Goal: Task Accomplishment & Management: Manage account settings

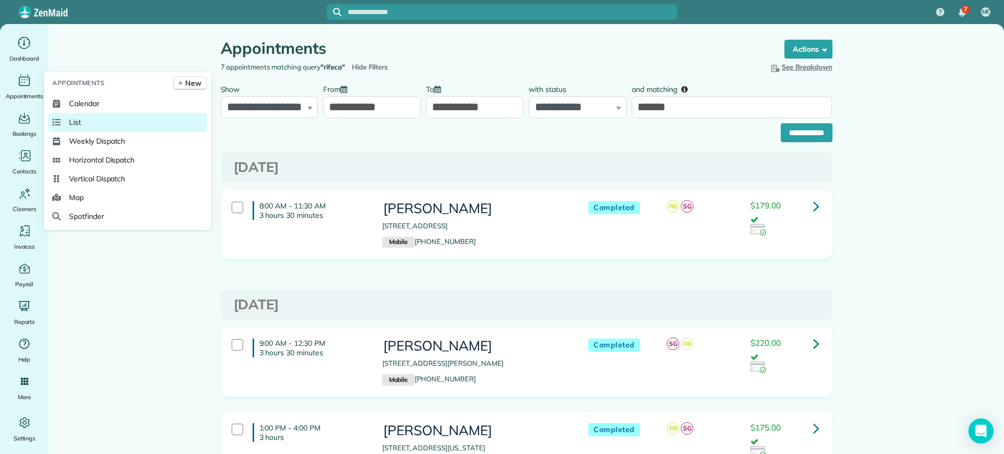
click at [84, 120] on link "List" at bounding box center [127, 122] width 159 height 19
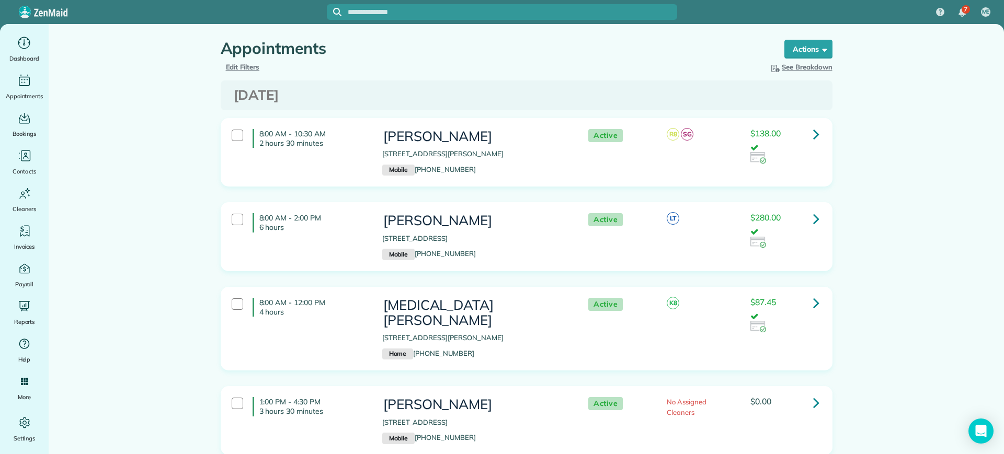
click at [237, 71] on div "Hide Filters Edit Filters" at bounding box center [370, 67] width 314 height 10
click at [230, 65] on span "Edit Filters" at bounding box center [243, 67] width 34 height 8
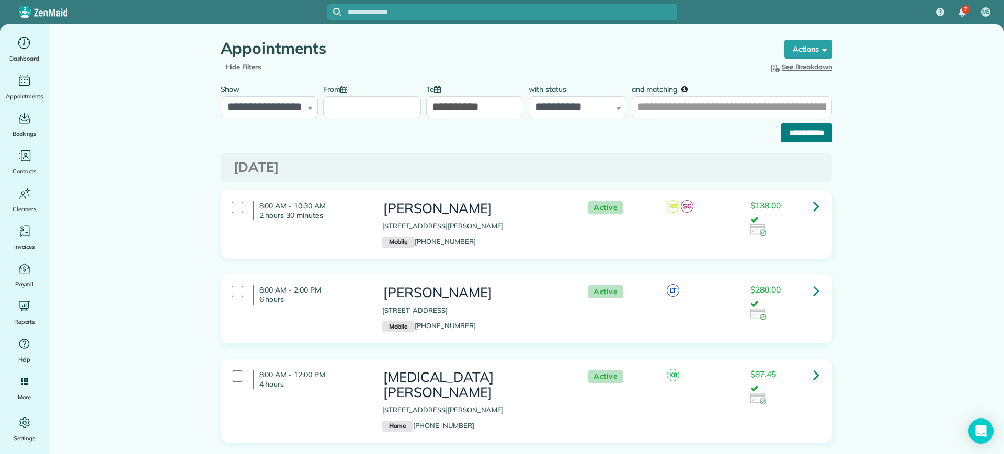
click at [787, 139] on input "**********" at bounding box center [807, 132] width 52 height 19
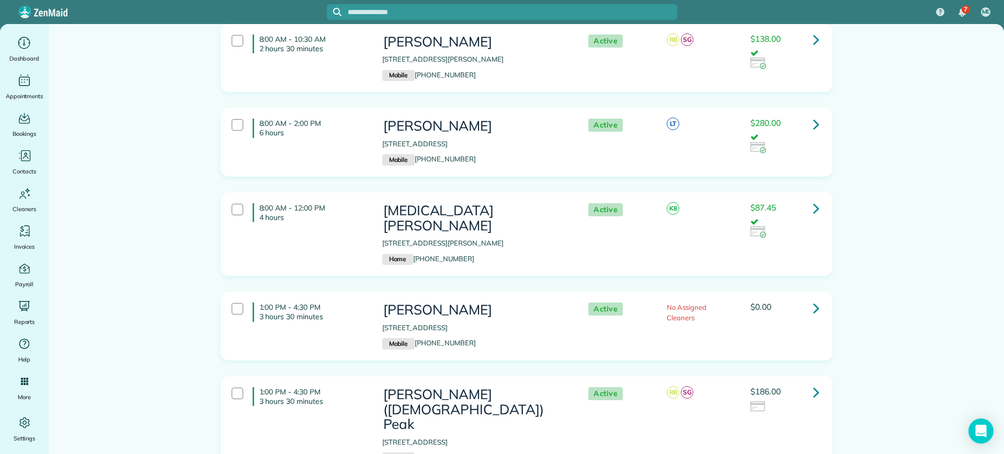
scroll to position [131, 0]
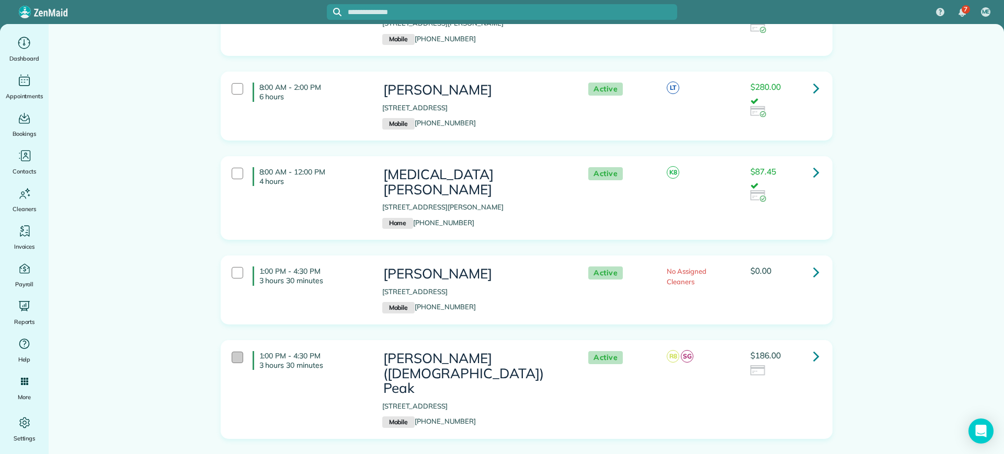
click at [236, 352] on div at bounding box center [238, 358] width 12 height 12
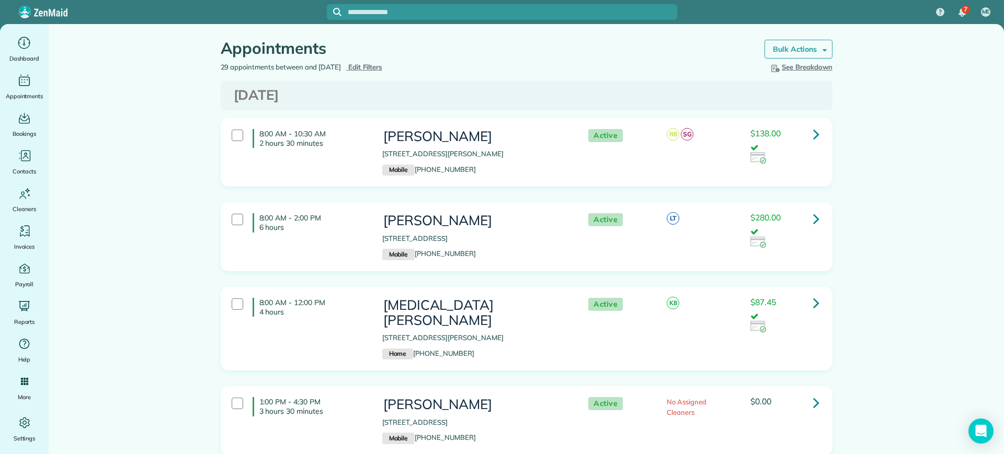
click at [773, 51] on strong "Bulk Actions" at bounding box center [795, 48] width 44 height 9
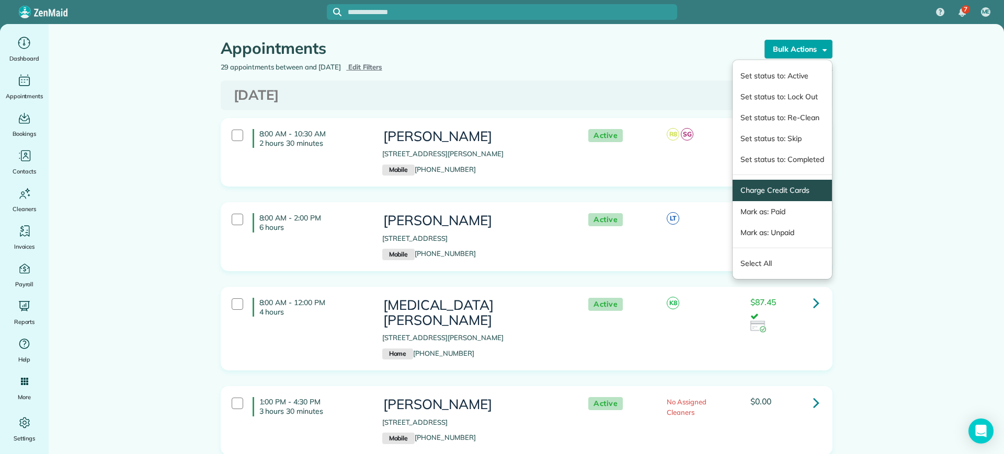
click at [747, 195] on link "Charge Credit Cards" at bounding box center [781, 190] width 83 height 11
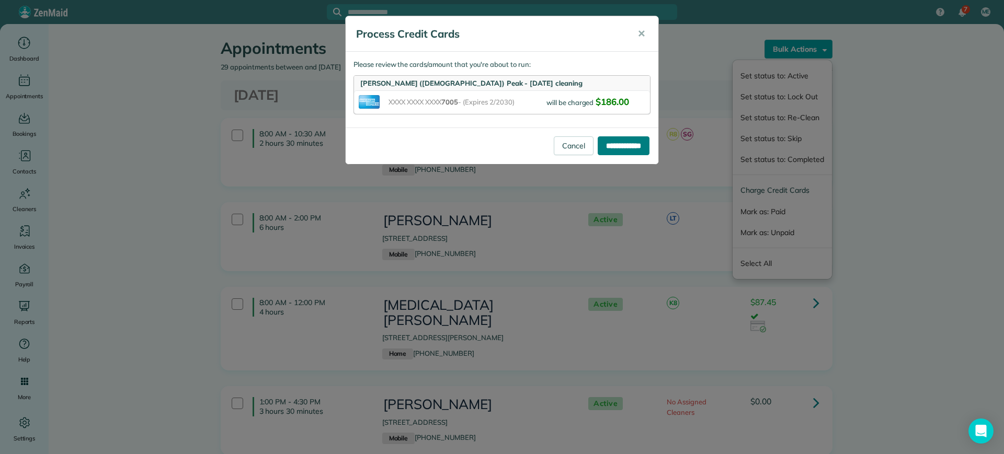
click at [637, 144] on input "**********" at bounding box center [624, 145] width 52 height 19
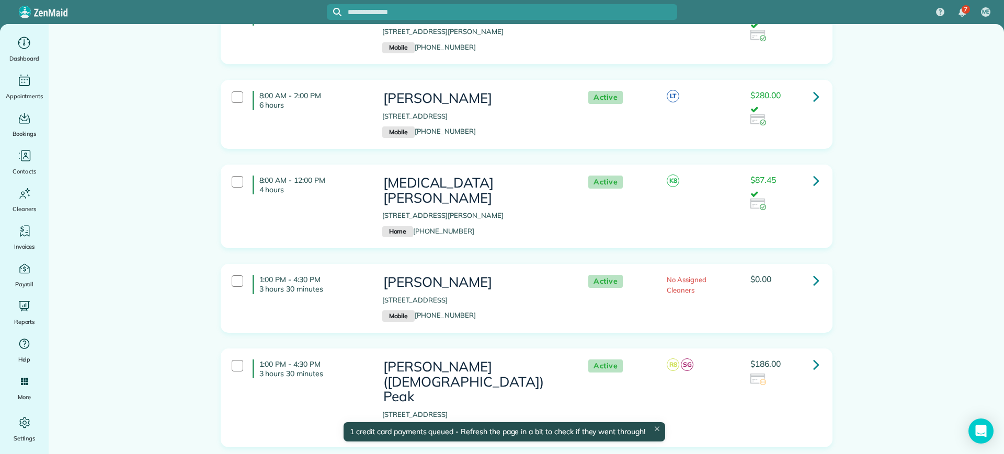
scroll to position [131, 0]
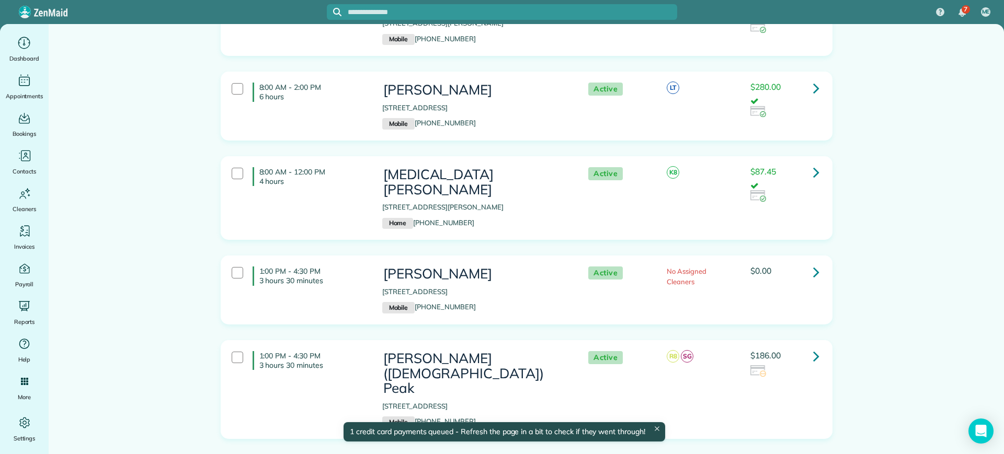
click at [236, 351] on div "1:00 PM - 4:30 PM 3 hours 30 minutes" at bounding box center [299, 360] width 151 height 29
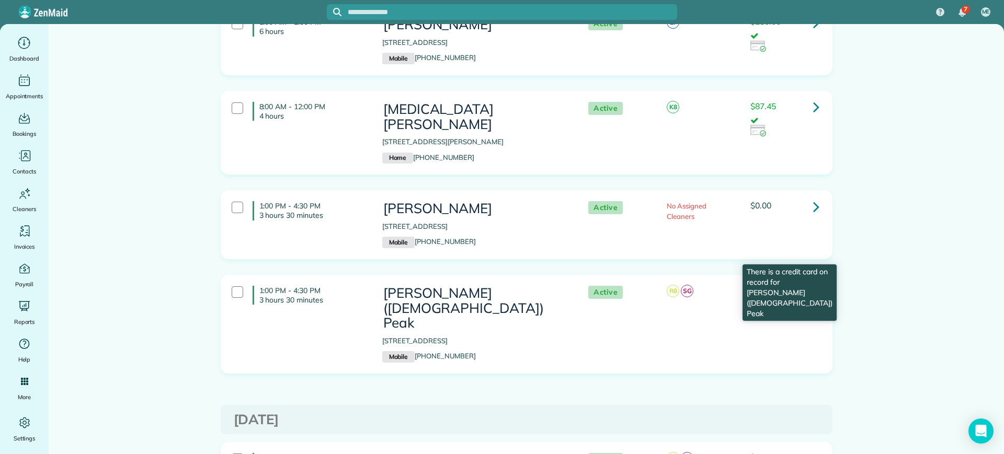
scroll to position [0, 0]
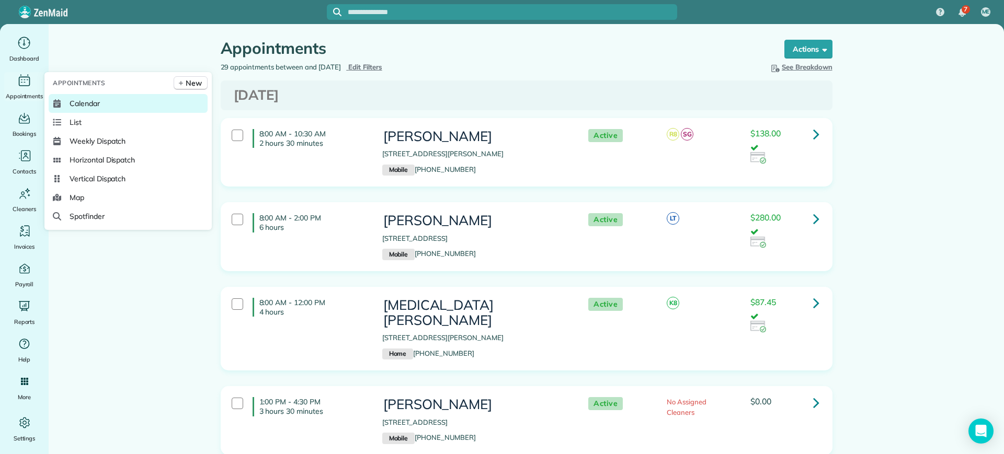
click at [78, 108] on span "Calendar" at bounding box center [85, 103] width 30 height 10
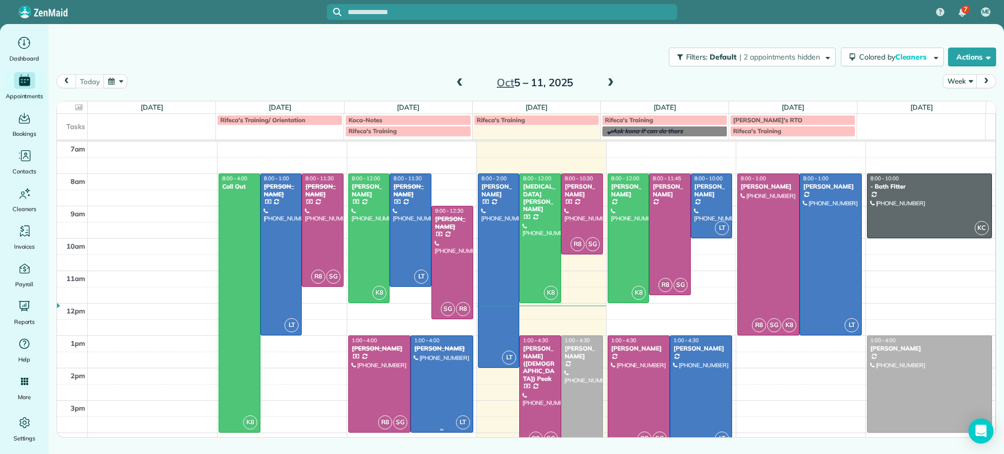
click at [434, 372] on div at bounding box center [441, 384] width 61 height 96
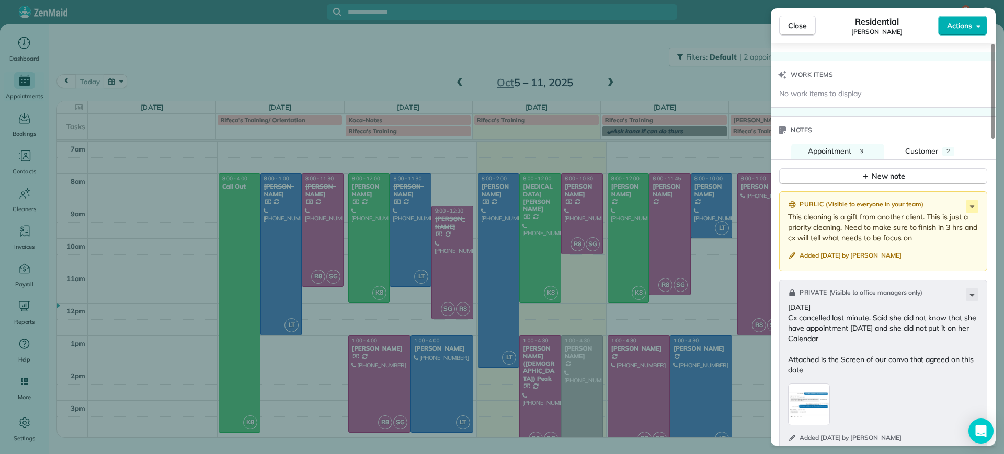
scroll to position [637, 0]
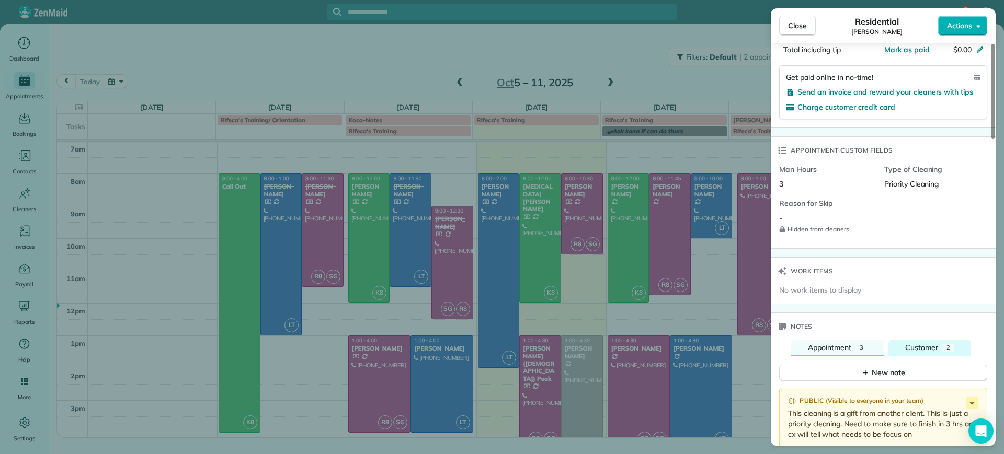
click at [924, 345] on span "Customer" at bounding box center [921, 347] width 33 height 9
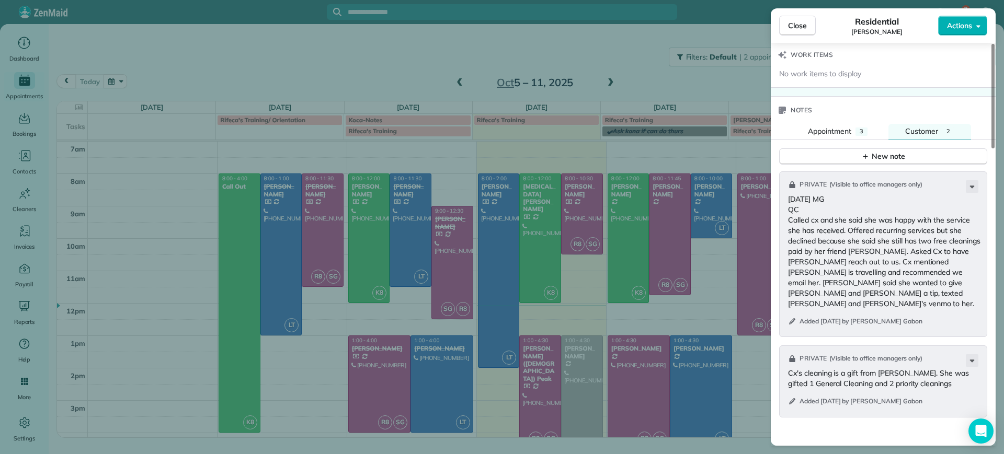
scroll to position [702, 0]
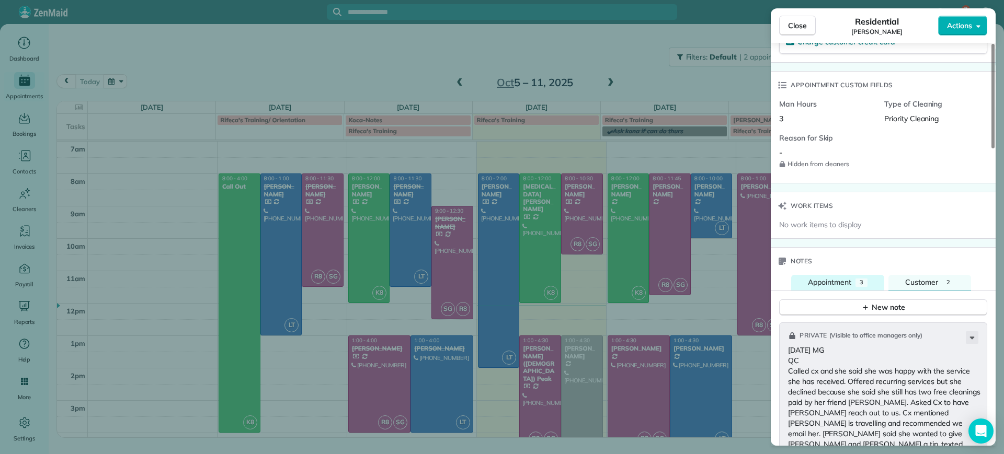
click at [804, 282] on button "Appointment 3" at bounding box center [837, 283] width 93 height 16
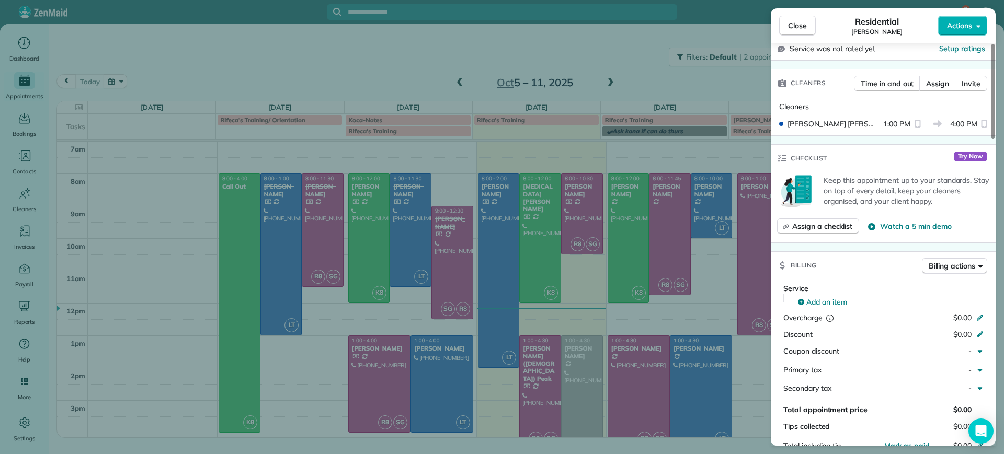
scroll to position [0, 0]
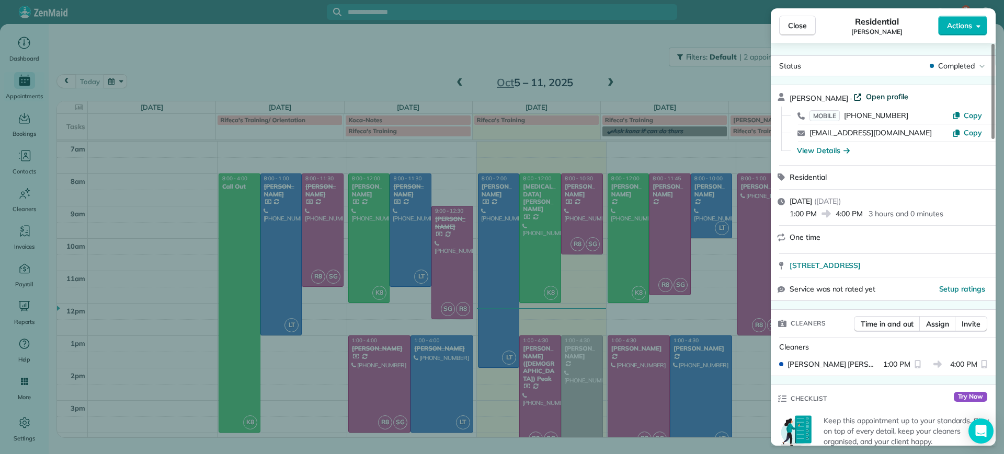
click at [875, 93] on span "Open profile" at bounding box center [887, 96] width 42 height 10
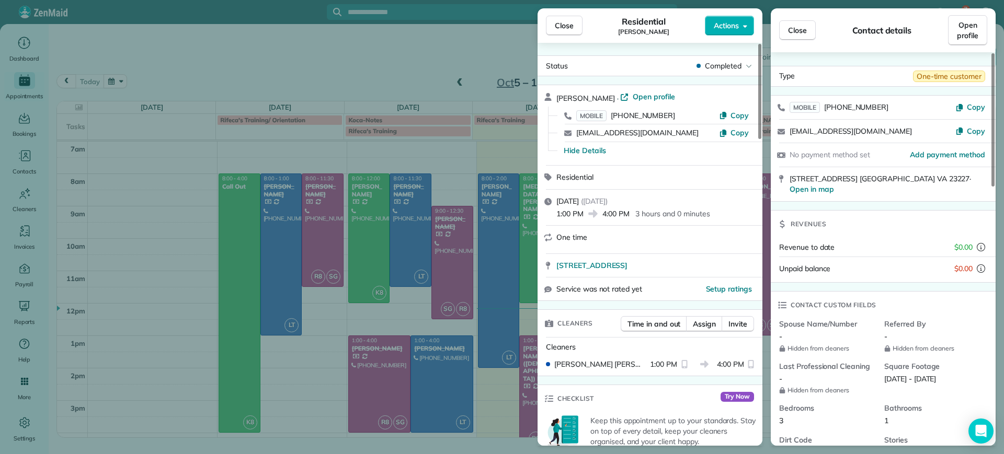
click at [112, 272] on div "Close Residential [PERSON_NAME] Actions Status Completed [PERSON_NAME] · Open p…" at bounding box center [502, 227] width 1004 height 454
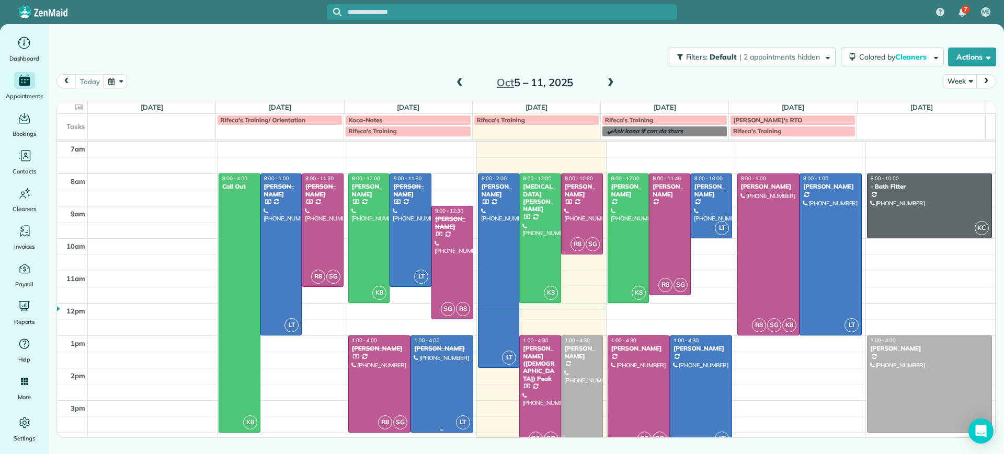
click at [444, 349] on div "[PERSON_NAME]" at bounding box center [442, 348] width 56 height 7
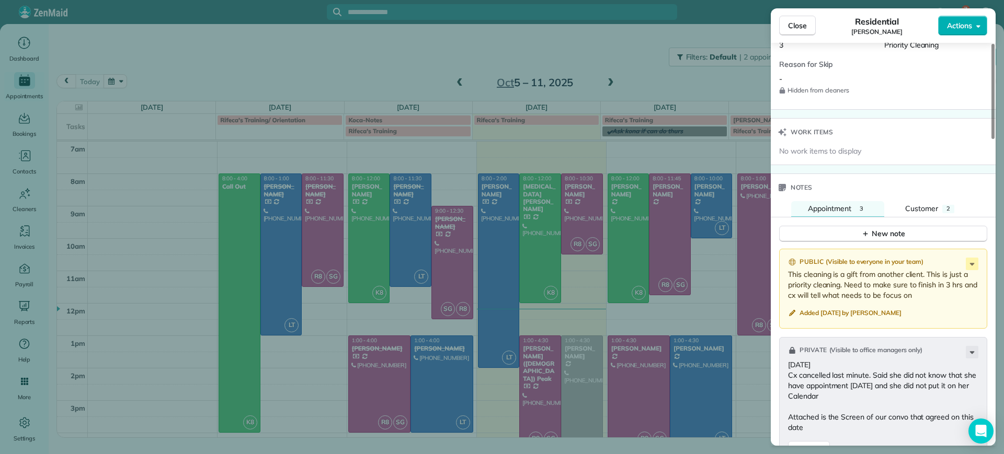
scroll to position [785, 0]
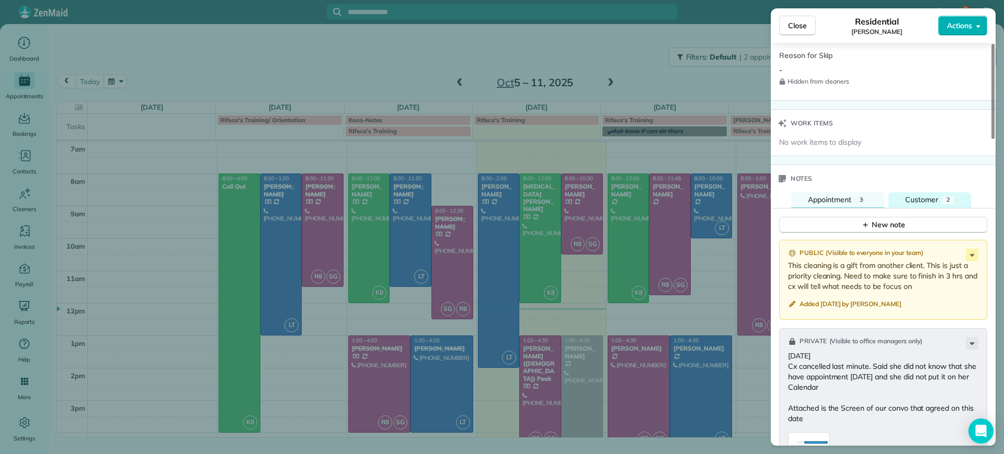
click at [939, 201] on button "Customer 2" at bounding box center [929, 200] width 83 height 16
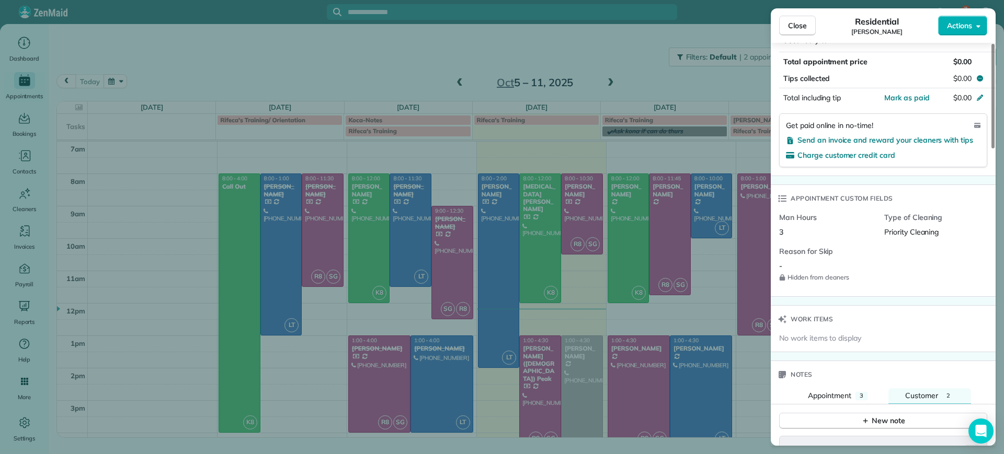
scroll to position [457, 0]
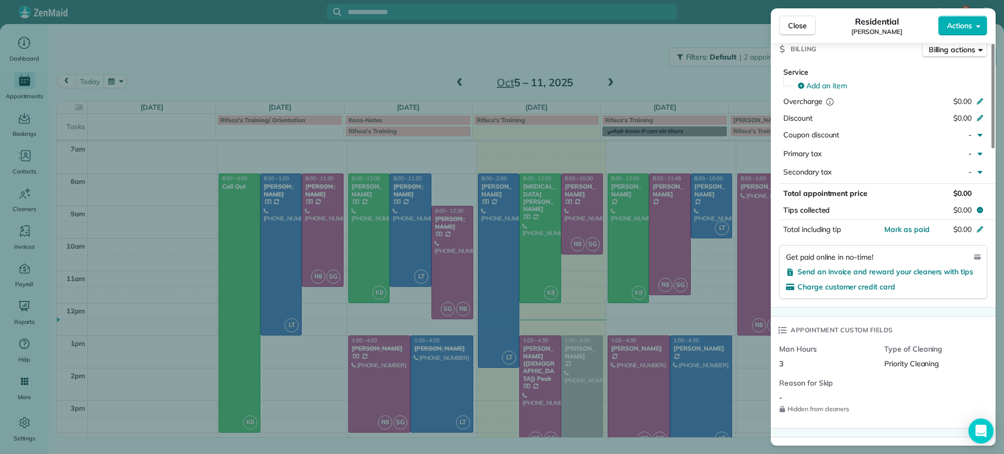
click at [362, 78] on div "Close Residential [PERSON_NAME] Actions Status Completed [PERSON_NAME] · Open p…" at bounding box center [502, 227] width 1004 height 454
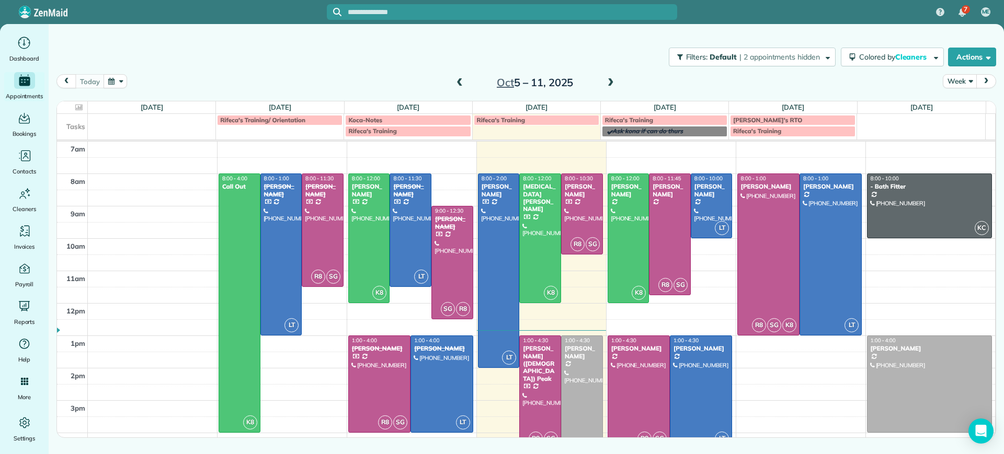
click at [610, 84] on span at bounding box center [611, 82] width 12 height 9
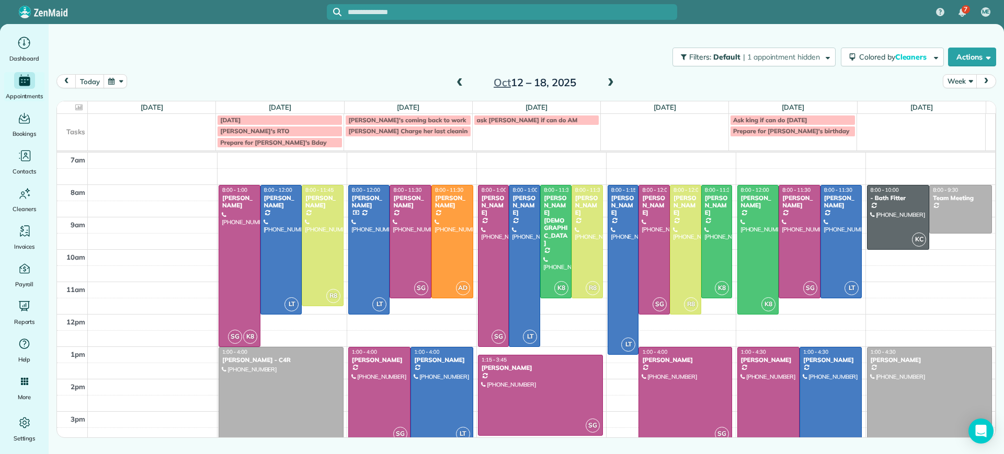
click at [609, 82] on span at bounding box center [611, 82] width 12 height 9
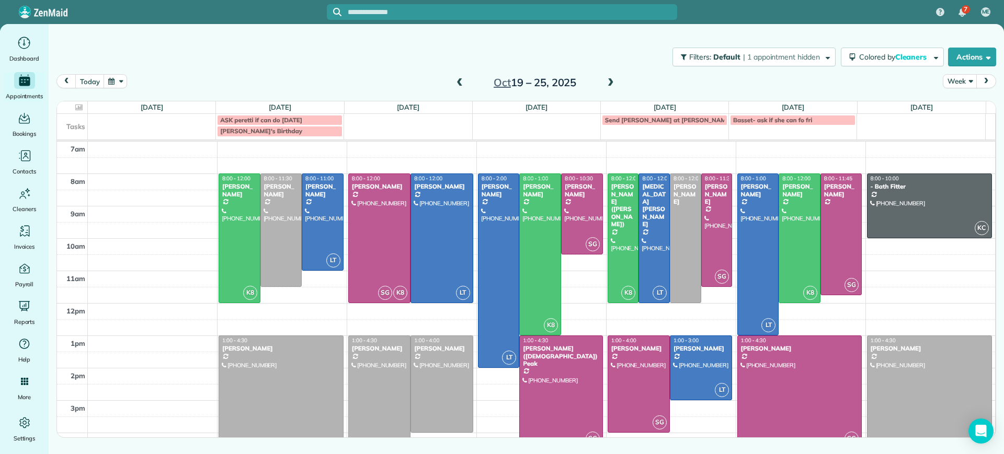
click at [460, 82] on span at bounding box center [460, 82] width 12 height 9
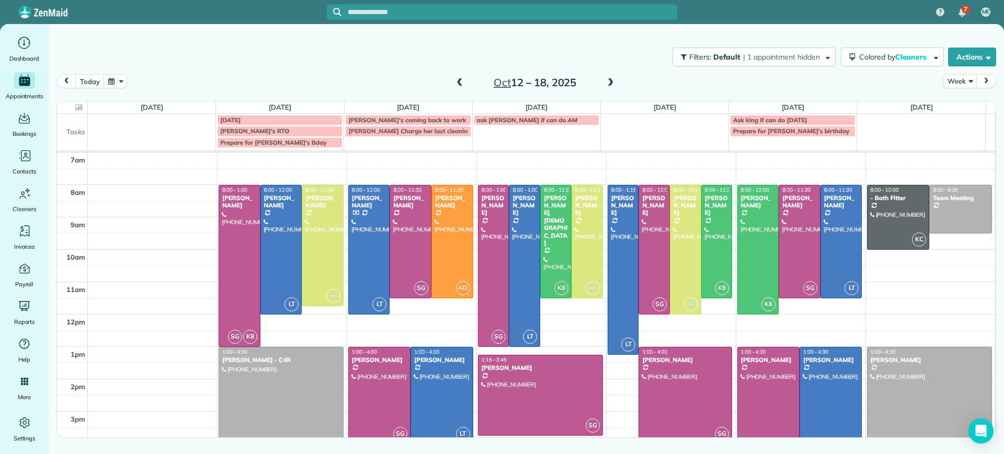
click at [449, 385] on div at bounding box center [441, 396] width 61 height 96
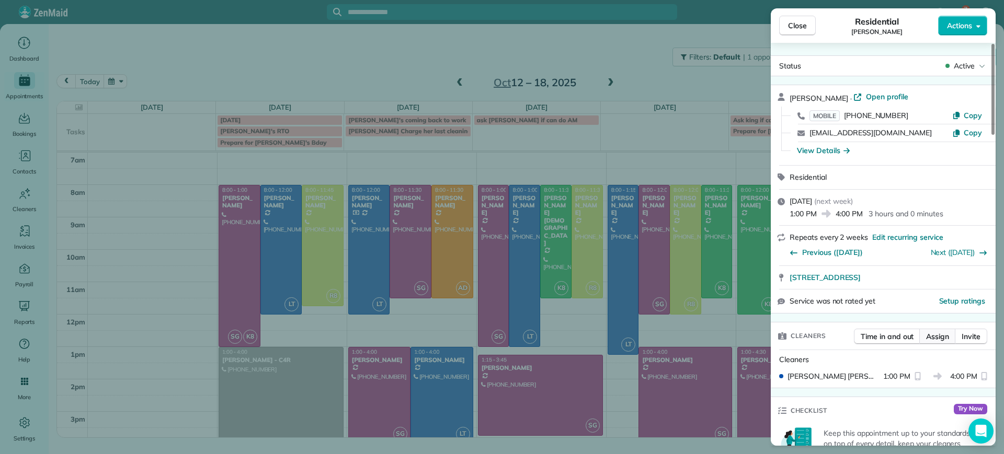
click at [942, 337] on span "Assign" at bounding box center [937, 336] width 23 height 10
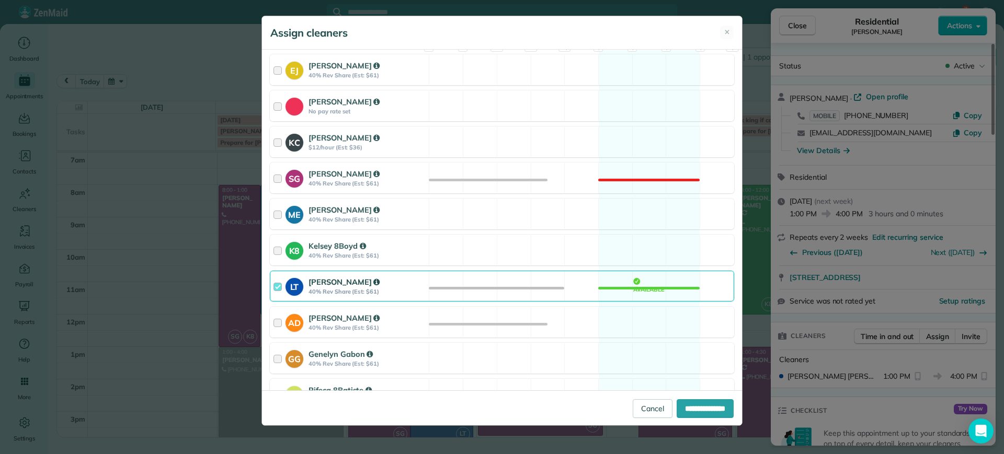
scroll to position [131, 0]
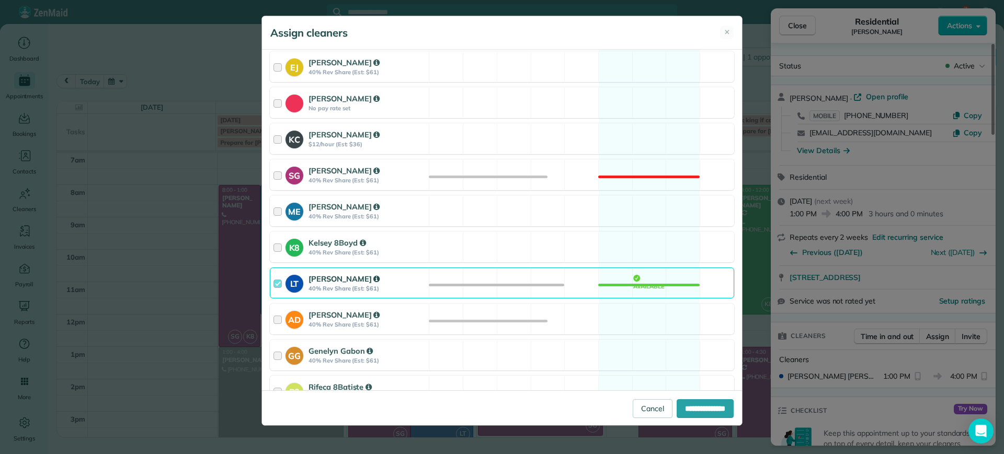
click at [650, 281] on div "LT [PERSON_NAME] 40% Rev Share (Est: $61) Available" at bounding box center [502, 283] width 464 height 31
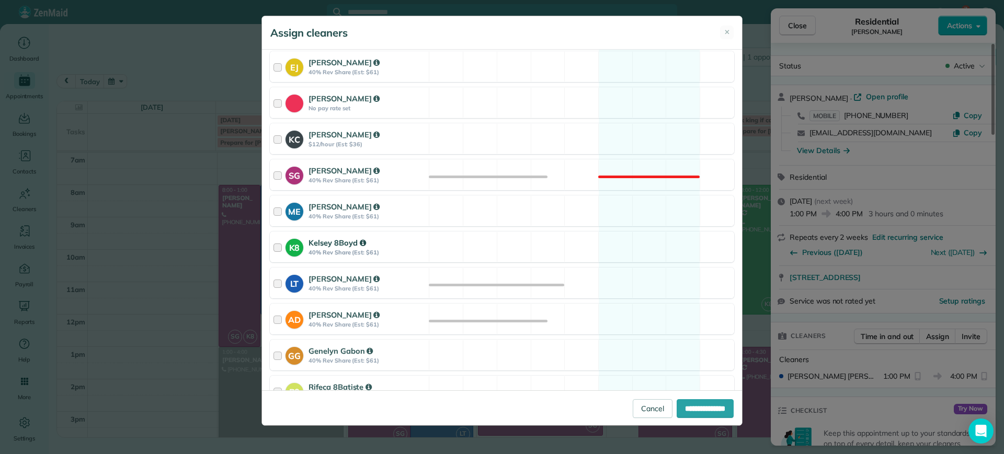
drag, startPoint x: 644, startPoint y: 247, endPoint x: 733, endPoint y: 379, distance: 159.6
click at [645, 247] on div "K8 Kelsey 8Boyd 40% Rev Share (Est: $61) Available" at bounding box center [502, 247] width 464 height 31
click at [692, 399] on input "**********" at bounding box center [704, 408] width 57 height 19
type input "**********"
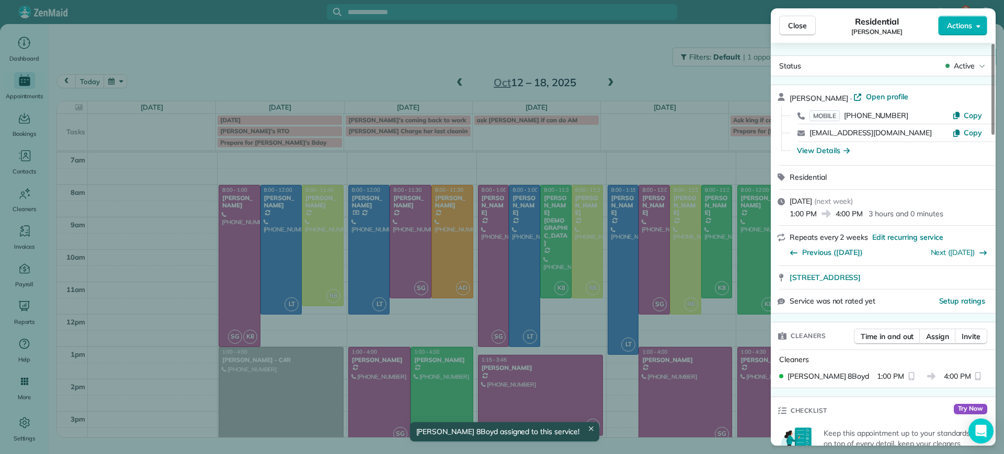
click at [797, 27] on span "Close" at bounding box center [797, 25] width 19 height 10
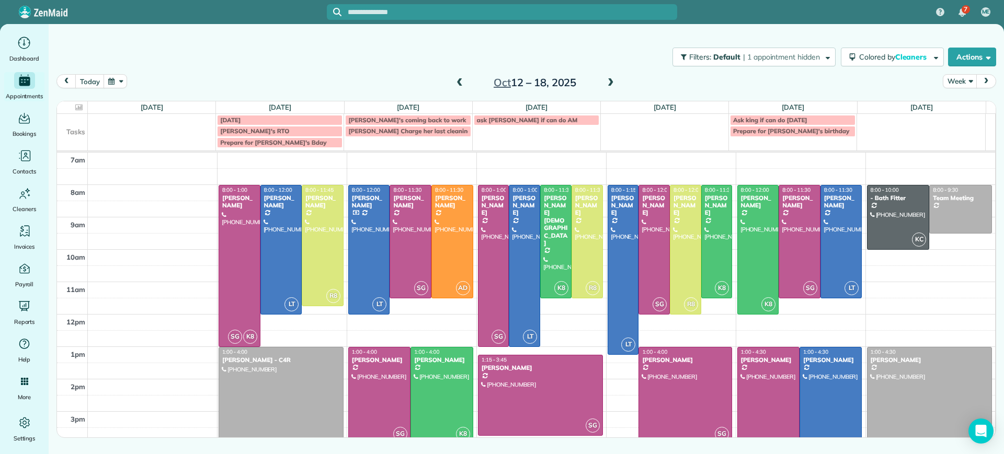
click at [471, 186] on td at bounding box center [542, 193] width 908 height 16
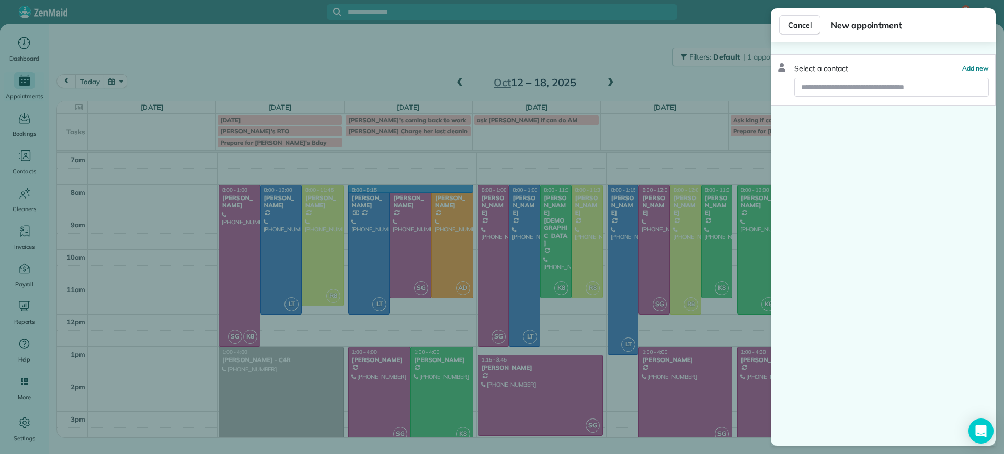
click at [525, 144] on div "Cancel New appointment Select a contact Add new" at bounding box center [502, 227] width 1004 height 454
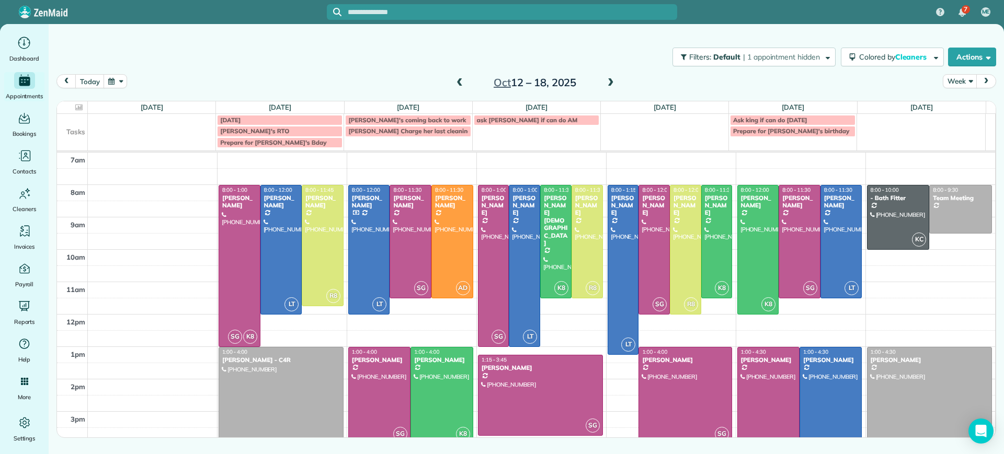
click at [612, 83] on span at bounding box center [611, 82] width 12 height 9
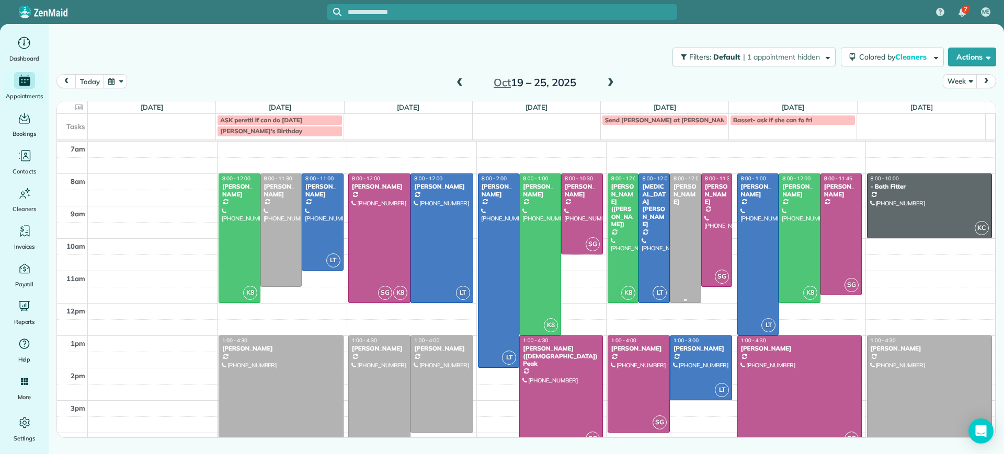
click at [680, 212] on div at bounding box center [685, 238] width 30 height 129
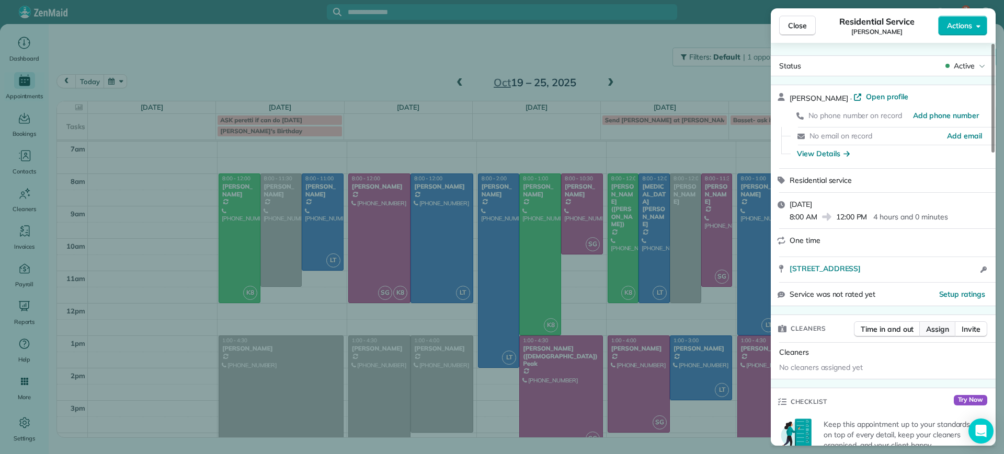
click at [945, 333] on span "Assign" at bounding box center [937, 329] width 23 height 10
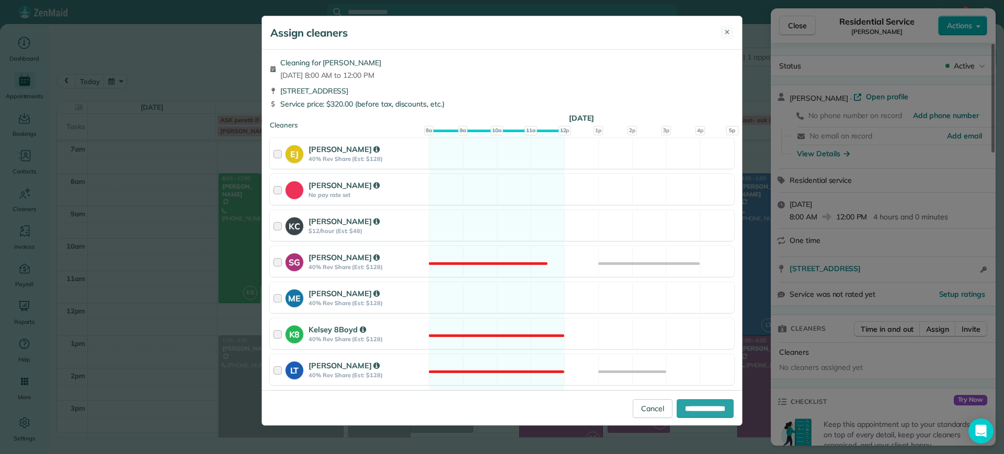
click at [728, 27] on span "✕" at bounding box center [727, 32] width 6 height 10
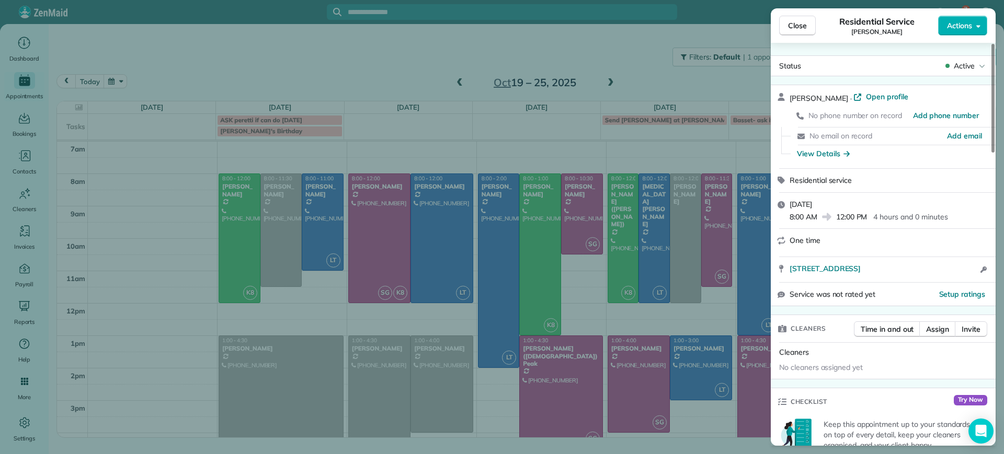
click at [944, 40] on div "Close Residential Service [PERSON_NAME] Actions" at bounding box center [883, 25] width 225 height 35
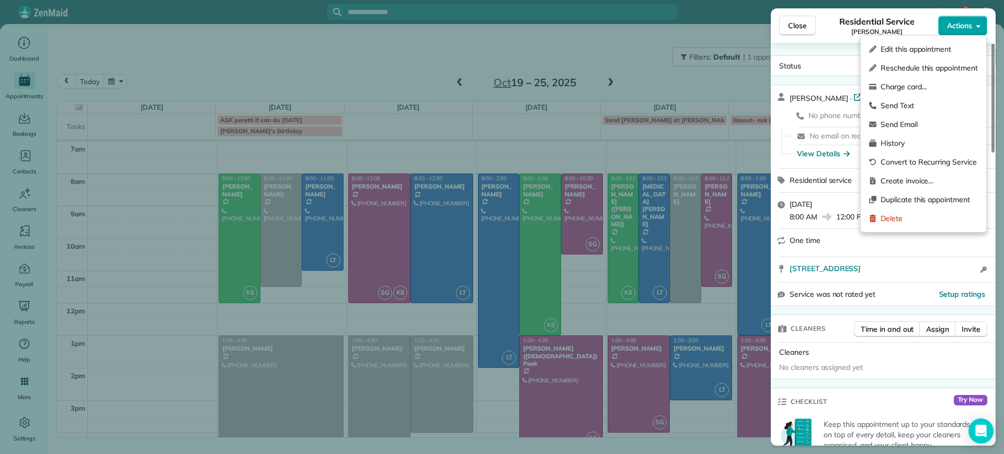
click at [945, 33] on button "Actions" at bounding box center [962, 26] width 49 height 20
click at [925, 52] on span "Edit this appointment" at bounding box center [928, 49] width 97 height 10
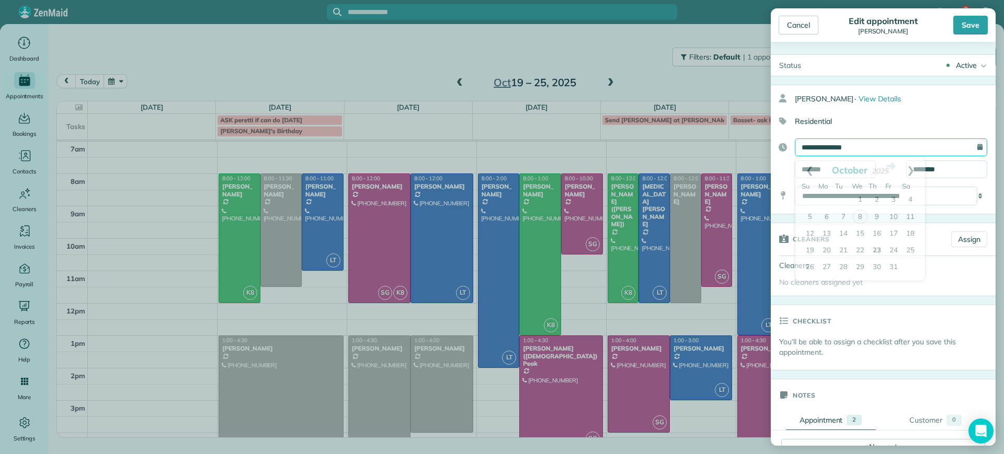
click at [945, 144] on input "**********" at bounding box center [891, 148] width 192 height 18
click at [832, 229] on link "13" at bounding box center [826, 234] width 17 height 17
type input "**********"
click at [967, 20] on div "Save" at bounding box center [970, 25] width 35 height 19
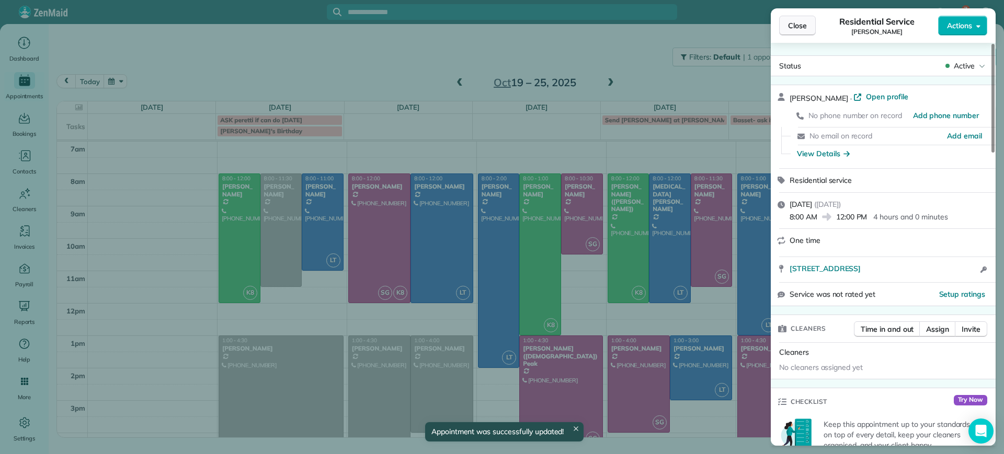
click at [795, 25] on span "Close" at bounding box center [797, 25] width 19 height 10
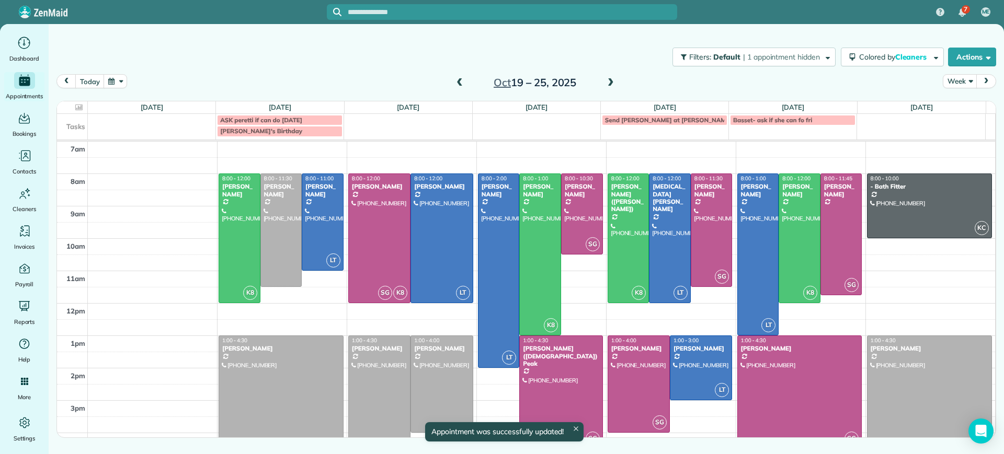
click at [461, 82] on span at bounding box center [460, 82] width 12 height 9
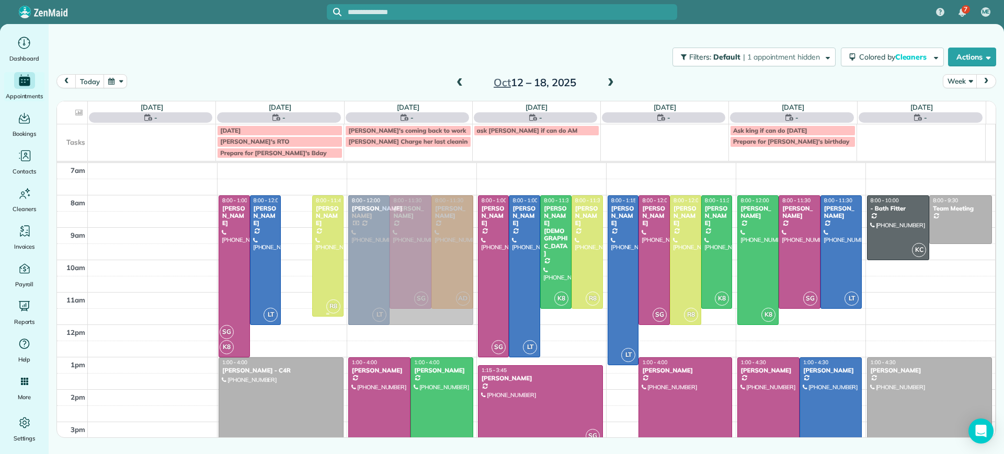
drag, startPoint x: 301, startPoint y: 271, endPoint x: 421, endPoint y: 269, distance: 120.3
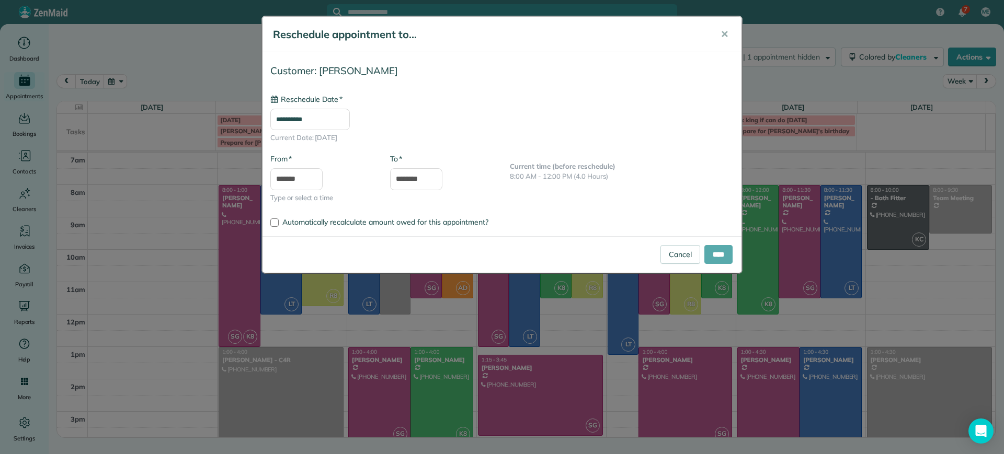
type input "**********"
click at [723, 258] on input "****" at bounding box center [718, 254] width 28 height 19
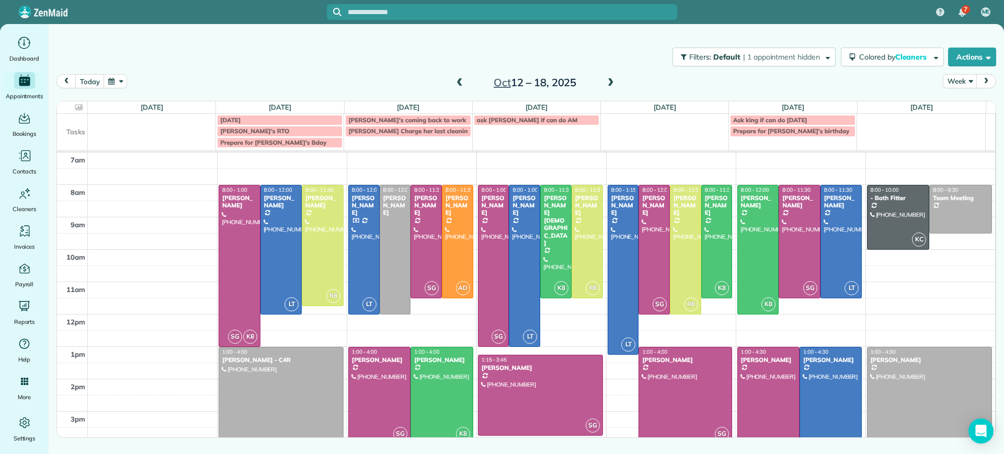
click at [468, 384] on div at bounding box center [441, 396] width 61 height 96
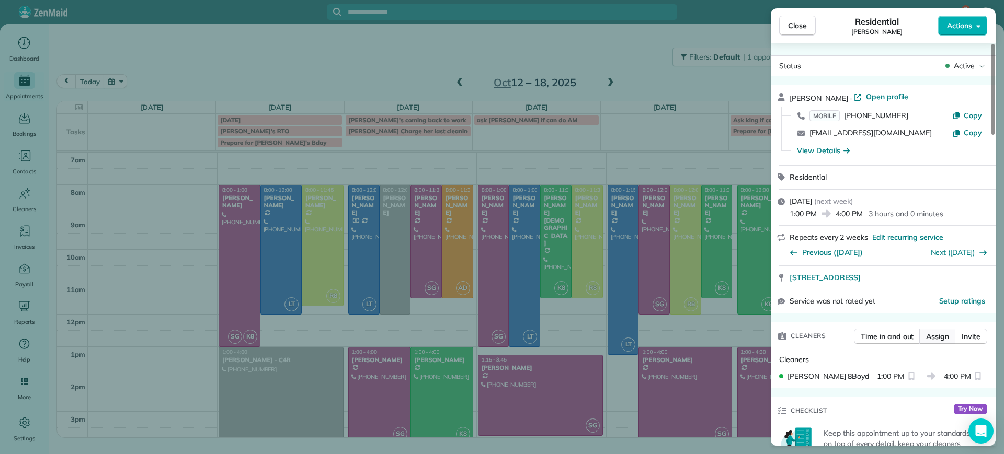
click at [938, 334] on span "Assign" at bounding box center [937, 336] width 23 height 10
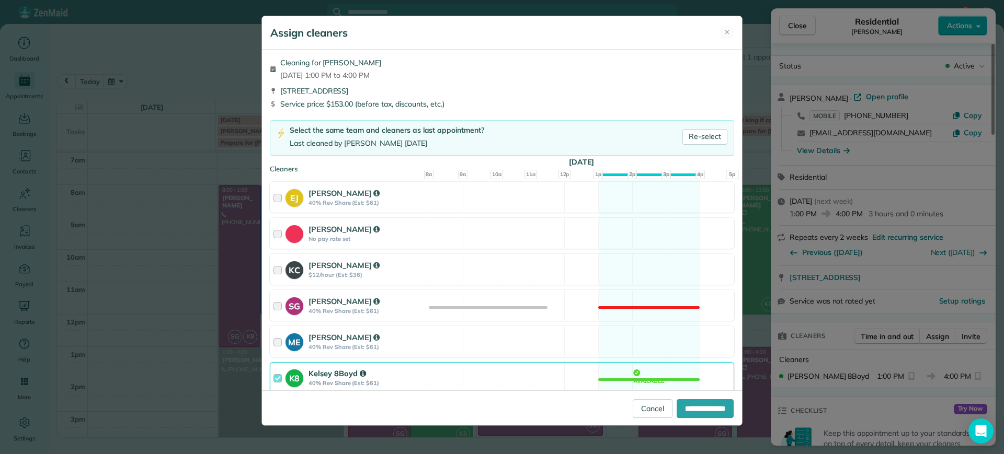
drag, startPoint x: 667, startPoint y: 374, endPoint x: 678, endPoint y: 380, distance: 12.2
click at [667, 375] on div "K8 Kelsey 8Boyd 40% Rev Share (Est: $61) Available" at bounding box center [502, 377] width 464 height 31
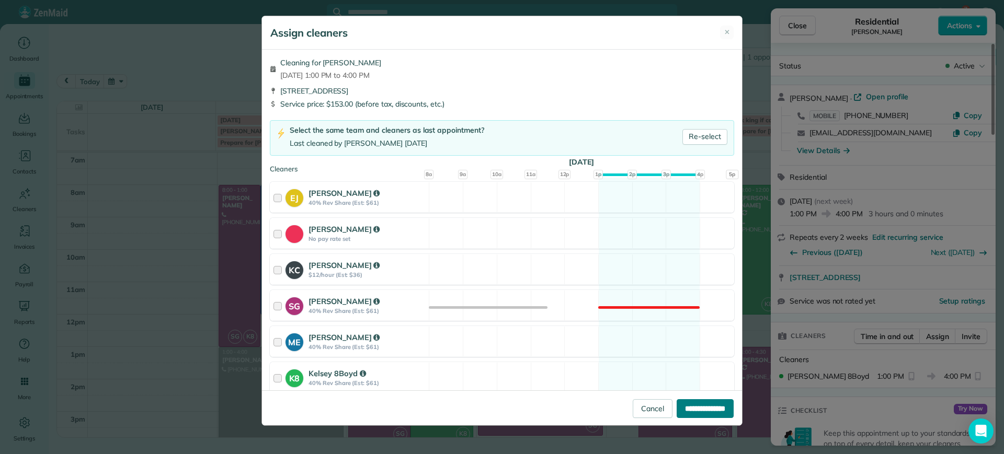
click at [698, 409] on input "**********" at bounding box center [704, 408] width 57 height 19
type input "**********"
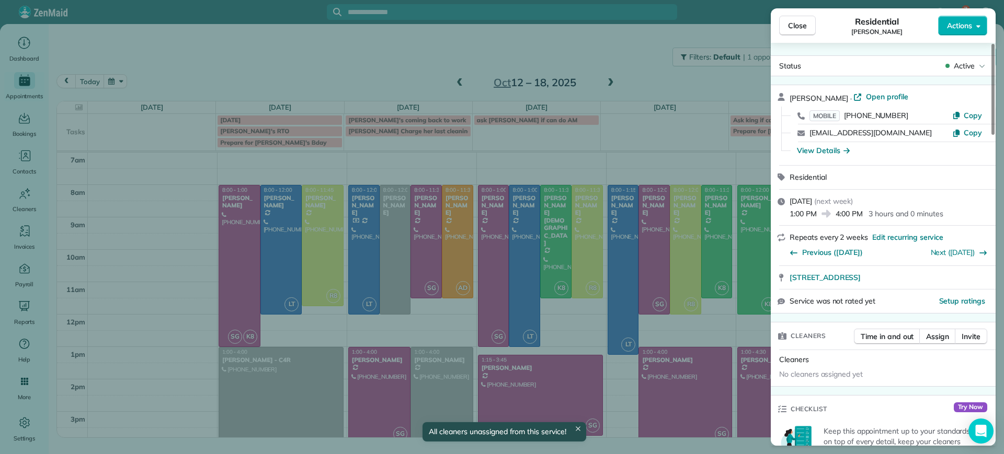
click at [409, 333] on div "Close Residential [PERSON_NAME] Actions Status Active [PERSON_NAME] · Open prof…" at bounding box center [502, 227] width 1004 height 454
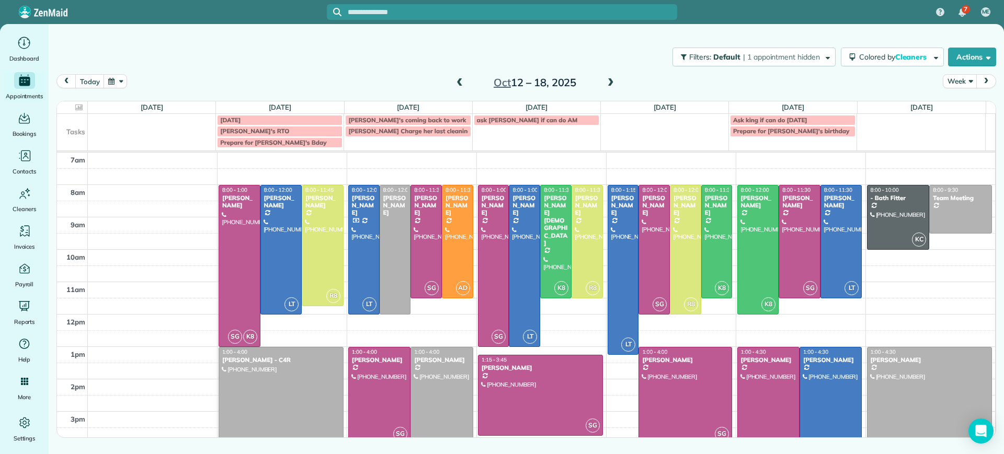
click at [378, 398] on div at bounding box center [379, 396] width 61 height 96
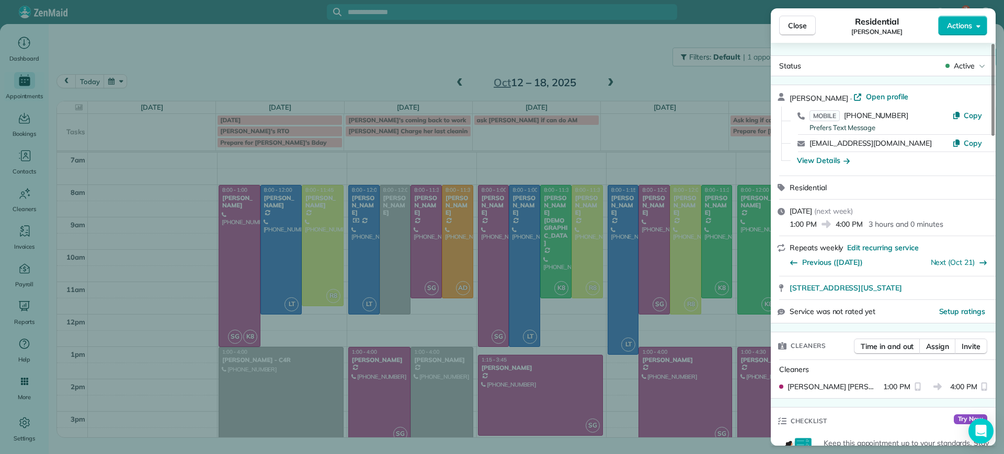
click at [468, 343] on div "Close Residential [PERSON_NAME] Actions Status Active [PERSON_NAME] · Open prof…" at bounding box center [502, 227] width 1004 height 454
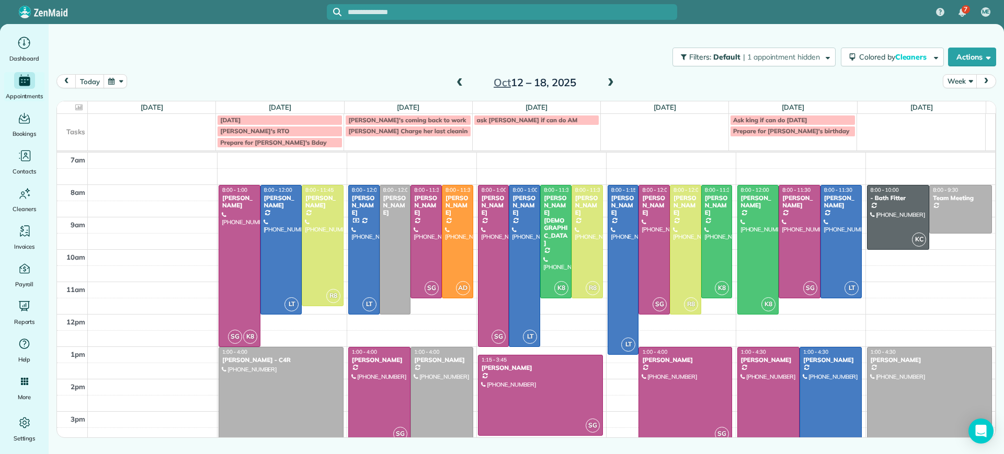
click at [395, 382] on div at bounding box center [379, 396] width 61 height 96
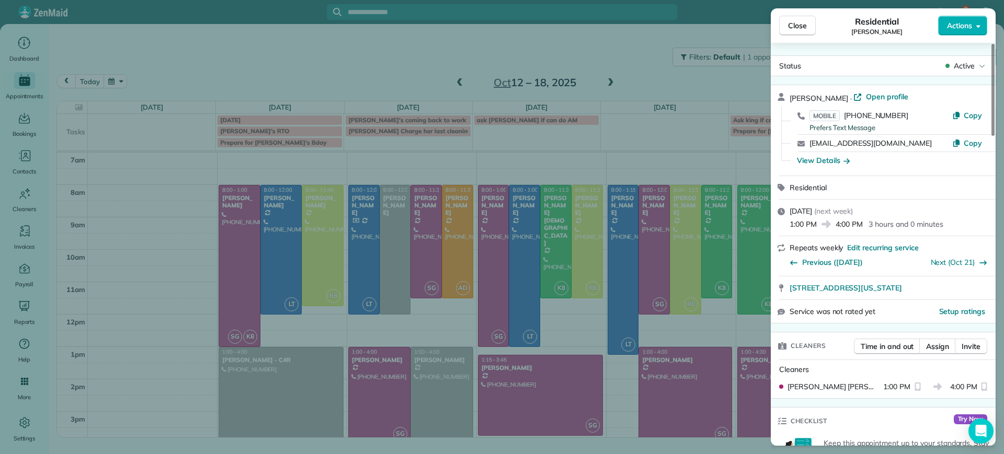
click at [395, 382] on div "Close Residential [PERSON_NAME] Actions Status Active [PERSON_NAME] · Open prof…" at bounding box center [502, 227] width 1004 height 454
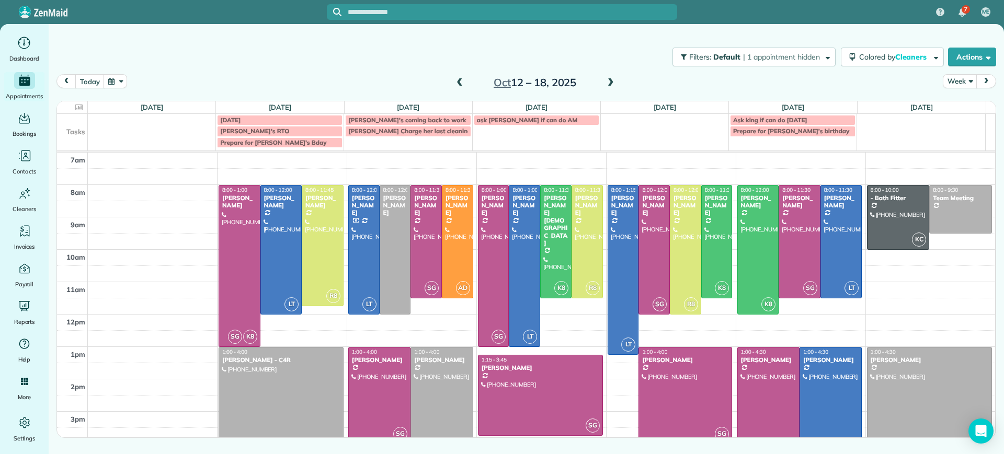
click at [365, 399] on div at bounding box center [379, 396] width 61 height 96
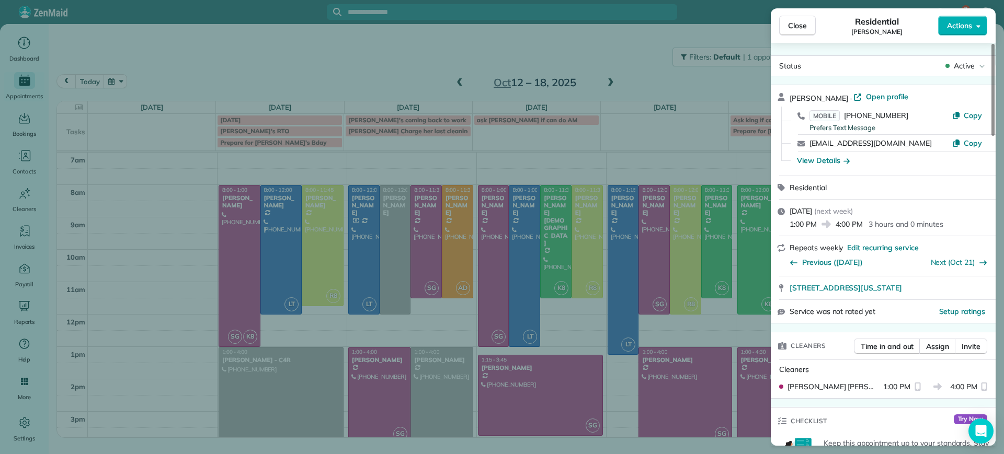
click at [451, 354] on div "Close Residential [PERSON_NAME] Actions Status Active [PERSON_NAME] · Open prof…" at bounding box center [502, 227] width 1004 height 454
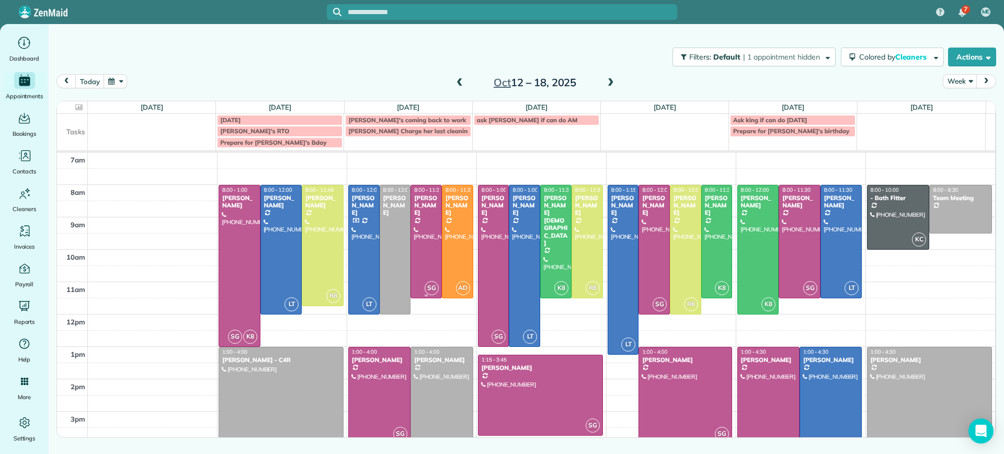
click at [428, 257] on div at bounding box center [426, 242] width 30 height 112
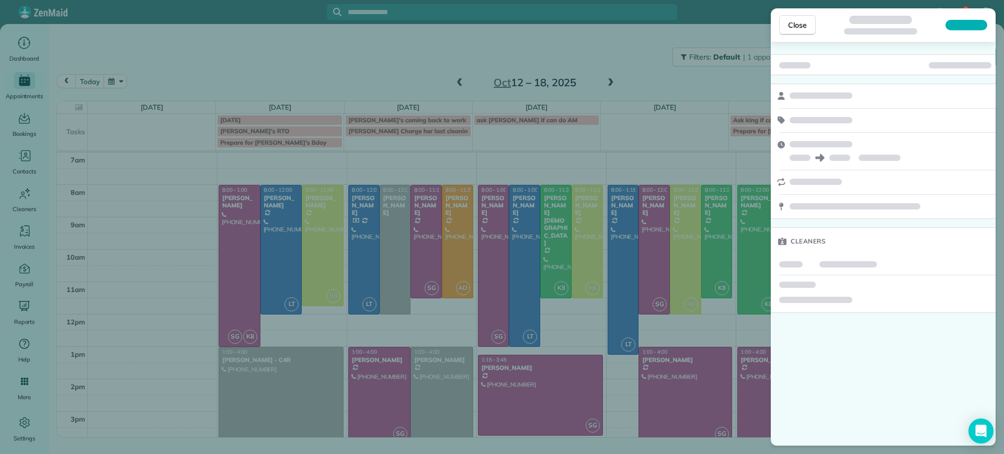
click at [454, 338] on div "Close Cleaners" at bounding box center [502, 227] width 1004 height 454
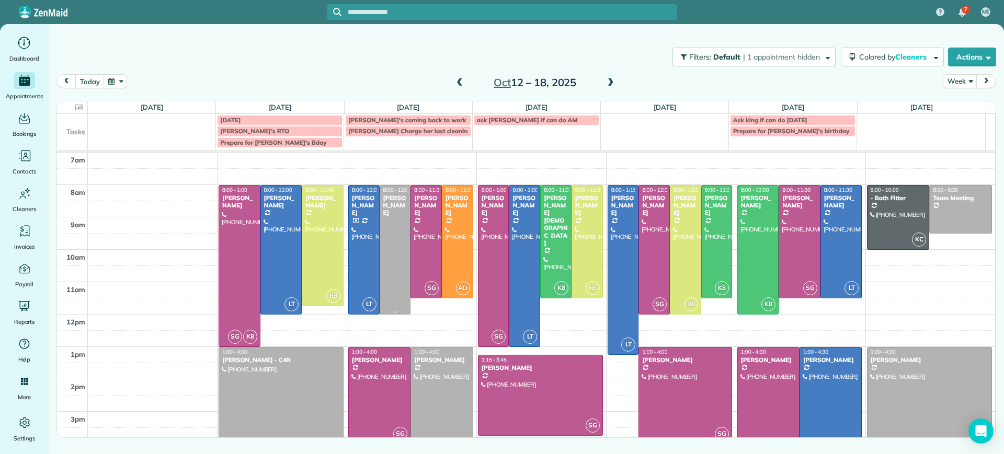
click at [393, 227] on div at bounding box center [395, 250] width 30 height 129
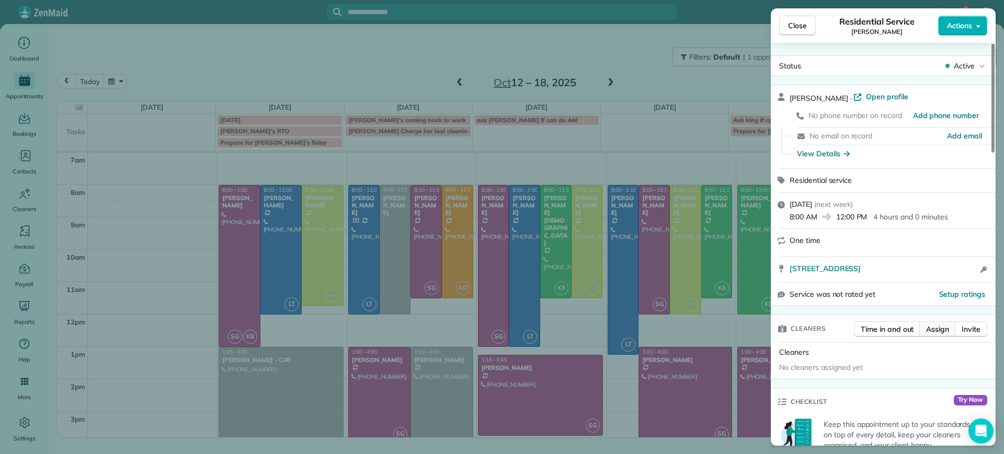
click at [941, 328] on span "Assign" at bounding box center [937, 329] width 23 height 10
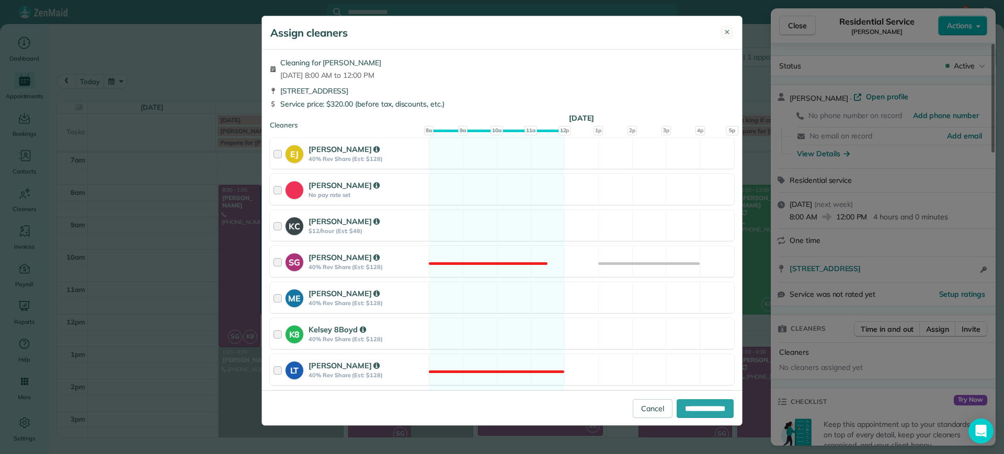
click at [722, 31] on button "✕" at bounding box center [727, 33] width 14 height 14
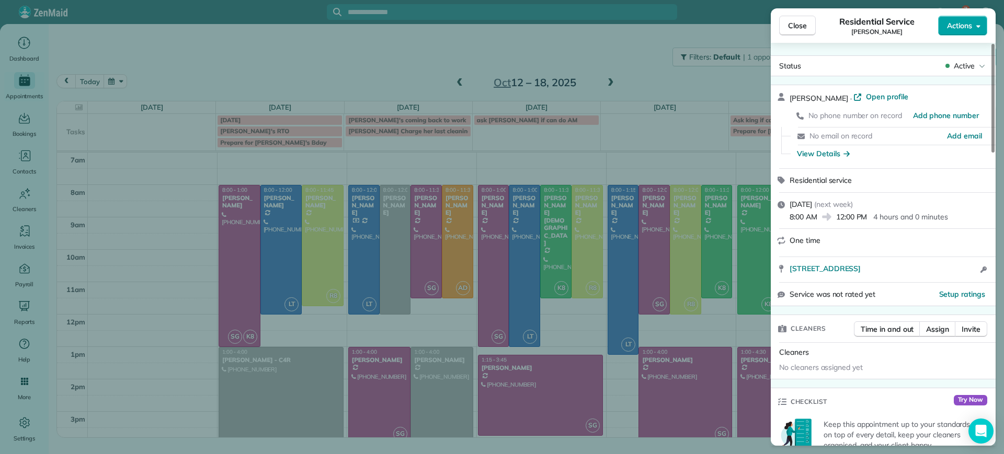
click at [974, 31] on button "Actions" at bounding box center [962, 26] width 49 height 20
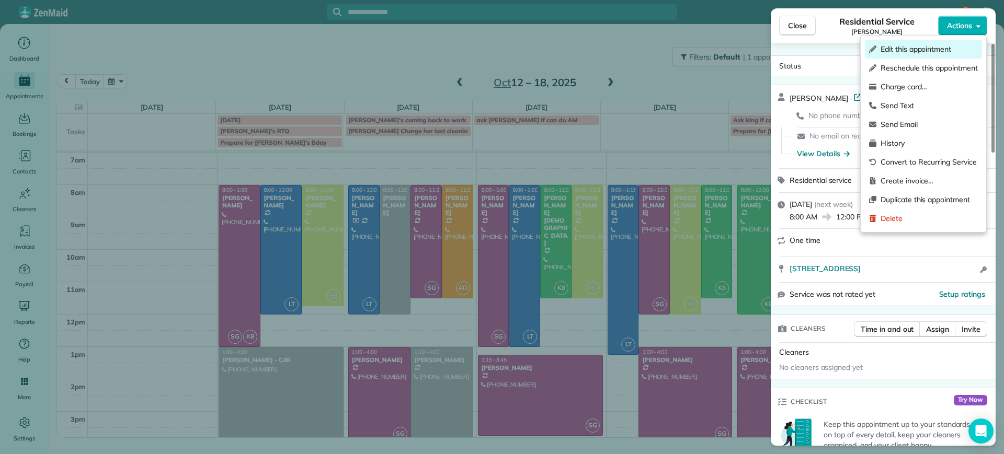
click at [951, 49] on span "Edit this appointment" at bounding box center [928, 49] width 97 height 10
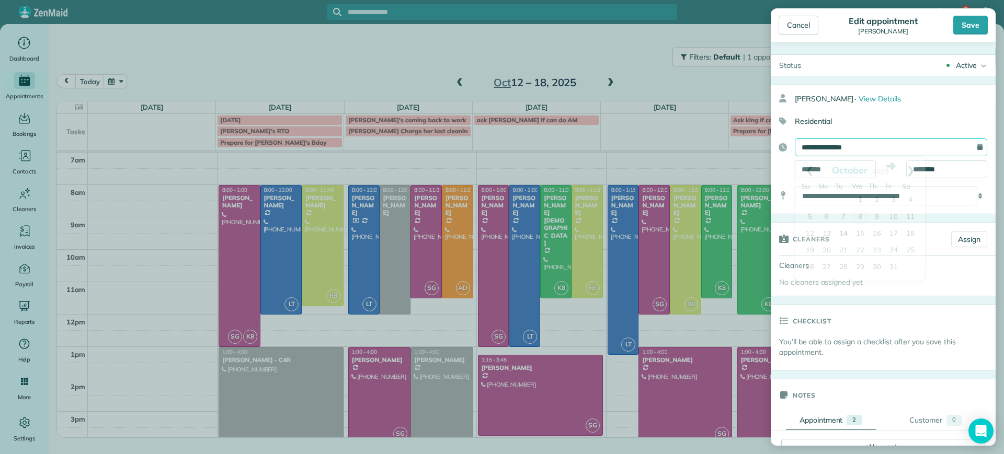
click at [937, 153] on input "**********" at bounding box center [891, 148] width 192 height 18
click at [829, 251] on link "20" at bounding box center [826, 251] width 17 height 17
type input "**********"
click at [972, 31] on div "Save" at bounding box center [970, 25] width 35 height 19
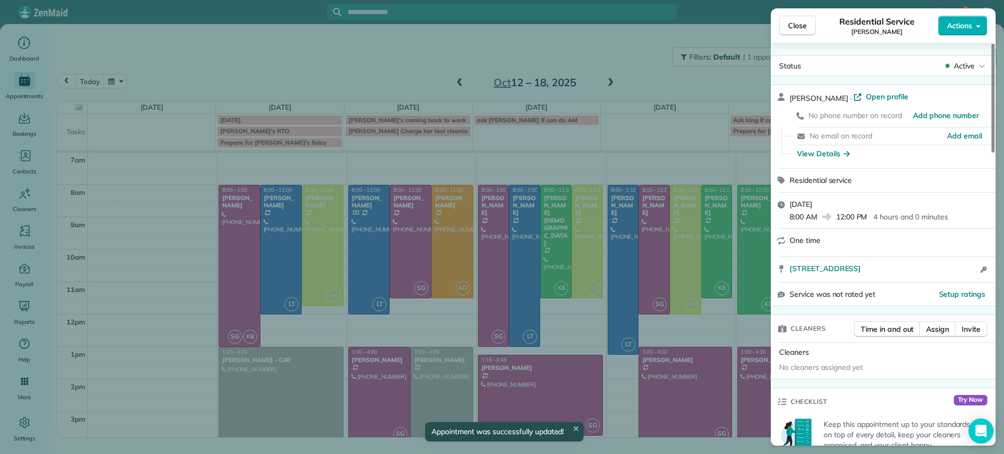
click at [637, 71] on div "Close Residential Service [PERSON_NAME] Actions Status Active [PERSON_NAME] · O…" at bounding box center [502, 227] width 1004 height 454
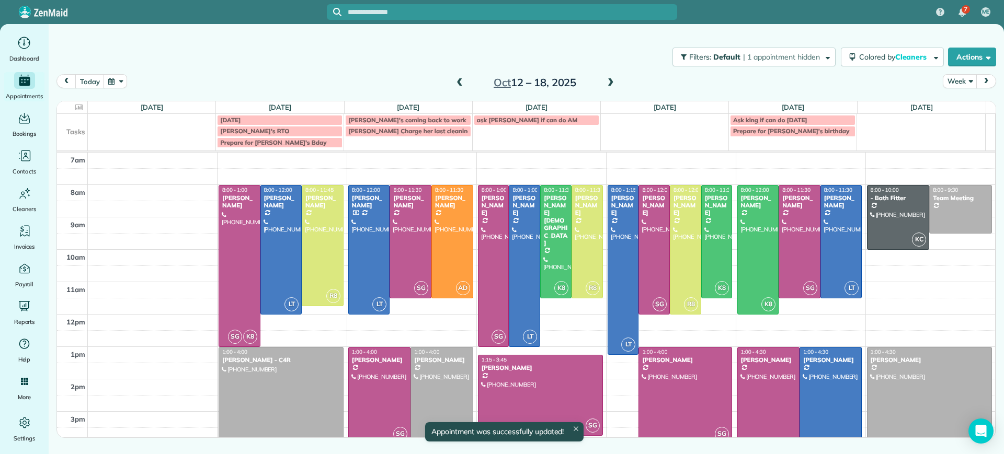
click at [422, 392] on div at bounding box center [441, 396] width 61 height 96
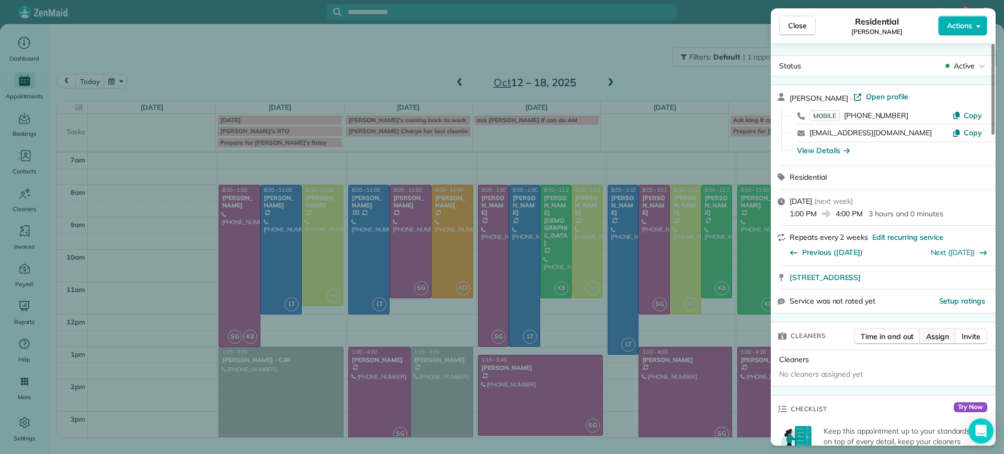
click at [939, 340] on span "Assign" at bounding box center [937, 336] width 23 height 10
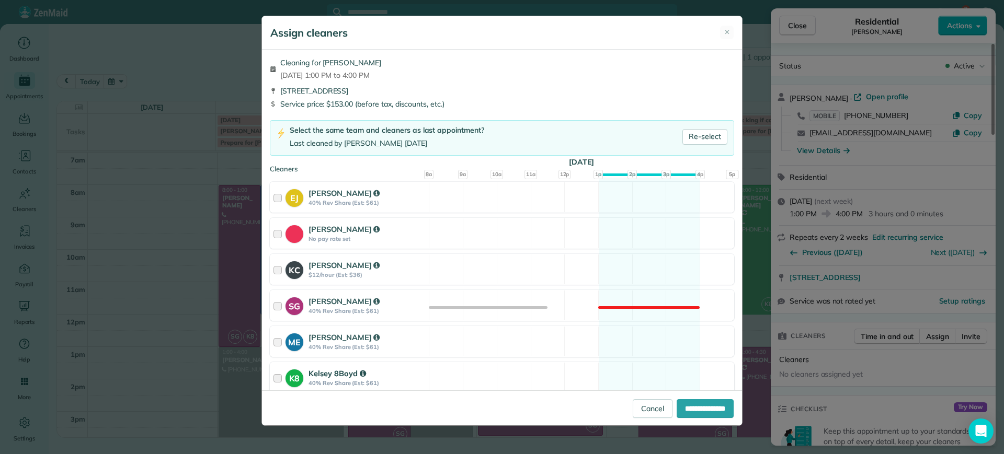
click at [650, 370] on div "K8 Kelsey 8Boyd 40% Rev Share (Est: $61) Available" at bounding box center [502, 377] width 464 height 31
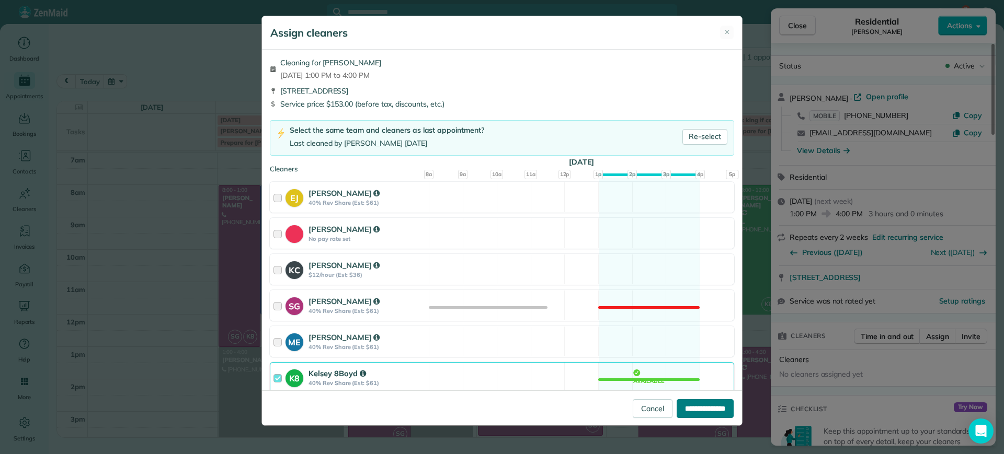
click at [703, 409] on input "**********" at bounding box center [704, 408] width 57 height 19
type input "**********"
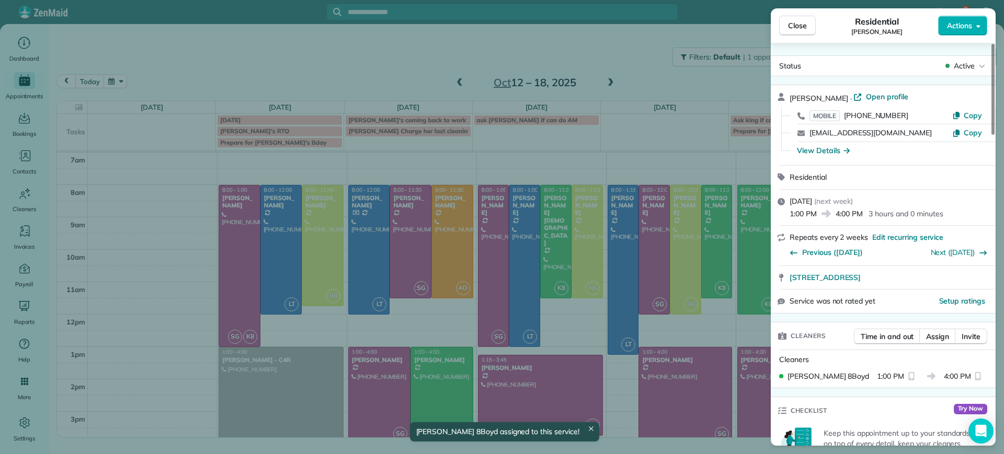
click at [421, 340] on div "Close Residential [PERSON_NAME] Actions Status Active [PERSON_NAME] · Open prof…" at bounding box center [502, 227] width 1004 height 454
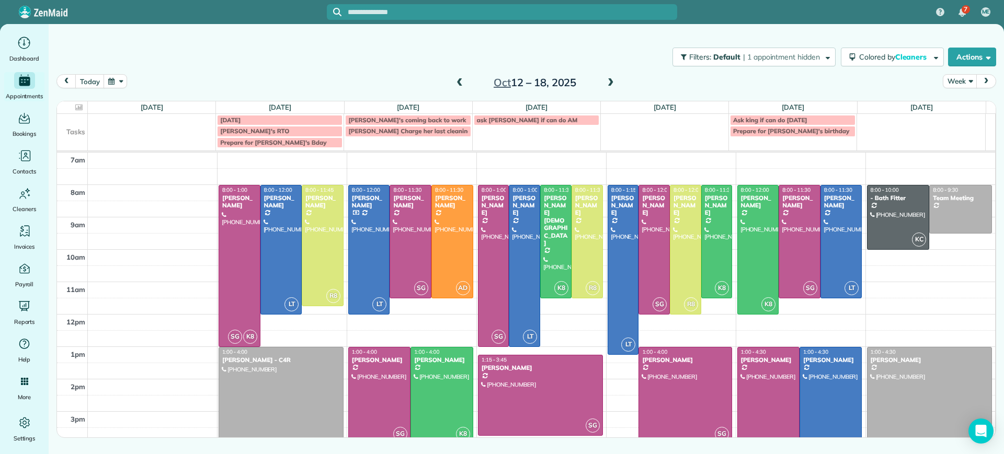
click at [298, 389] on div at bounding box center [281, 396] width 124 height 96
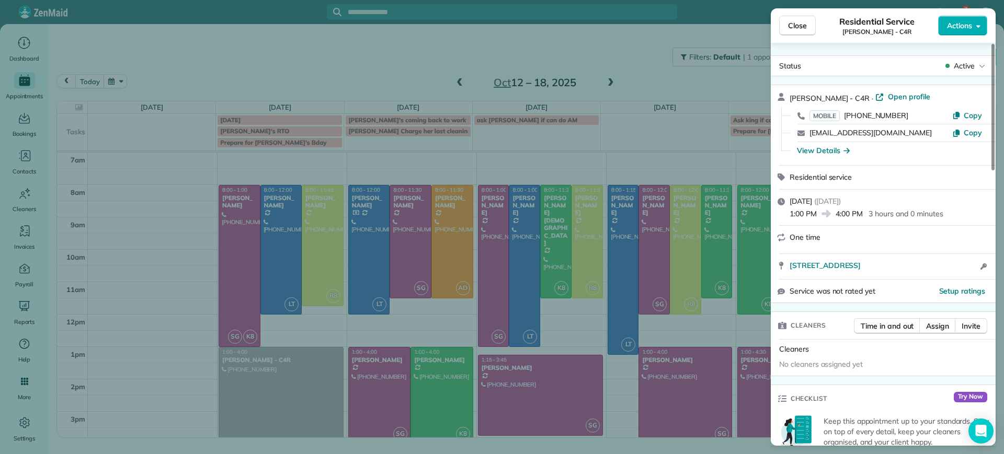
drag, startPoint x: 785, startPoint y: 269, endPoint x: 940, endPoint y: 275, distance: 154.9
click at [940, 275] on div "[STREET_ADDRESS] Open access information" at bounding box center [883, 266] width 225 height 25
copy span "[STREET_ADDRESS]"
click at [809, 25] on button "Close" at bounding box center [797, 26] width 37 height 20
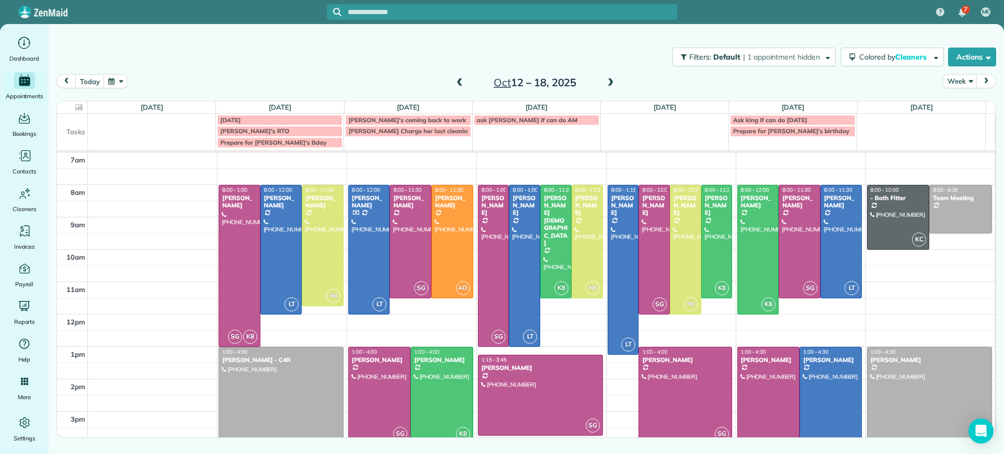
click at [299, 401] on div at bounding box center [281, 396] width 124 height 96
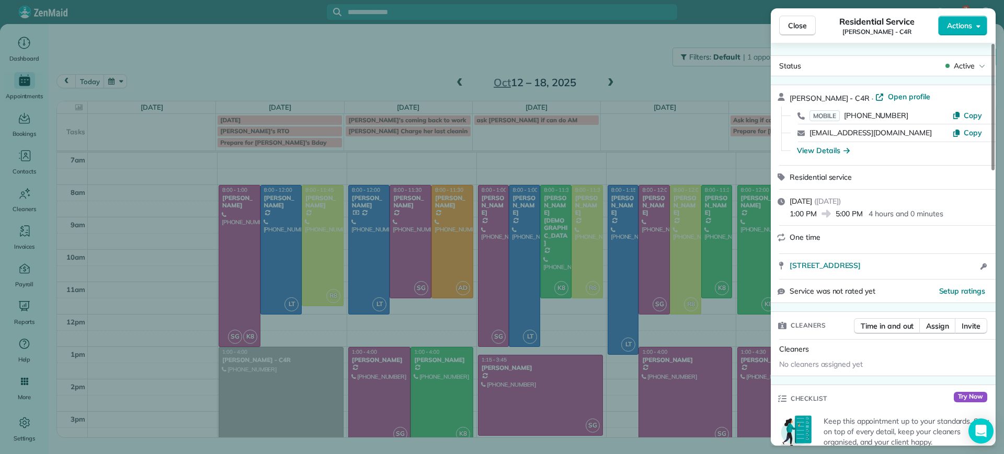
click at [433, 325] on div "Close Residential Service [PERSON_NAME] - C4R Actions Status Active [PERSON_NAM…" at bounding box center [502, 227] width 1004 height 454
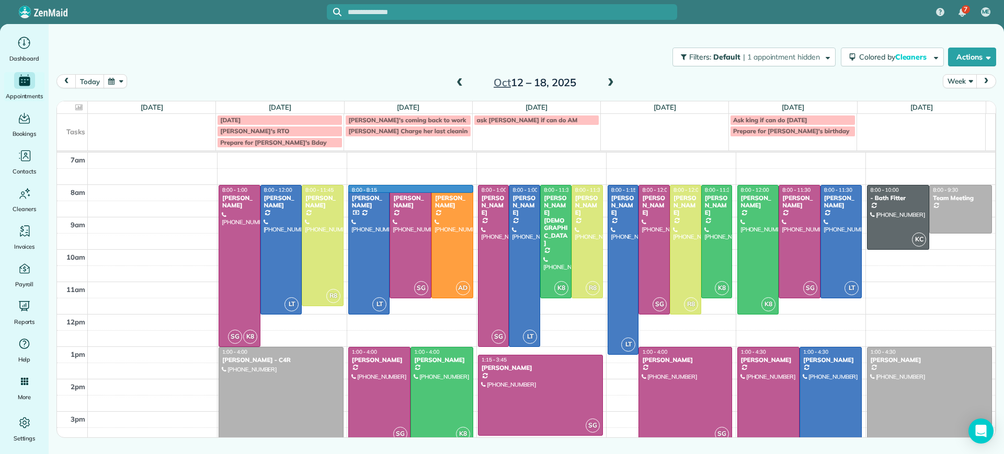
click at [471, 186] on td at bounding box center [542, 193] width 908 height 16
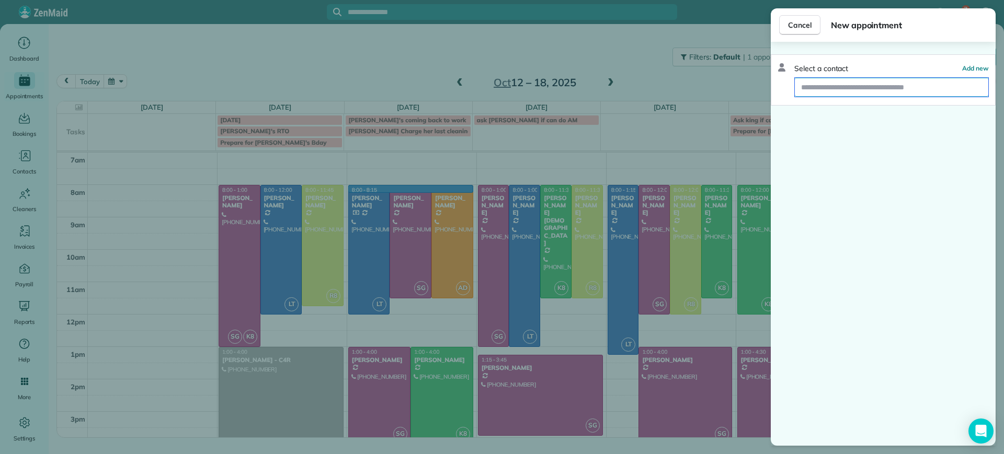
click at [832, 90] on input "text" at bounding box center [891, 87] width 193 height 19
click at [635, 127] on div "Cancel New appointment Select a contact Add new" at bounding box center [502, 227] width 1004 height 454
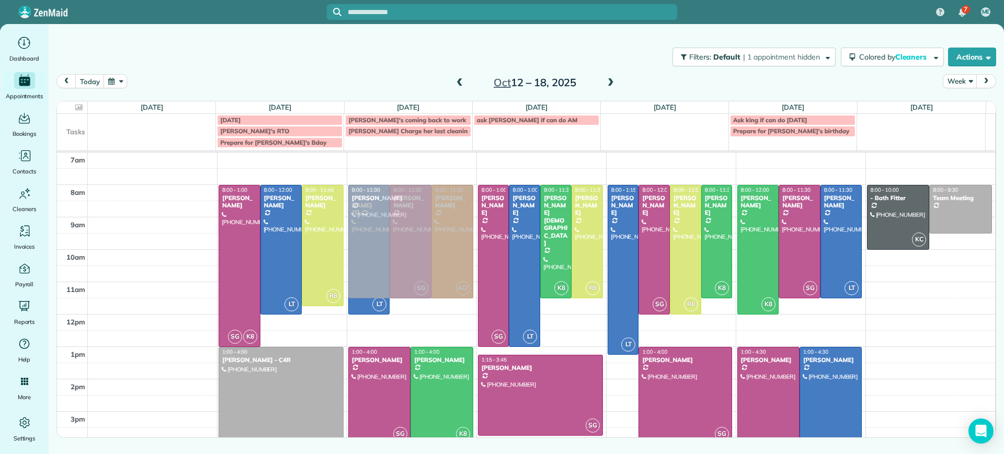
drag, startPoint x: 890, startPoint y: 376, endPoint x: 387, endPoint y: 214, distance: 528.7
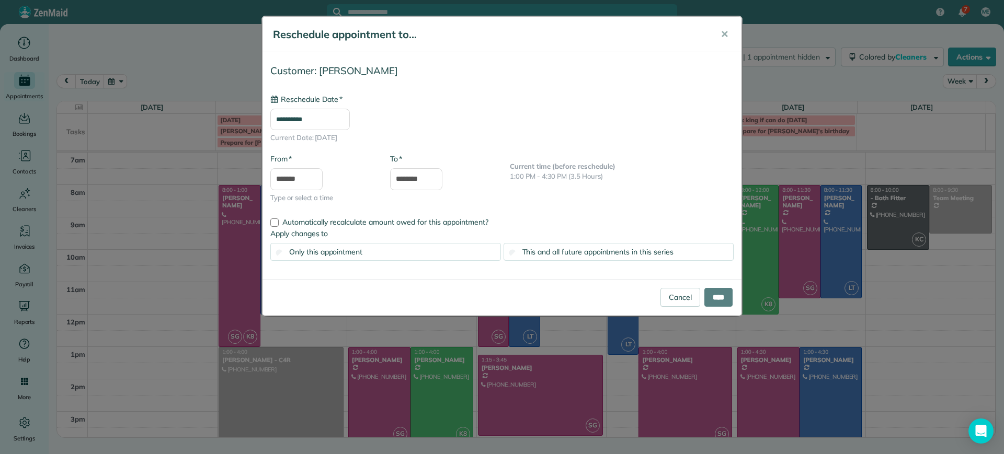
type input "**********"
click at [714, 303] on input "****" at bounding box center [718, 297] width 28 height 19
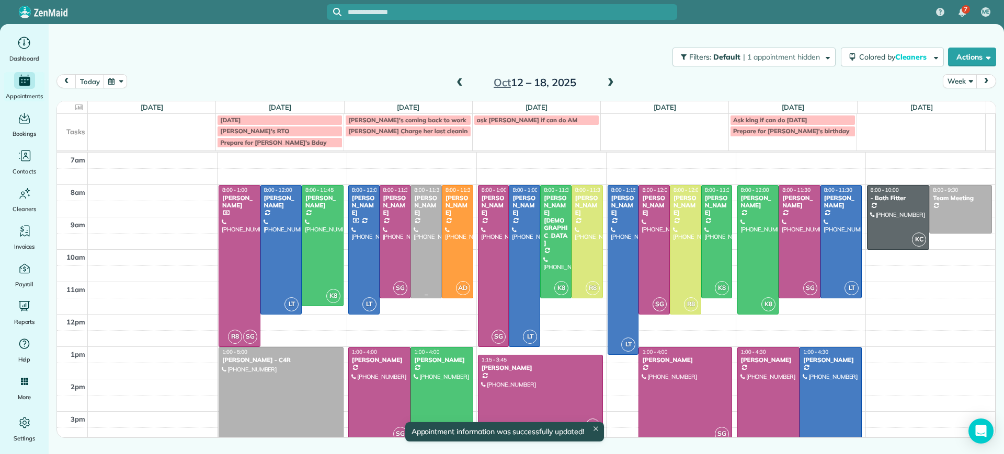
click at [422, 253] on div at bounding box center [426, 242] width 30 height 112
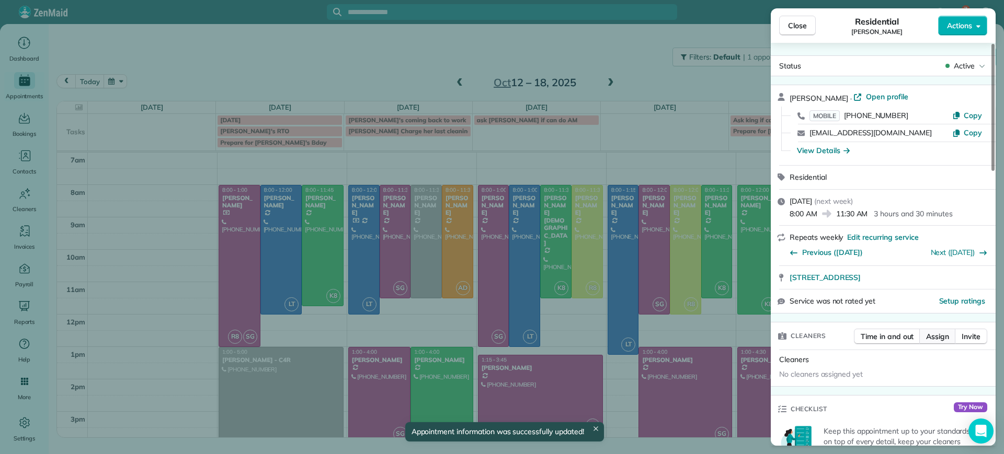
click at [938, 336] on span "Assign" at bounding box center [937, 336] width 23 height 10
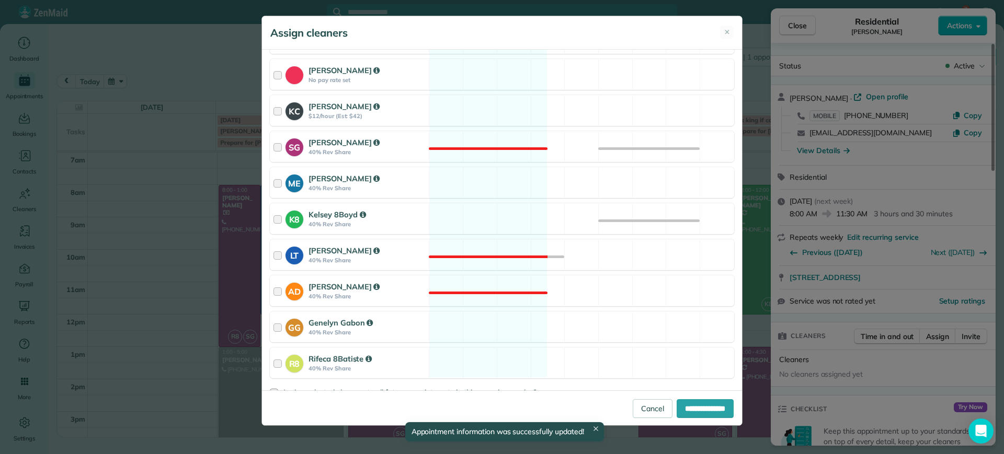
scroll to position [141, 0]
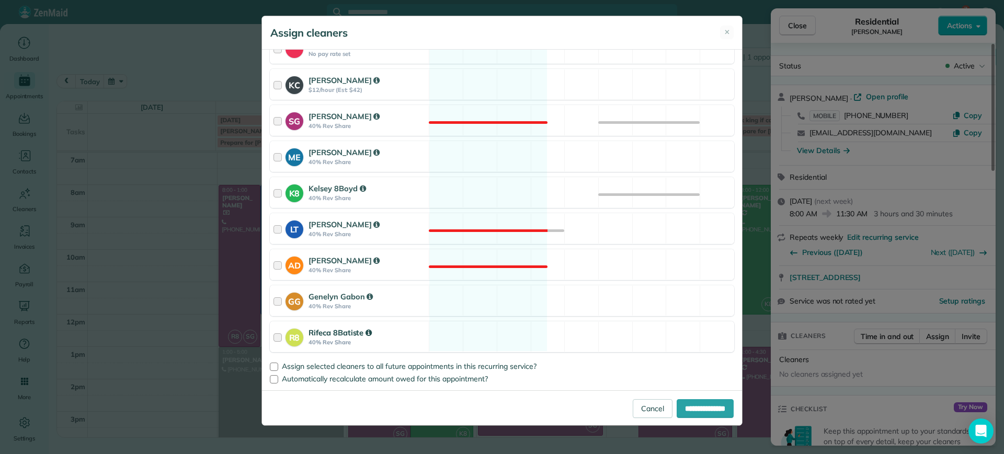
click at [474, 349] on div "R8 Rifeca 8Batiste 40% Rev Share Available" at bounding box center [502, 337] width 464 height 31
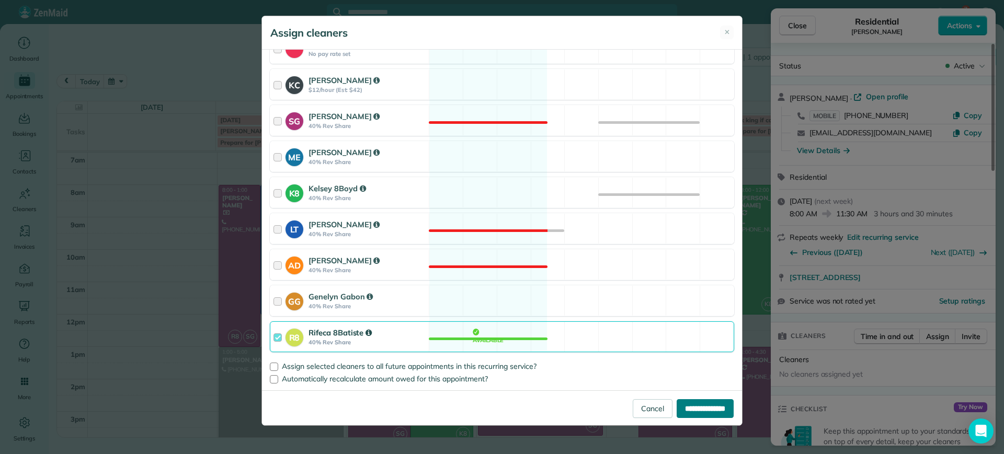
click at [716, 399] on input "**********" at bounding box center [704, 408] width 57 height 19
type input "**********"
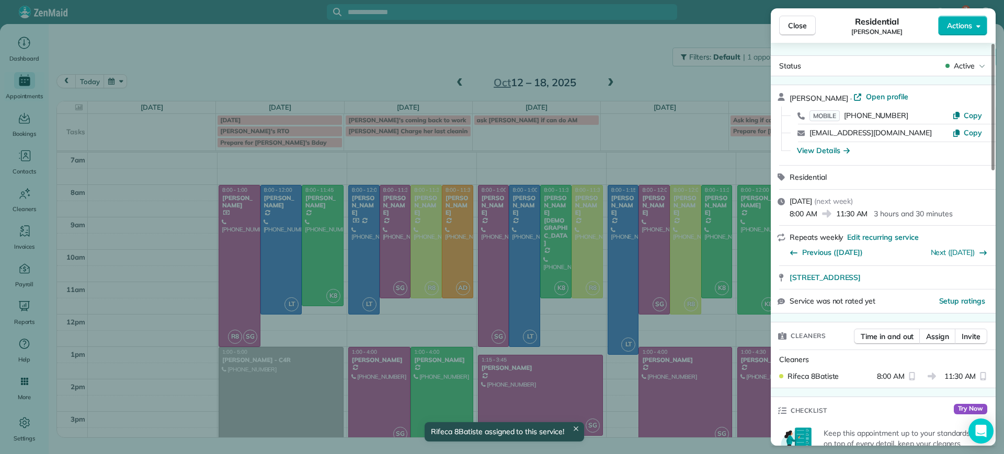
click at [691, 57] on div "Close Residential [PERSON_NAME] Actions Status Active [PERSON_NAME] · Open prof…" at bounding box center [502, 227] width 1004 height 454
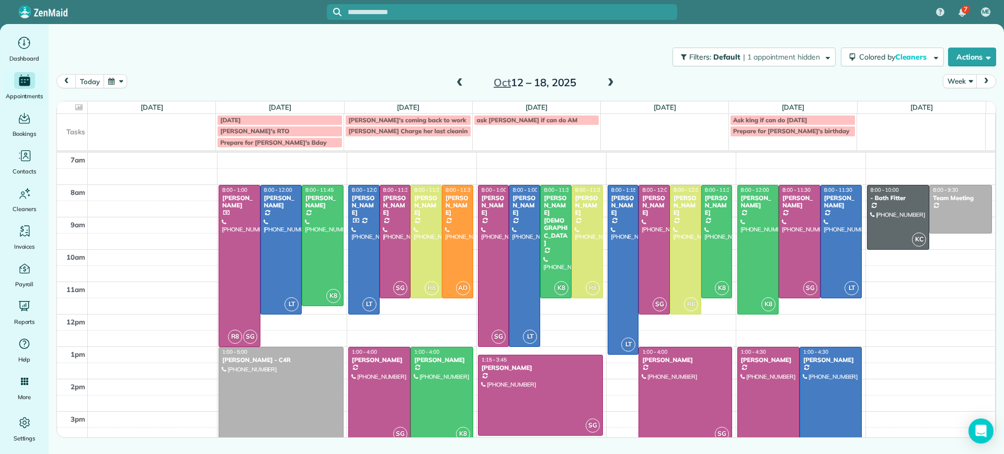
click at [274, 401] on div at bounding box center [281, 412] width 124 height 129
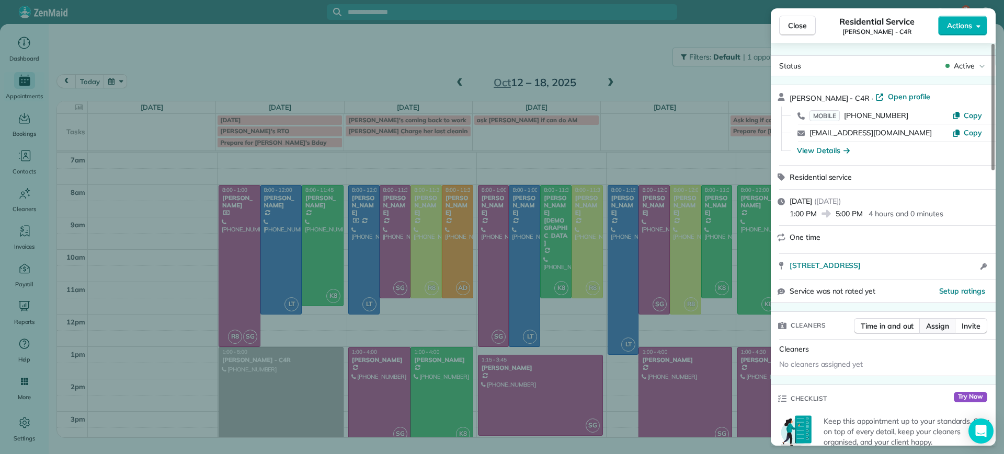
click at [940, 326] on span "Assign" at bounding box center [937, 326] width 23 height 10
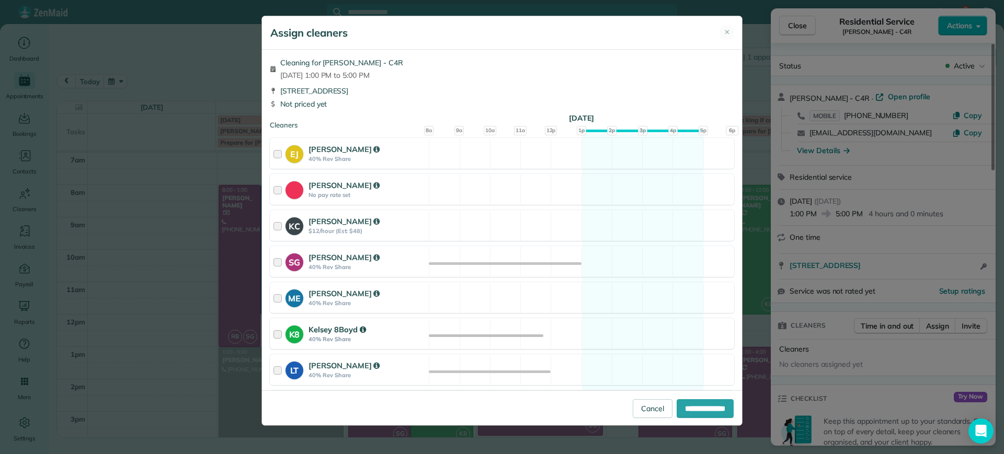
click at [634, 332] on div "K8 Kelsey 8Boyd 40% Rev Share Available" at bounding box center [502, 333] width 464 height 31
click at [715, 403] on input "**********" at bounding box center [704, 408] width 57 height 19
type input "**********"
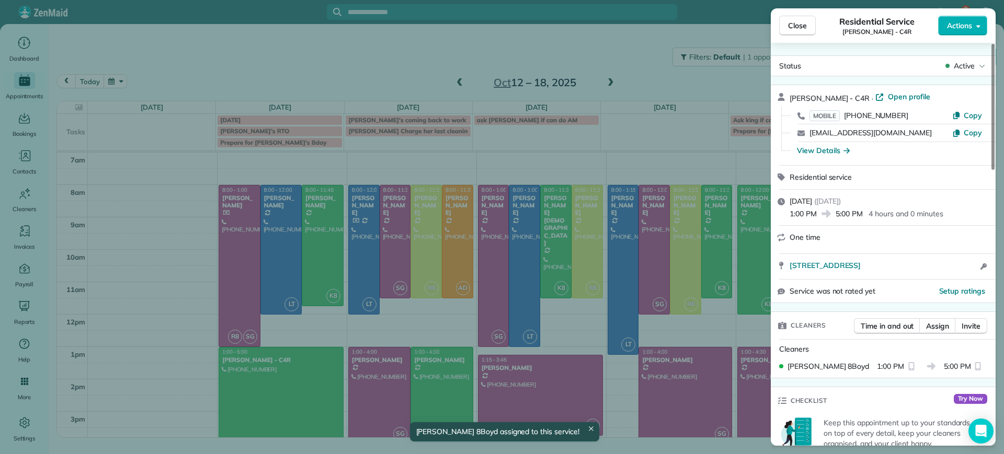
click at [179, 176] on div "Close Residential Service [PERSON_NAME] - C4R Actions Status Active [PERSON_NAM…" at bounding box center [502, 227] width 1004 height 454
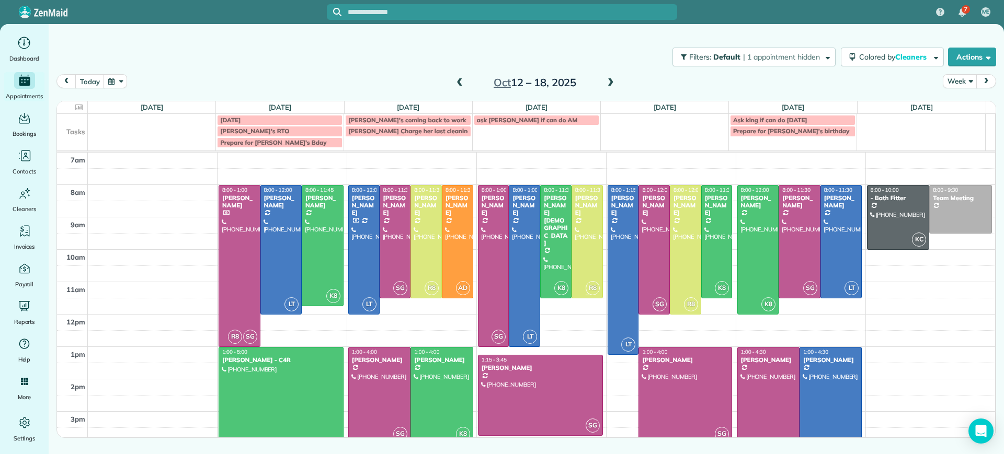
click at [582, 191] on span "8:00 - 11:30" at bounding box center [589, 190] width 28 height 7
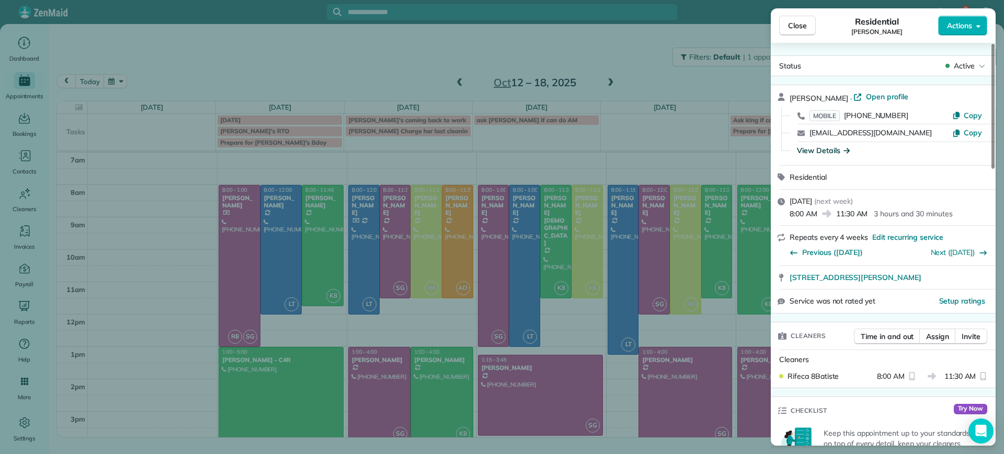
click at [839, 150] on div "View Details" at bounding box center [823, 150] width 53 height 10
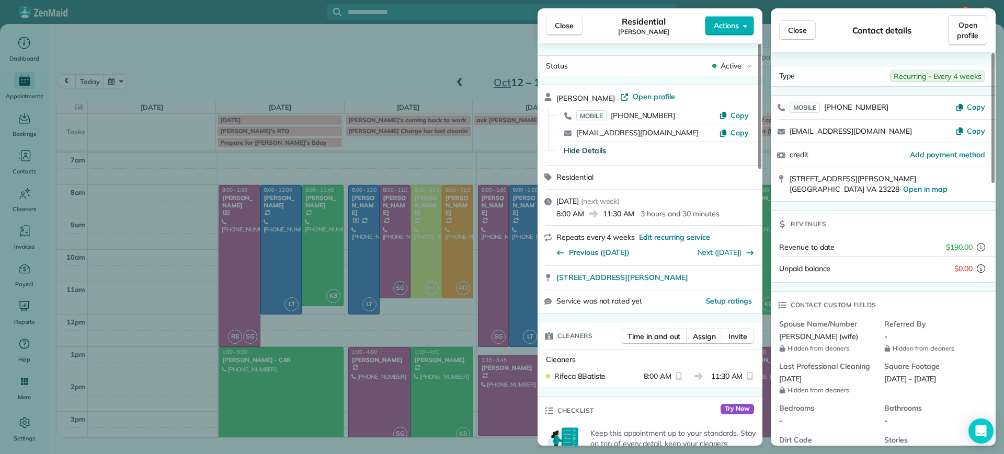
drag, startPoint x: 559, startPoint y: 26, endPoint x: 570, endPoint y: 36, distance: 15.2
click at [559, 25] on span "Close" at bounding box center [564, 25] width 19 height 10
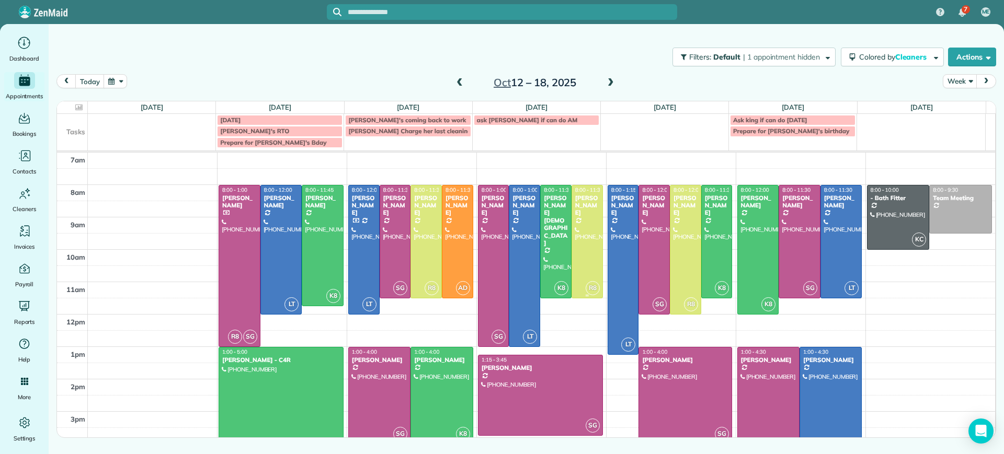
click at [579, 210] on div "[PERSON_NAME]" at bounding box center [587, 205] width 25 height 22
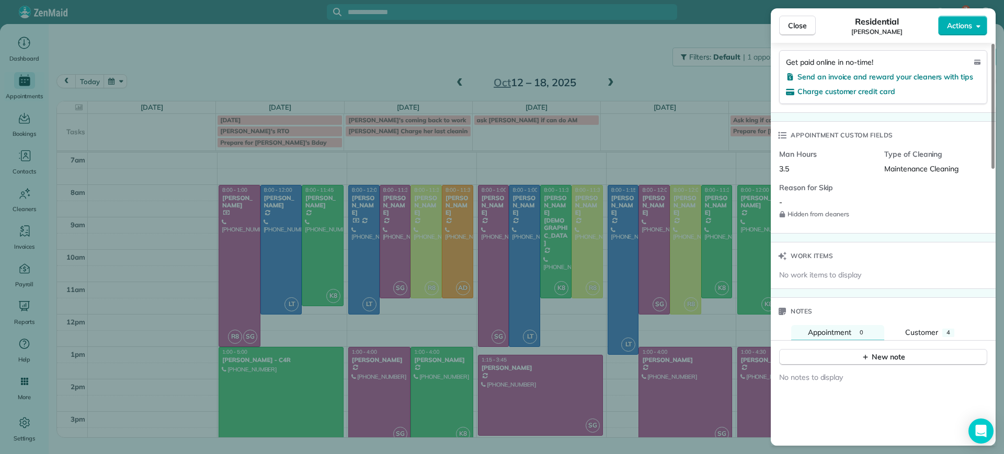
scroll to position [889, 0]
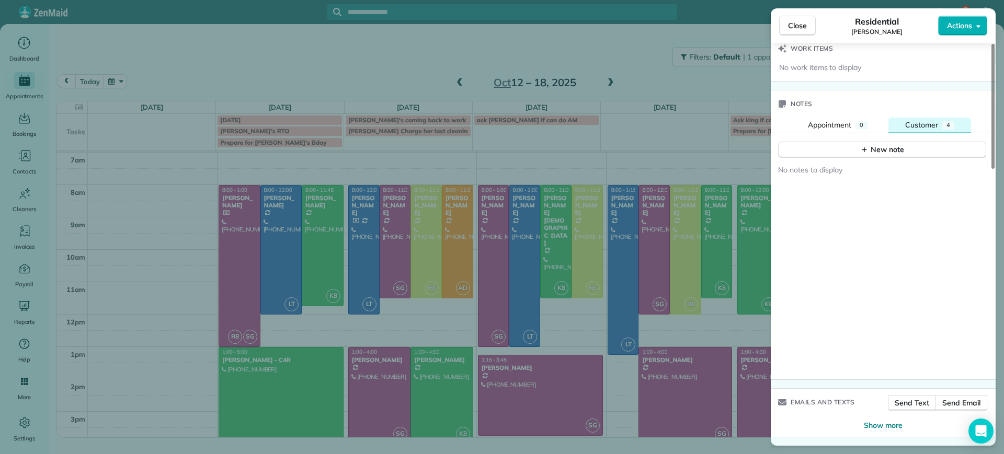
click at [933, 131] on button "Customer 4" at bounding box center [929, 126] width 83 height 16
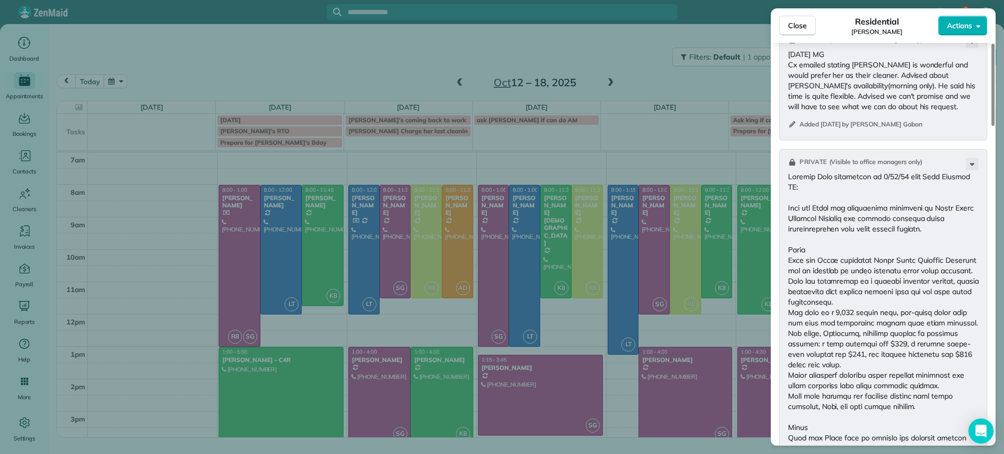
scroll to position [1236, 0]
click at [793, 26] on span "Close" at bounding box center [797, 25] width 19 height 10
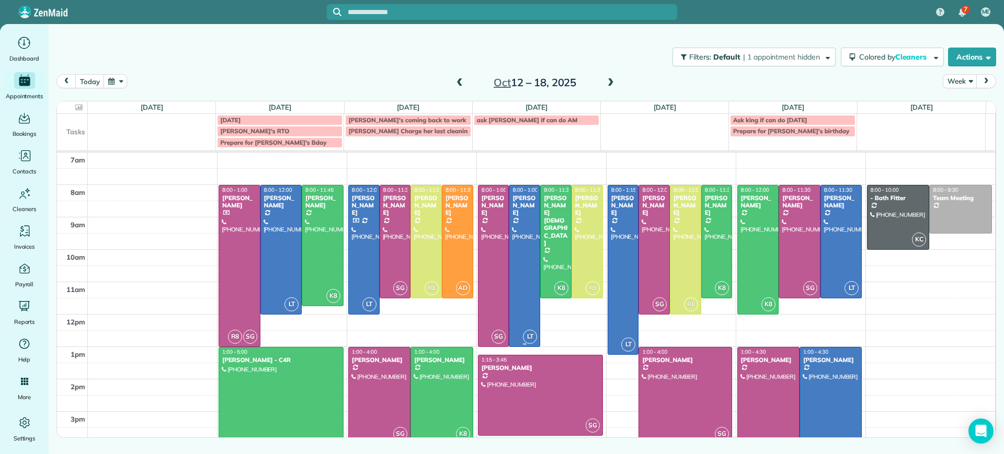
click at [521, 252] on div at bounding box center [524, 266] width 30 height 161
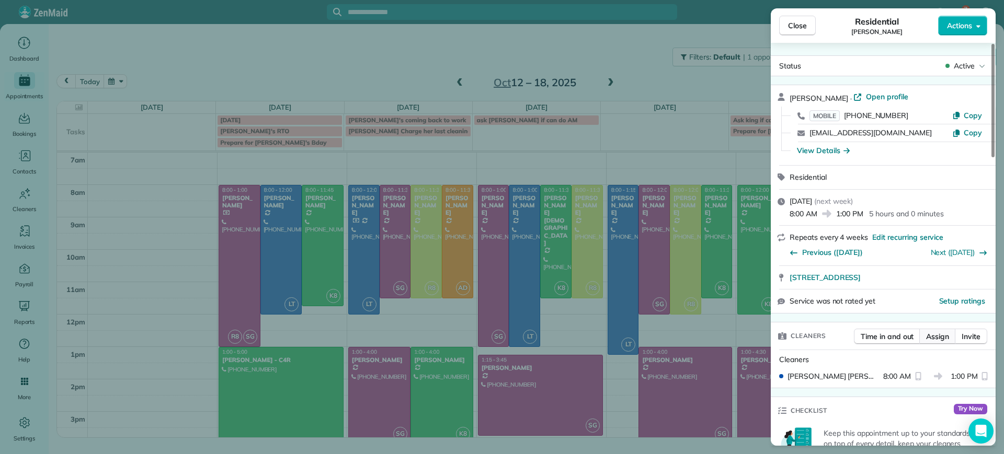
click at [937, 335] on span "Assign" at bounding box center [937, 336] width 23 height 10
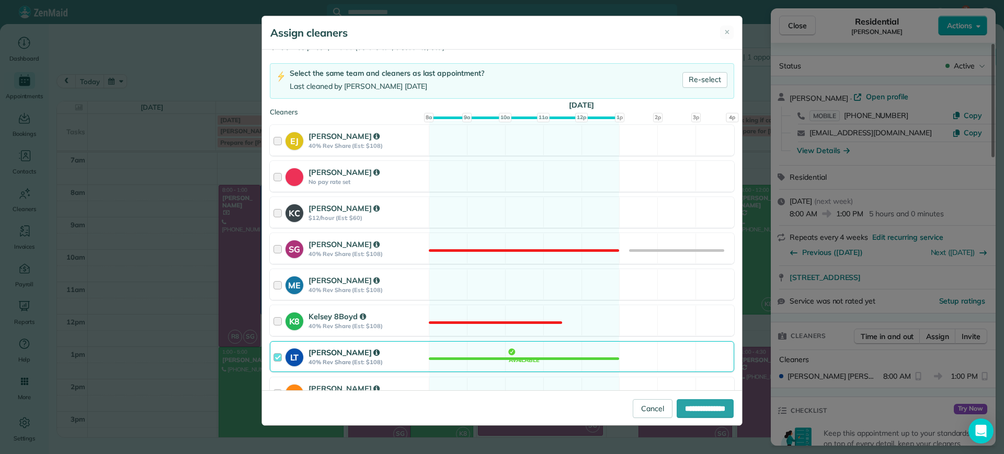
scroll to position [185, 0]
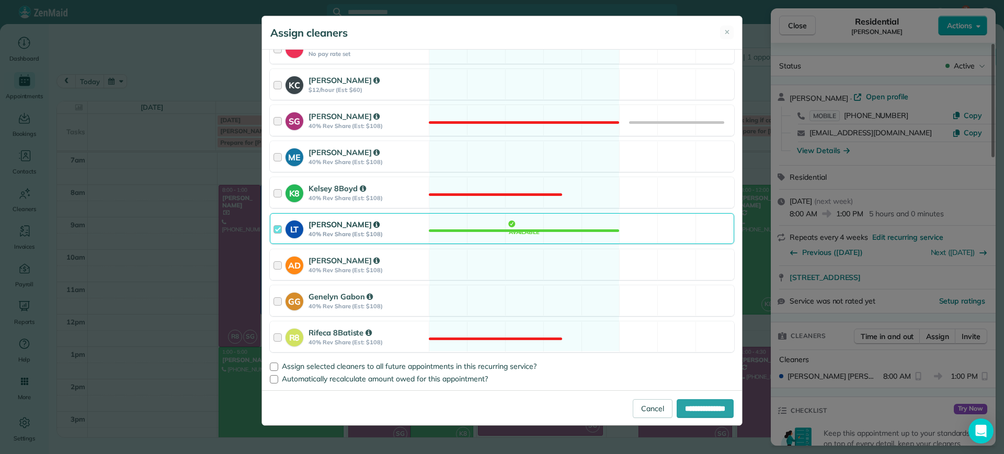
click at [497, 238] on div "LT [PERSON_NAME] 40% Rev Share (Est: $108) Available" at bounding box center [502, 228] width 464 height 31
click at [500, 210] on div "Cleaning for [PERSON_NAME] [DATE] 8:00 AM to 1:00 PM [STREET_ADDRESS] Service p…" at bounding box center [502, 220] width 480 height 341
click at [502, 198] on div "K8 Kelsey 8Boyd 40% Rev Share (Est: $108) Not available" at bounding box center [502, 192] width 464 height 31
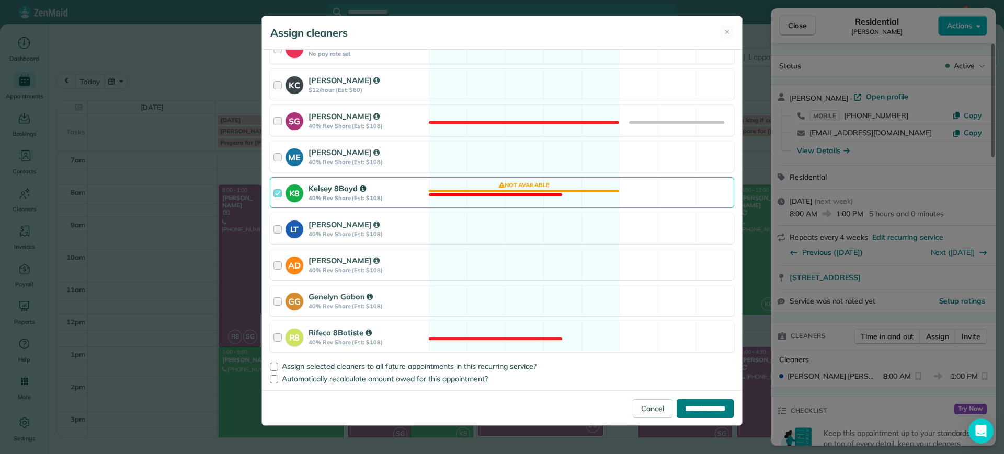
click at [702, 407] on input "**********" at bounding box center [704, 408] width 57 height 19
type input "**********"
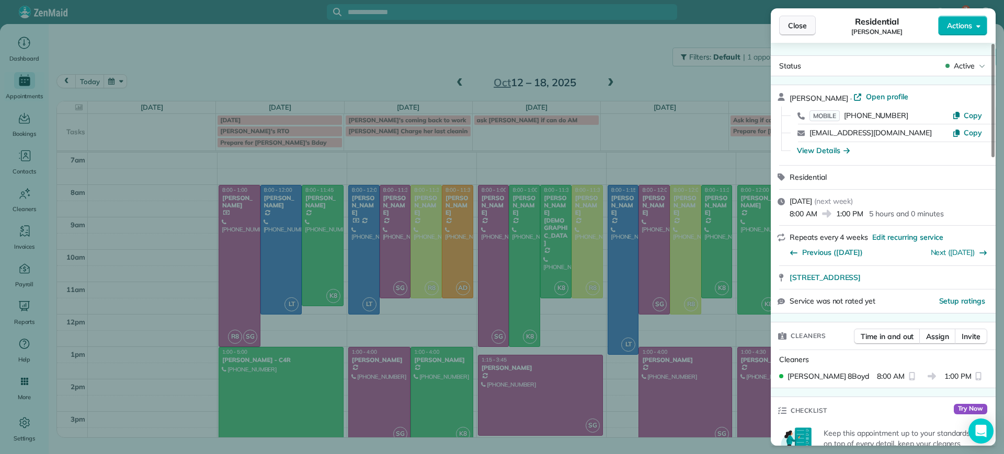
click at [802, 26] on span "Close" at bounding box center [797, 25] width 19 height 10
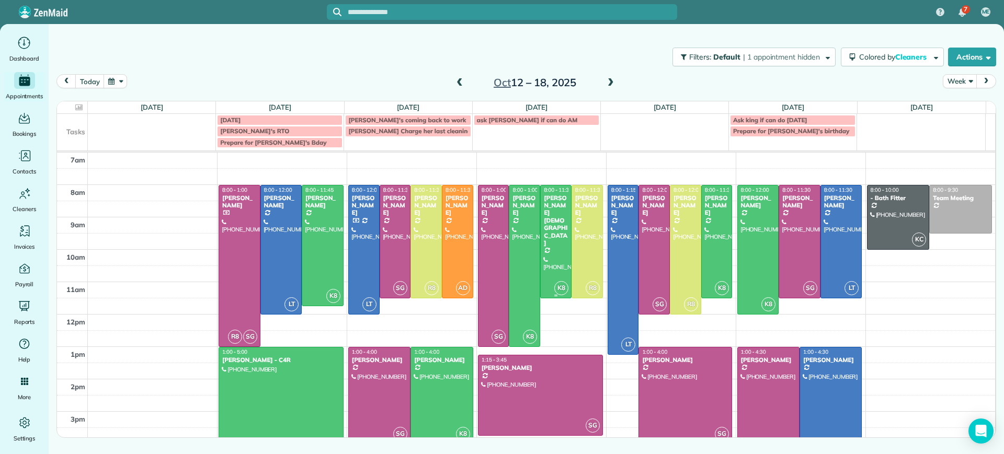
click at [557, 273] on div at bounding box center [556, 242] width 30 height 112
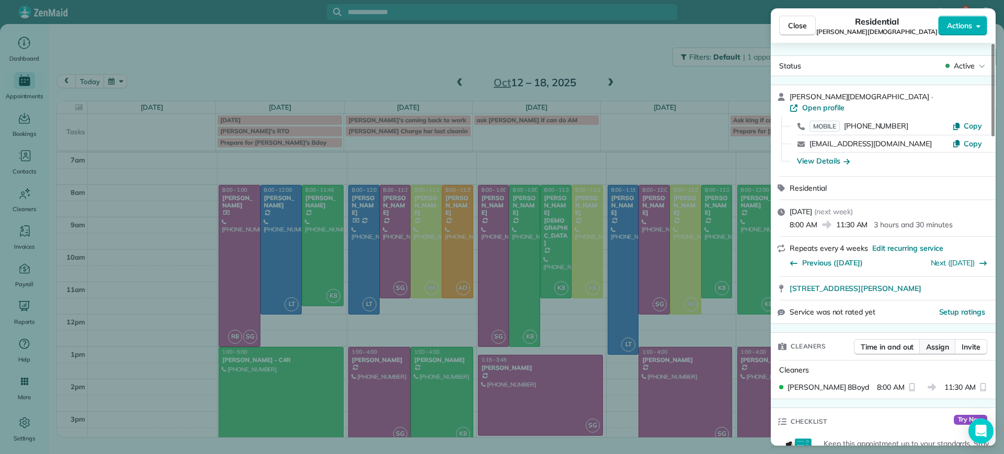
click at [946, 342] on span "Assign" at bounding box center [937, 347] width 23 height 10
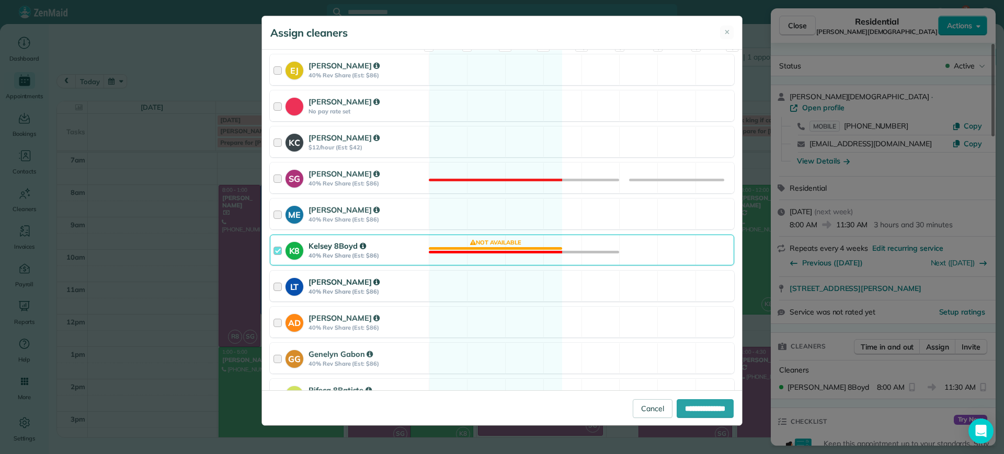
scroll to position [131, 0]
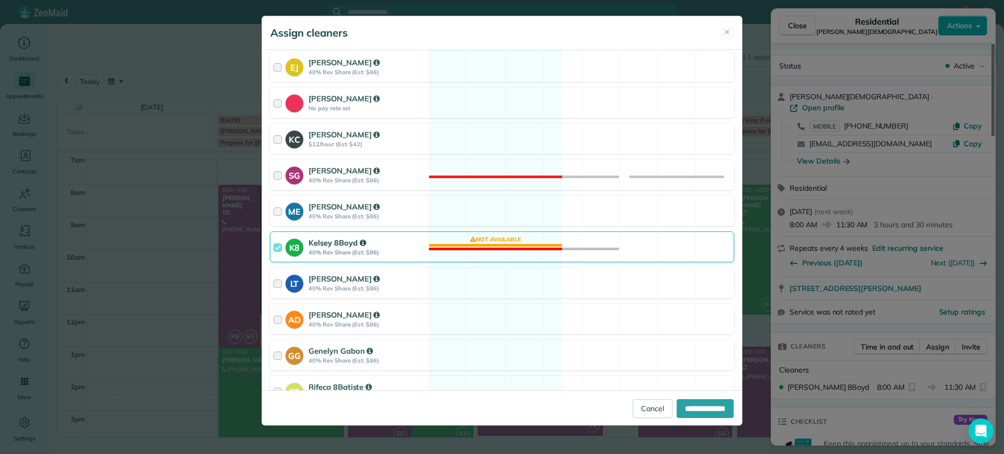
click at [517, 235] on div "K8 Kelsey 8Boyd 40% Rev Share (Est: $86) Not available" at bounding box center [502, 247] width 464 height 31
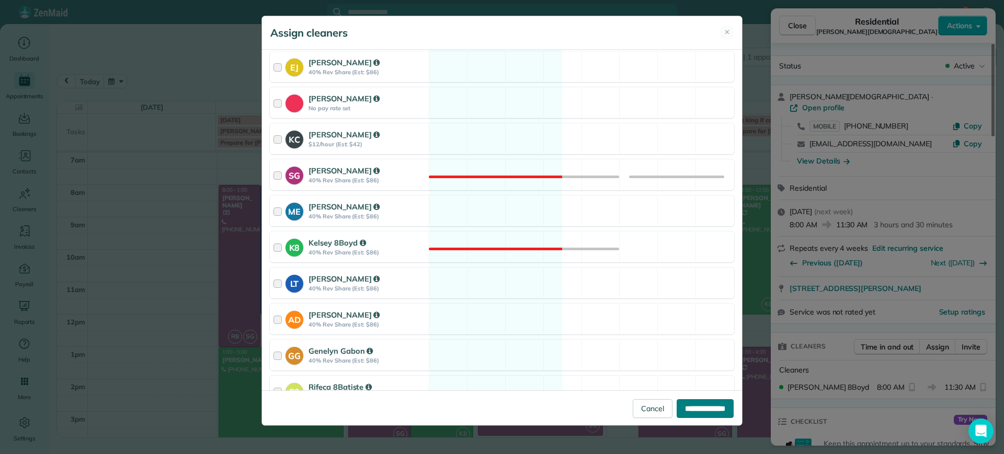
click at [678, 403] on input "**********" at bounding box center [704, 408] width 57 height 19
type input "**********"
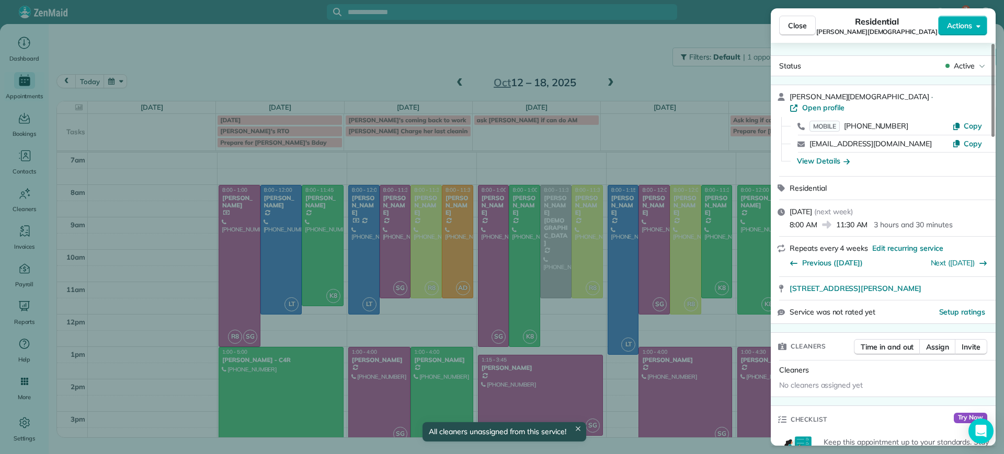
click at [584, 338] on div "Close Residential [PERSON_NAME][DEMOGRAPHIC_DATA] Actions Status Active [PERSON…" at bounding box center [502, 227] width 1004 height 454
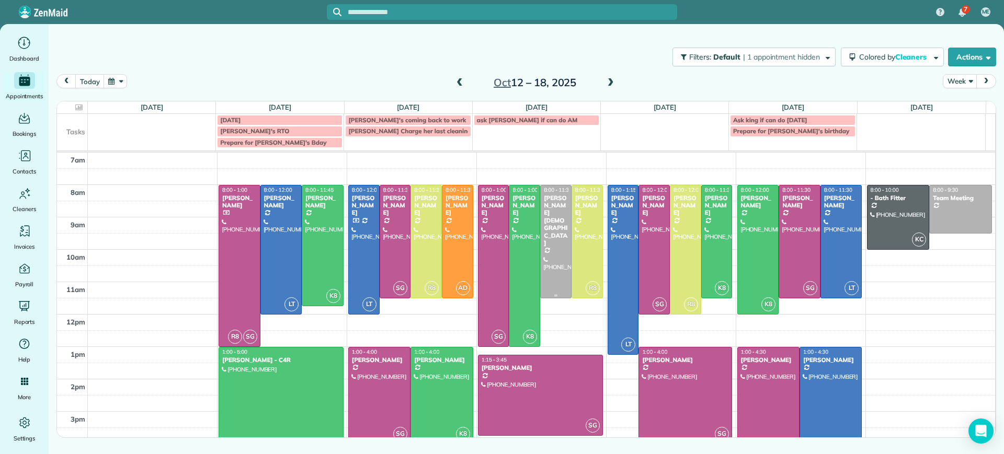
click at [553, 253] on div at bounding box center [556, 242] width 30 height 112
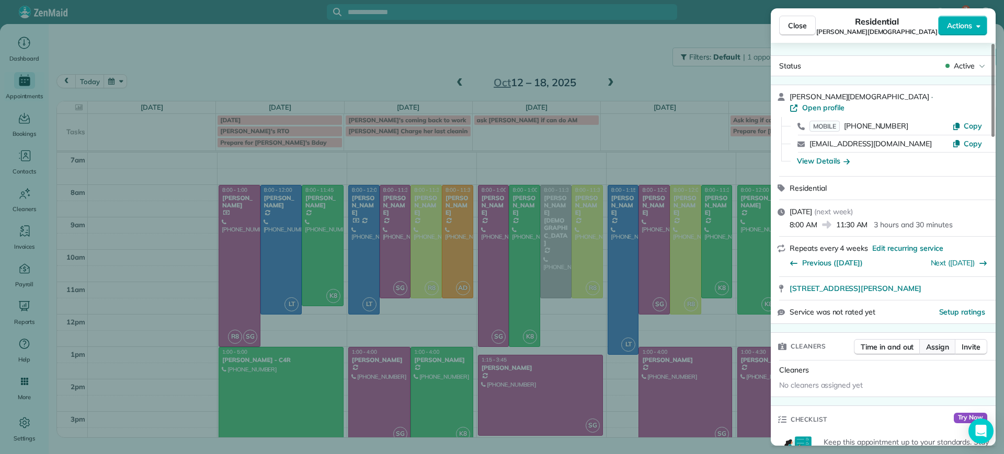
click at [933, 342] on span "Assign" at bounding box center [937, 347] width 23 height 10
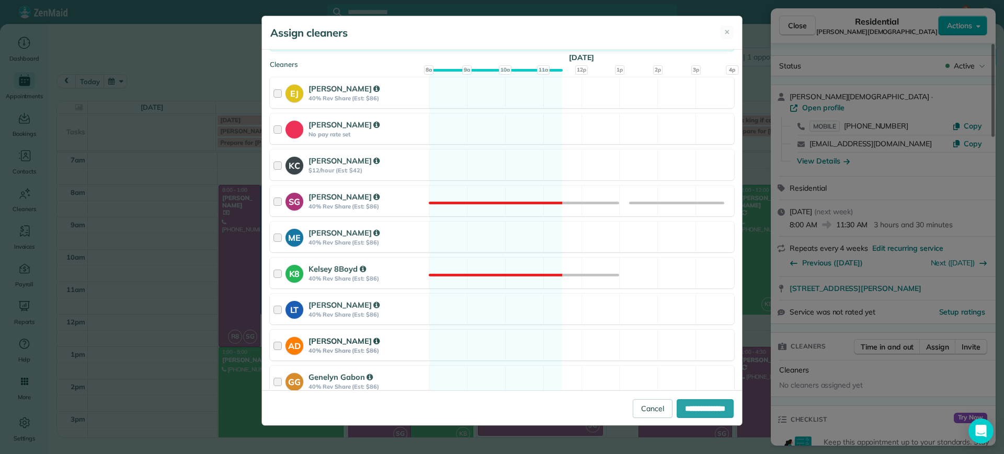
scroll to position [185, 0]
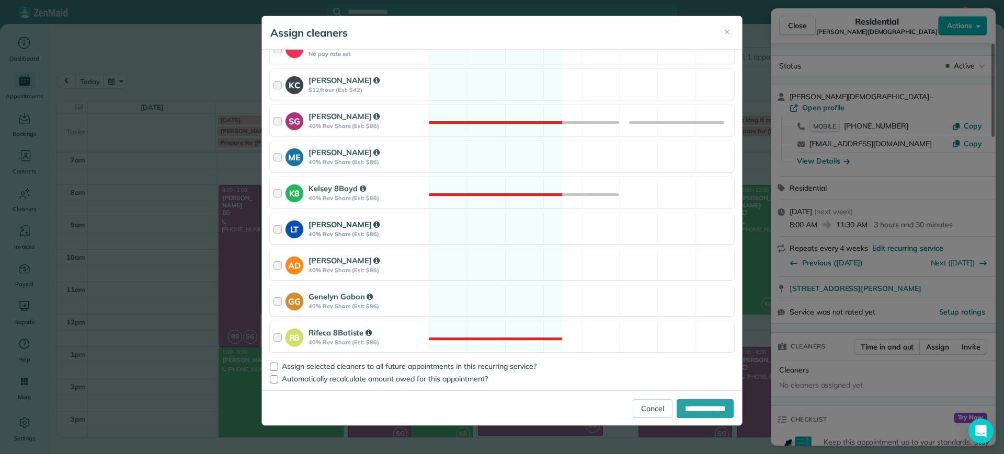
click at [502, 229] on div "LT [PERSON_NAME] 40% Rev Share (Est: $86) Available" at bounding box center [502, 228] width 464 height 31
click at [708, 409] on input "**********" at bounding box center [704, 408] width 57 height 19
type input "**********"
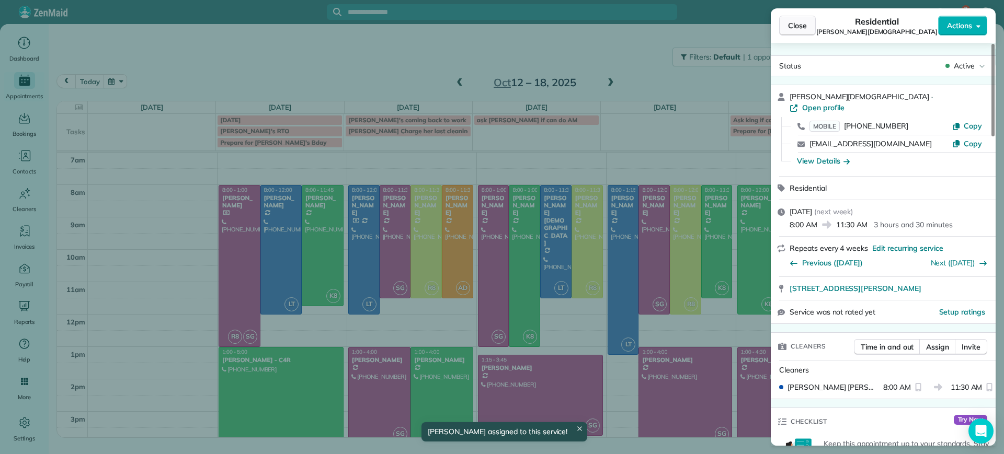
drag, startPoint x: 802, startPoint y: 27, endPoint x: 811, endPoint y: 33, distance: 10.9
click at [803, 27] on span "Close" at bounding box center [797, 25] width 19 height 10
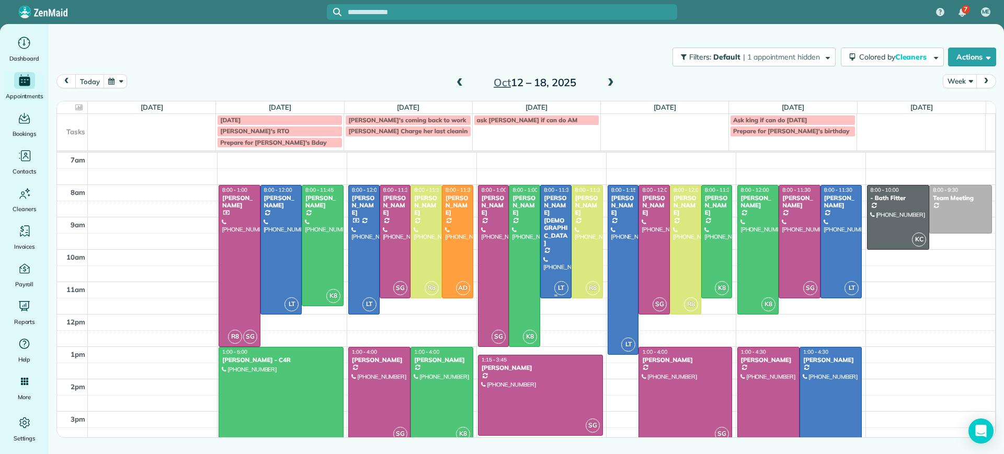
click at [564, 229] on div at bounding box center [556, 242] width 30 height 112
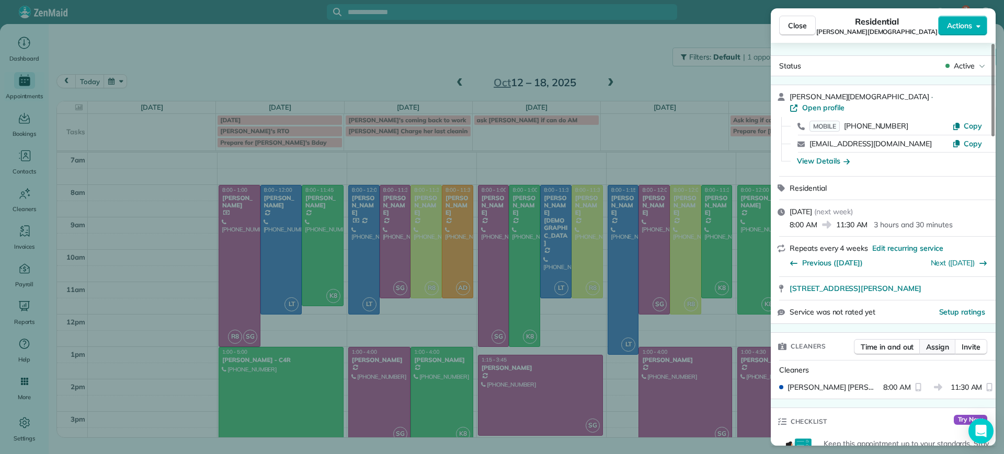
click at [929, 343] on button "Assign" at bounding box center [937, 347] width 37 height 16
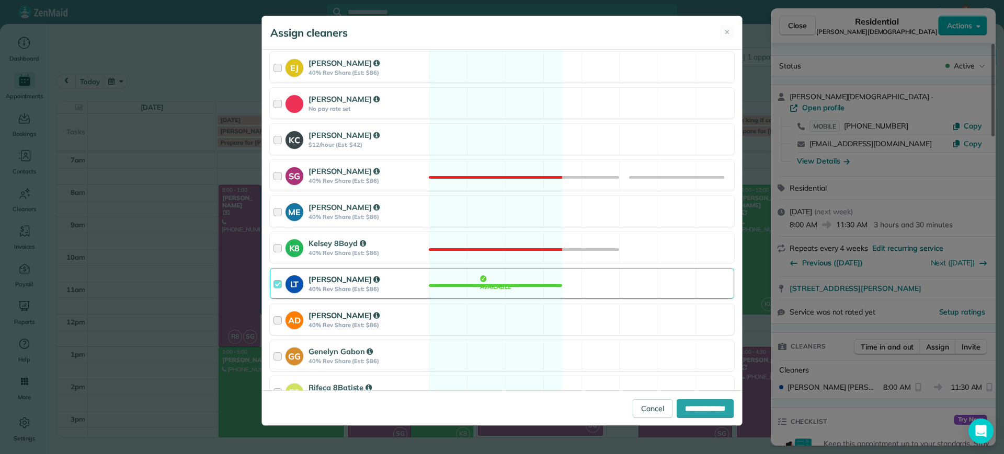
scroll to position [131, 0]
drag, startPoint x: 509, startPoint y: 289, endPoint x: 518, endPoint y: 289, distance: 9.4
click at [510, 289] on div "LT [PERSON_NAME] 40% Rev Share (Est: $86) Available" at bounding box center [502, 283] width 464 height 31
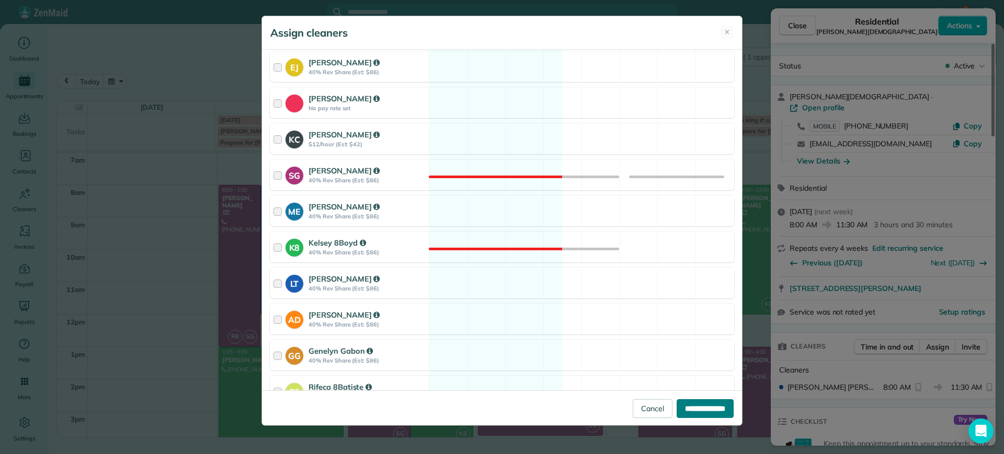
click at [692, 410] on input "**********" at bounding box center [704, 408] width 57 height 19
type input "**********"
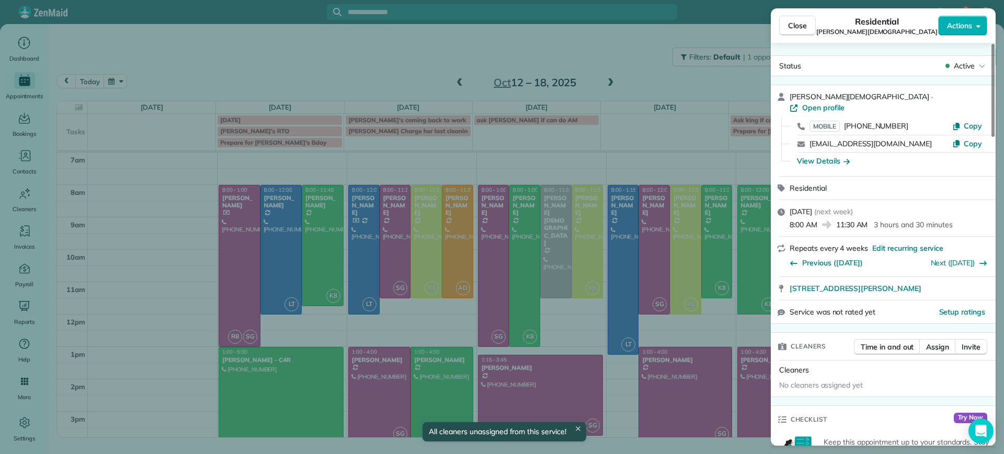
click at [632, 78] on div "Close Residential [PERSON_NAME][DEMOGRAPHIC_DATA] Actions Status Active [PERSON…" at bounding box center [502, 227] width 1004 height 454
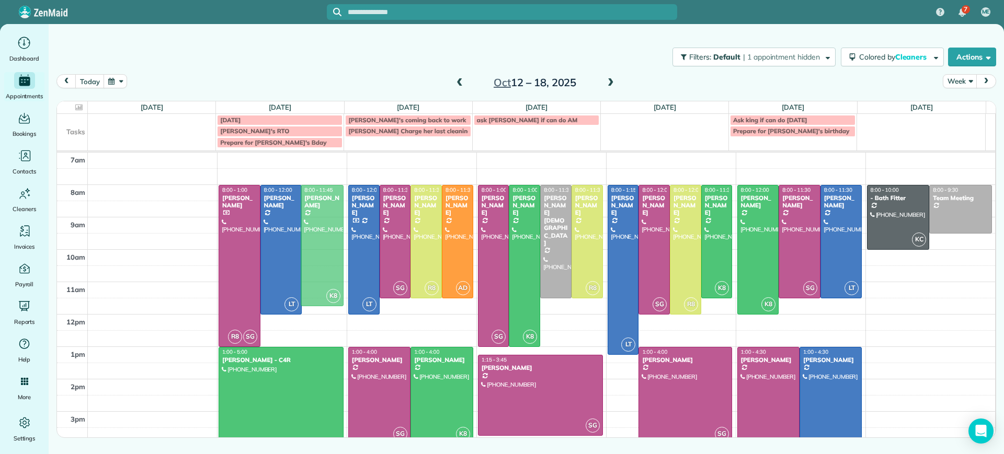
drag, startPoint x: 326, startPoint y: 241, endPoint x: 320, endPoint y: 243, distance: 6.0
click at [320, 243] on div at bounding box center [322, 246] width 41 height 121
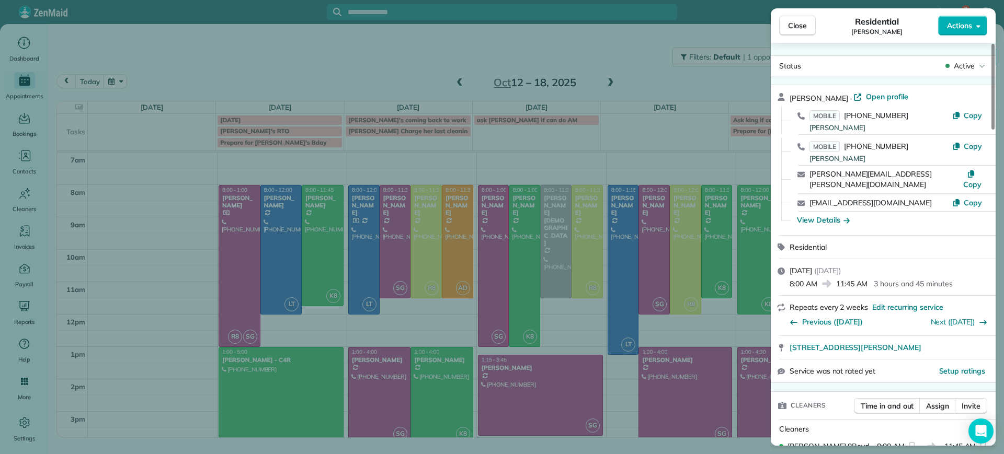
click at [322, 242] on div "Close Residential [PERSON_NAME] Actions Status Active [PERSON_NAME] · Open prof…" at bounding box center [502, 227] width 1004 height 454
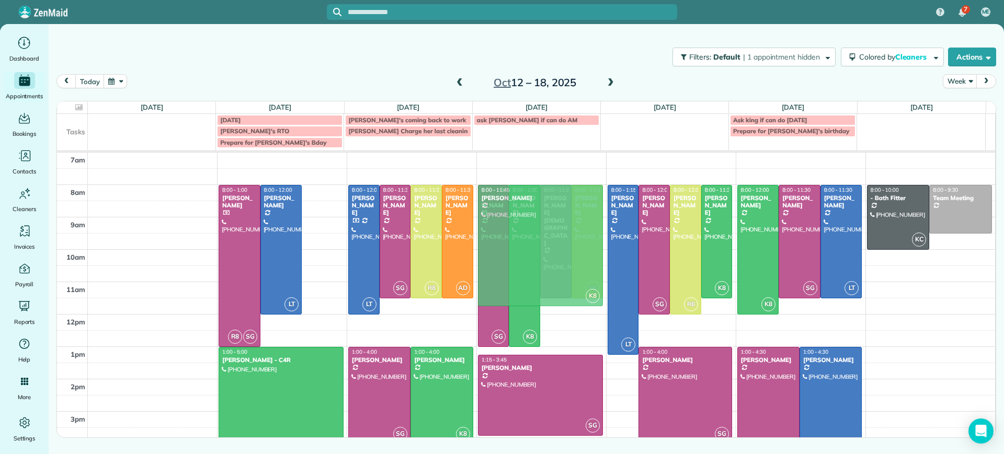
drag, startPoint x: 348, startPoint y: 225, endPoint x: 533, endPoint y: 216, distance: 184.8
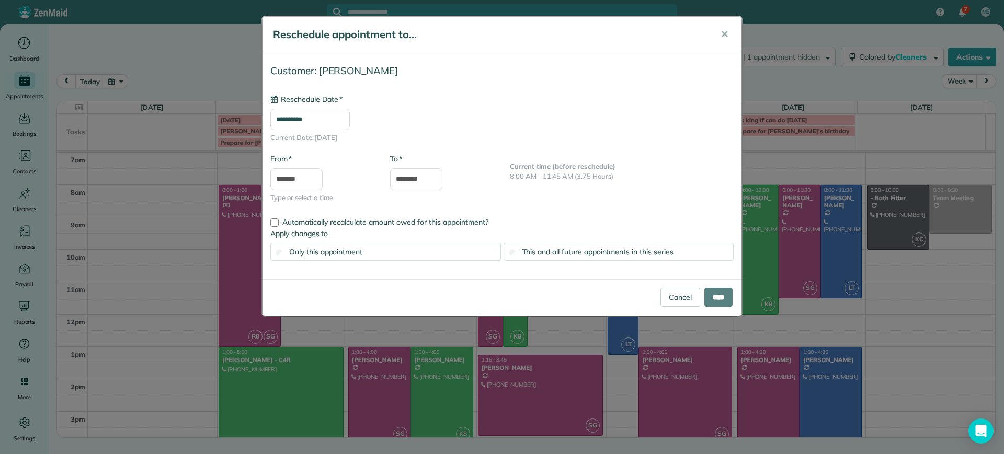
type input "**********"
click at [721, 296] on input "****" at bounding box center [718, 297] width 28 height 19
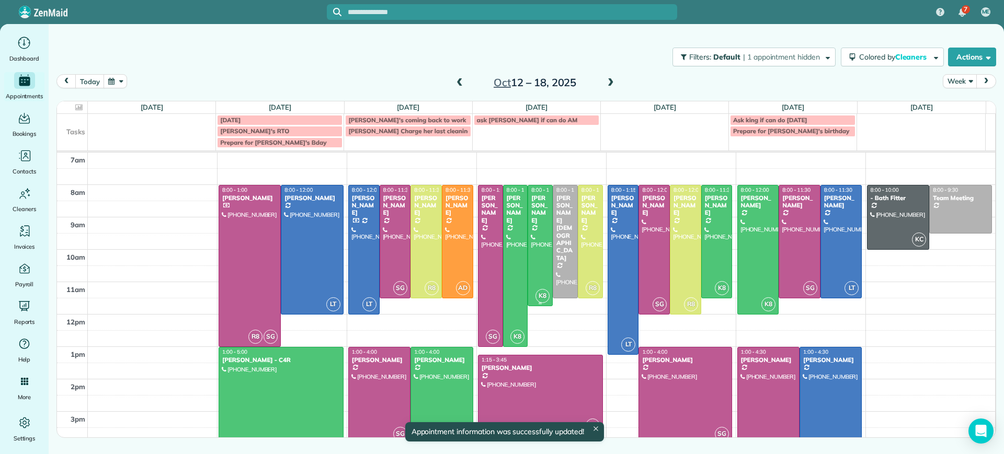
click at [533, 238] on div at bounding box center [540, 246] width 24 height 121
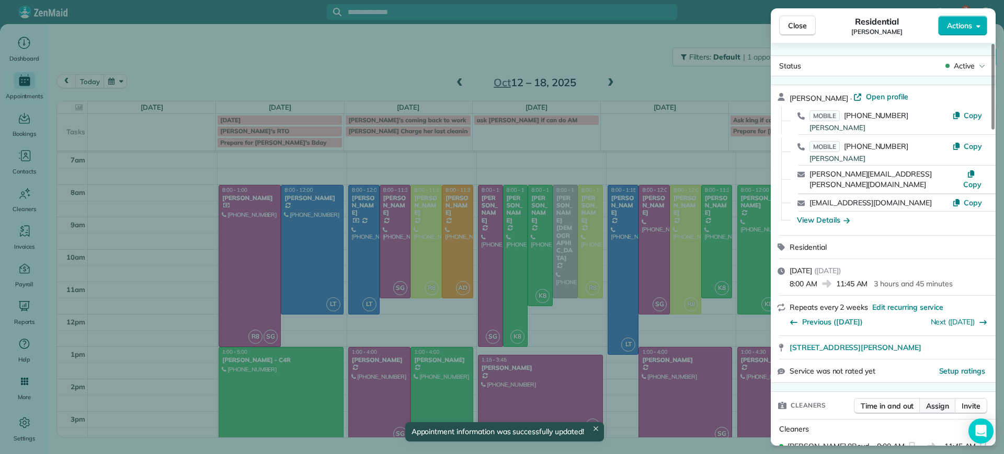
click at [937, 401] on span "Assign" at bounding box center [937, 406] width 23 height 10
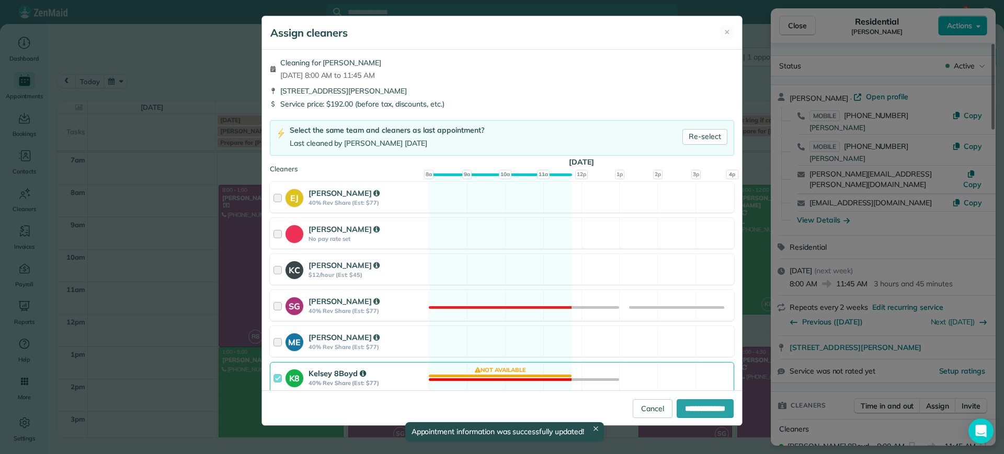
click at [500, 371] on div "K8 Kelsey 8Boyd 40% Rev Share (Est: $77) Not available" at bounding box center [502, 377] width 464 height 31
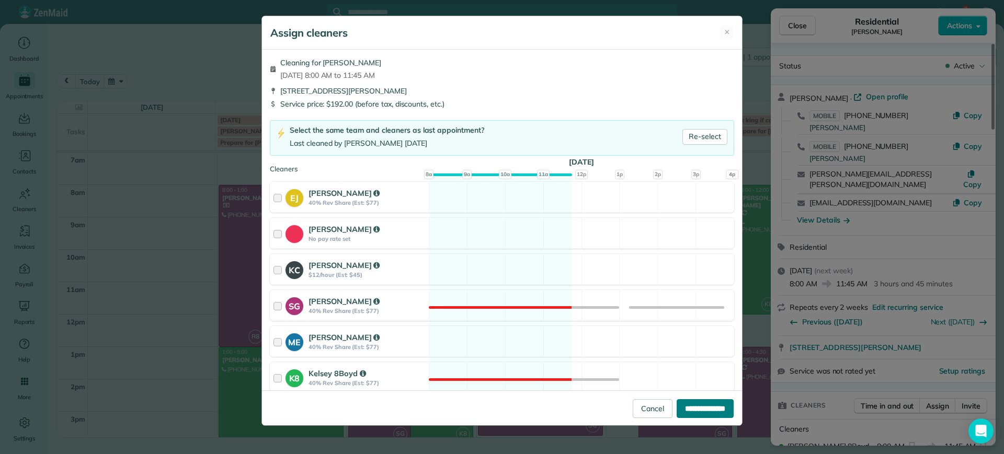
click at [706, 410] on input "**********" at bounding box center [704, 408] width 57 height 19
type input "**********"
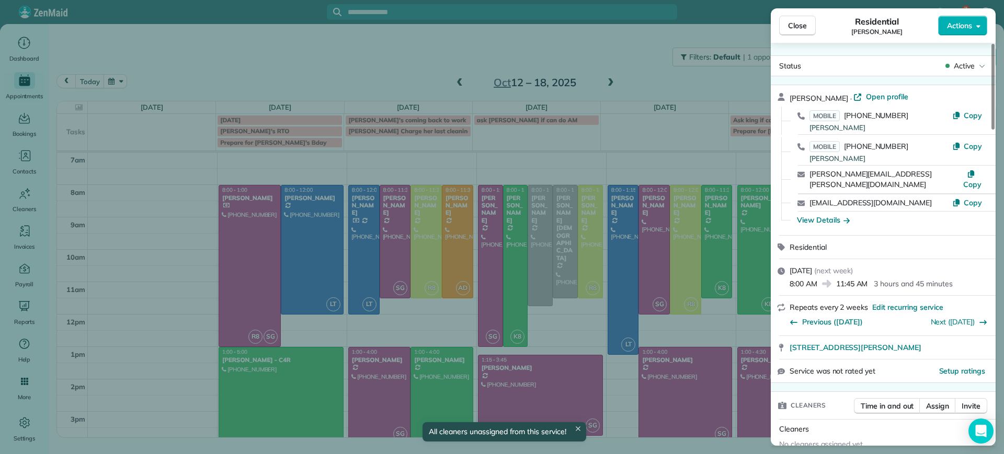
click at [555, 217] on div "Close Residential [PERSON_NAME] Actions Status Active [PERSON_NAME] · Open prof…" at bounding box center [502, 227] width 1004 height 454
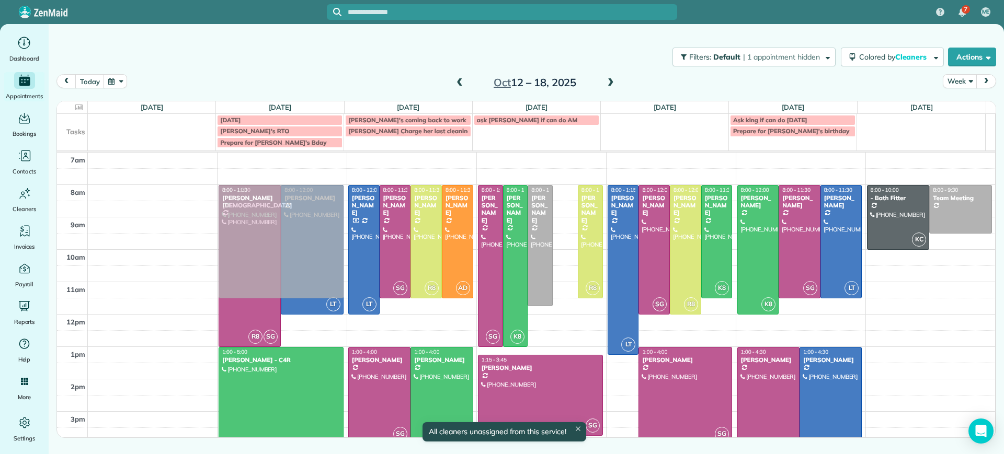
drag, startPoint x: 556, startPoint y: 217, endPoint x: 336, endPoint y: 215, distance: 220.6
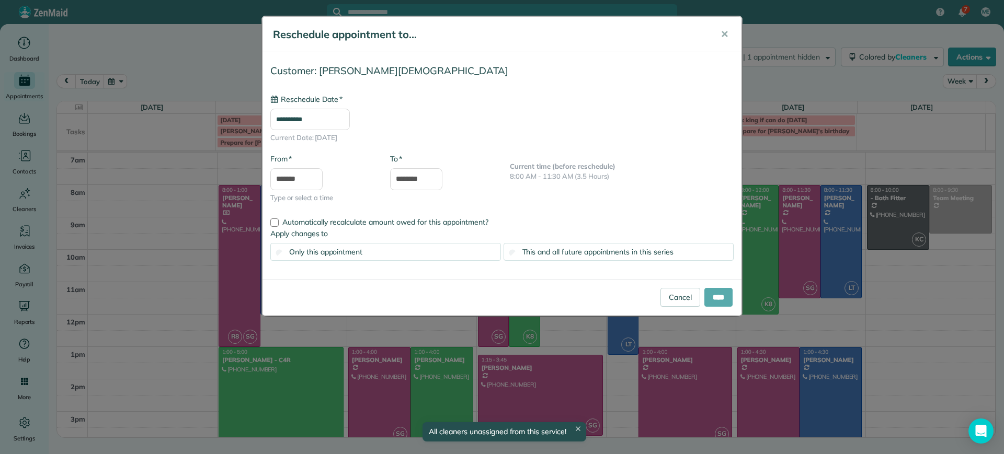
type input "**********"
click at [712, 297] on input "****" at bounding box center [718, 297] width 28 height 19
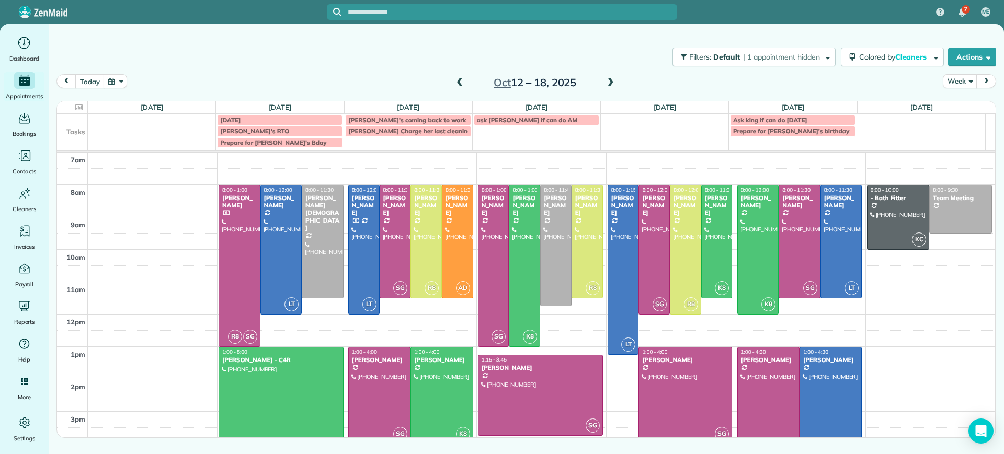
click at [330, 236] on div at bounding box center [322, 242] width 41 height 112
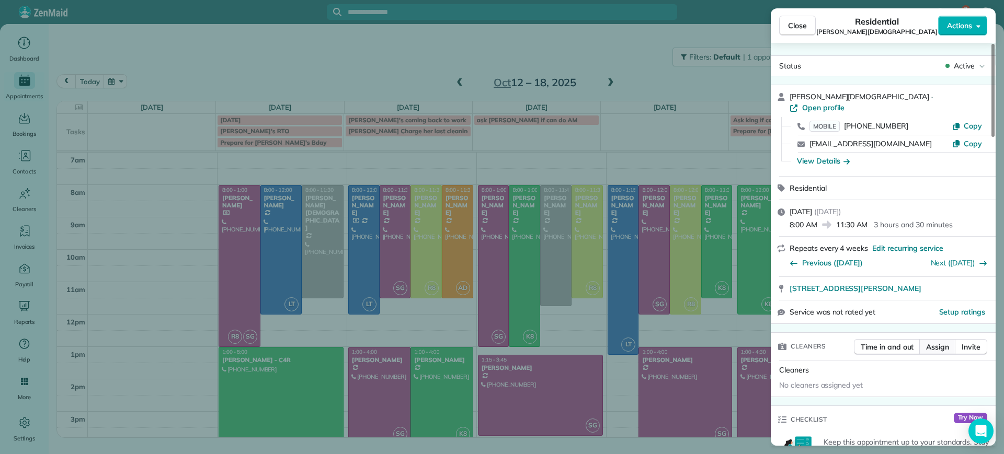
click at [930, 342] on span "Assign" at bounding box center [937, 347] width 23 height 10
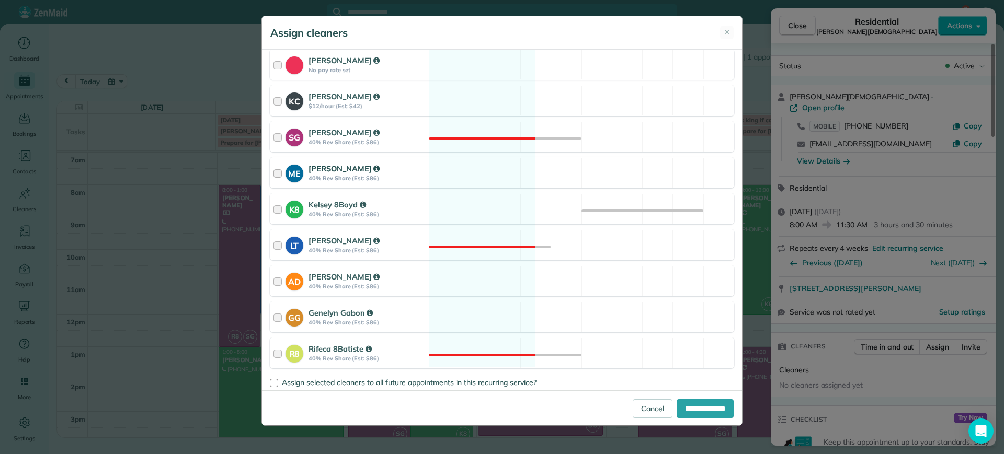
scroll to position [185, 0]
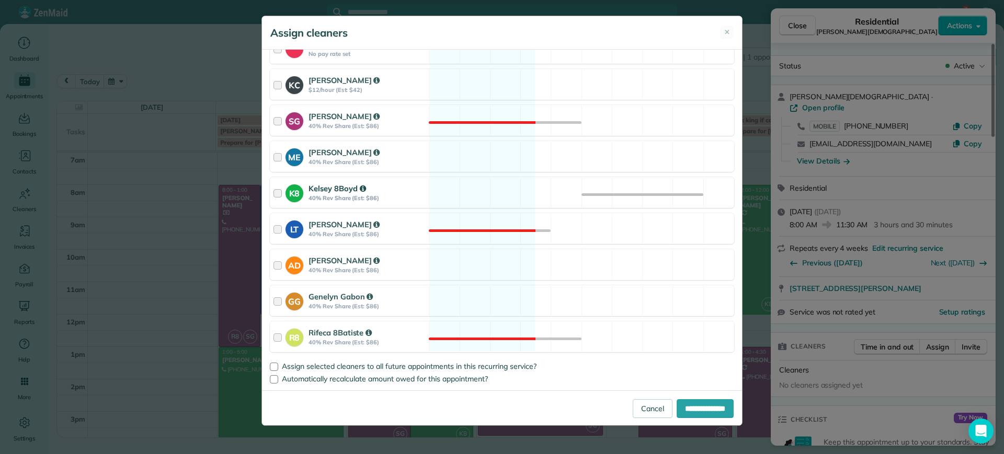
click at [477, 204] on div "K8 Kelsey 8Boyd 40% Rev Share (Est: $86) Available" at bounding box center [502, 192] width 464 height 31
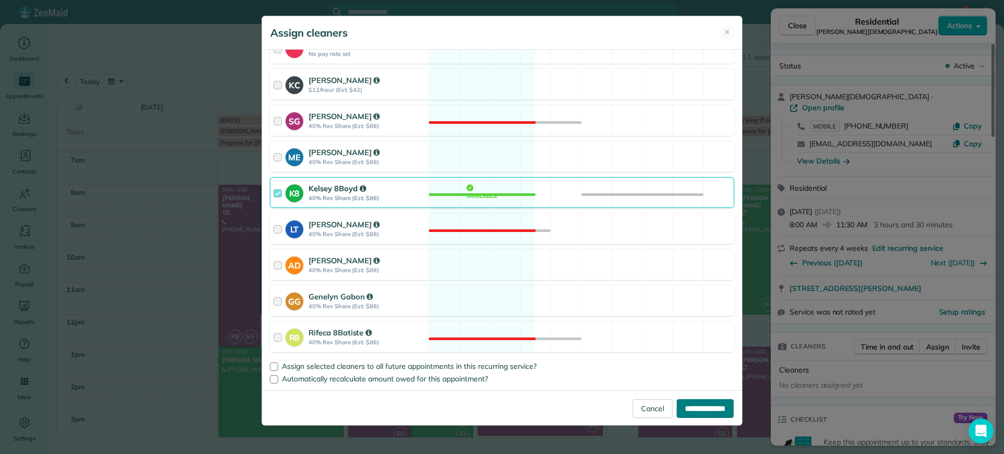
click at [701, 408] on input "**********" at bounding box center [704, 408] width 57 height 19
type input "**********"
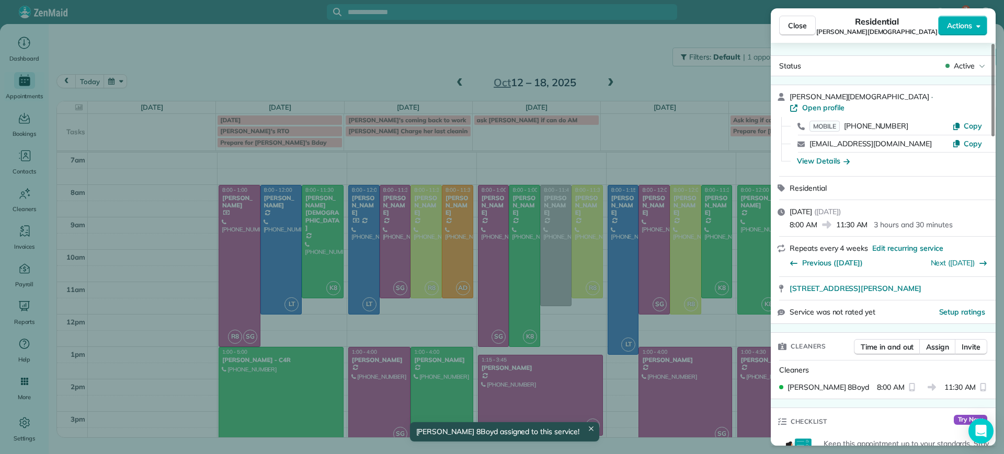
click at [161, 244] on div "Close Residential [PERSON_NAME][DEMOGRAPHIC_DATA] Actions Status Active [PERSON…" at bounding box center [502, 227] width 1004 height 454
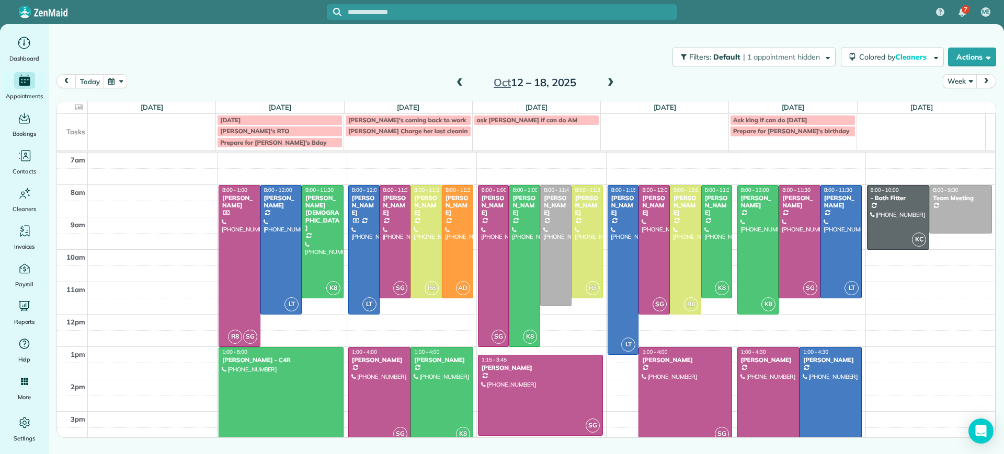
click at [611, 77] on span at bounding box center [611, 83] width 12 height 16
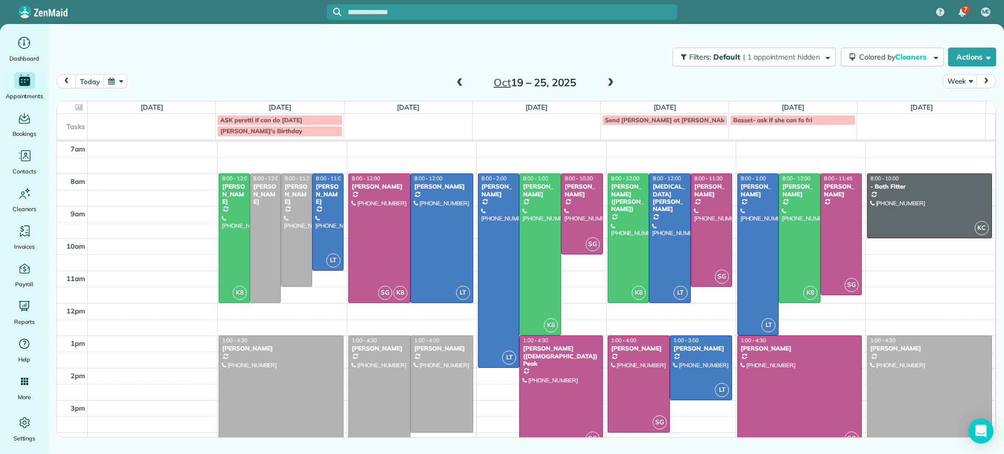
click at [456, 80] on span at bounding box center [460, 82] width 12 height 9
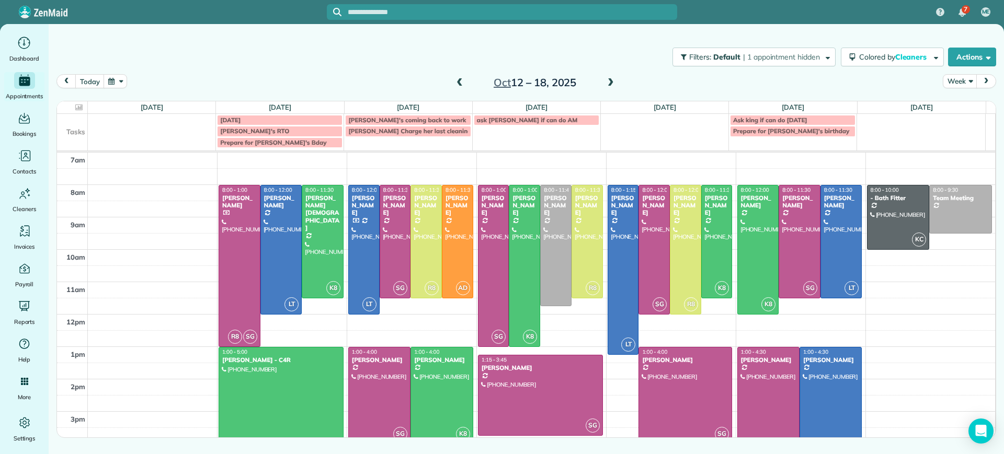
click at [612, 84] on span at bounding box center [611, 82] width 12 height 9
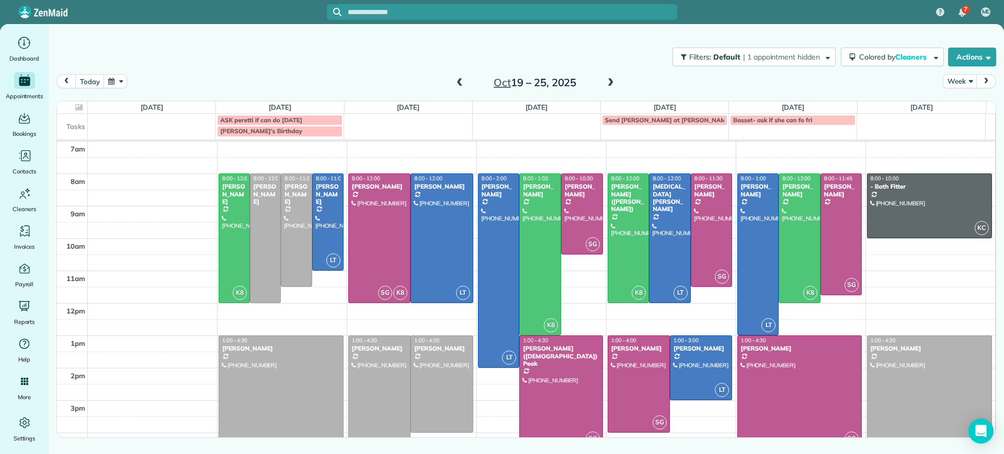
click at [463, 87] on span at bounding box center [460, 82] width 12 height 9
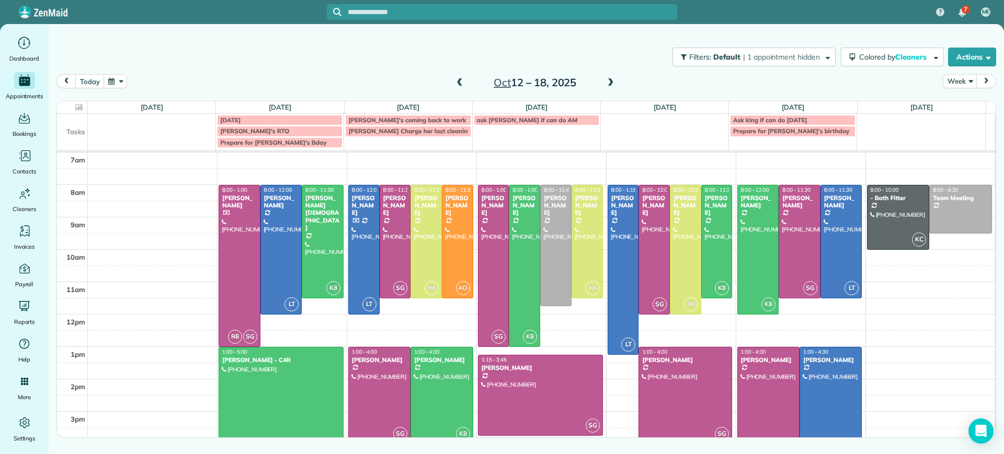
click at [612, 84] on span at bounding box center [611, 82] width 12 height 9
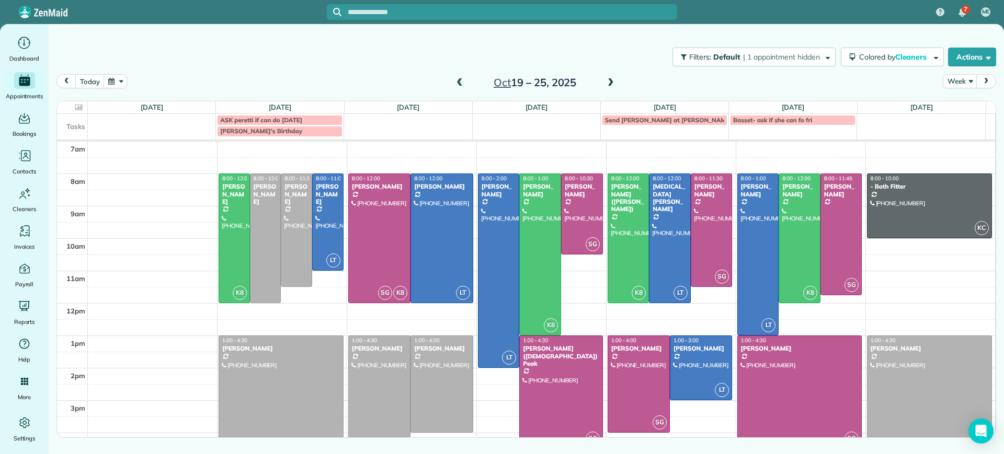
click at [460, 84] on span at bounding box center [460, 82] width 12 height 9
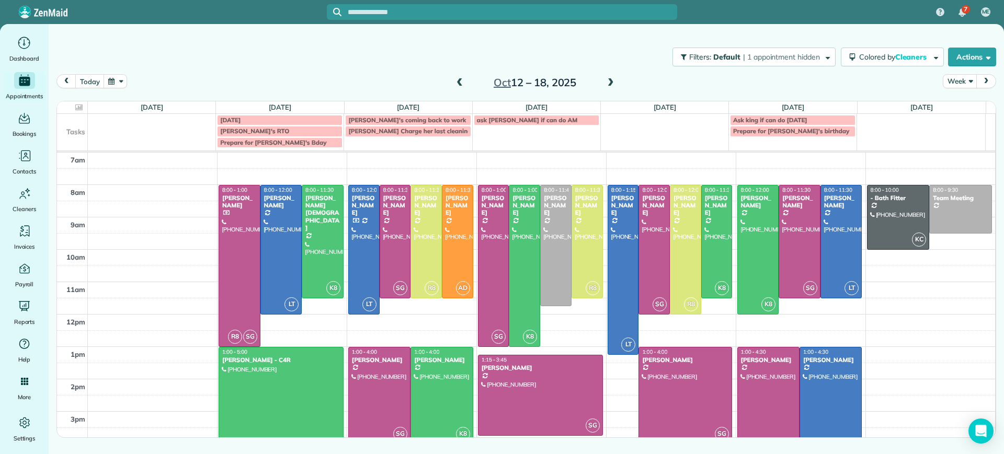
click at [315, 400] on div at bounding box center [281, 412] width 124 height 129
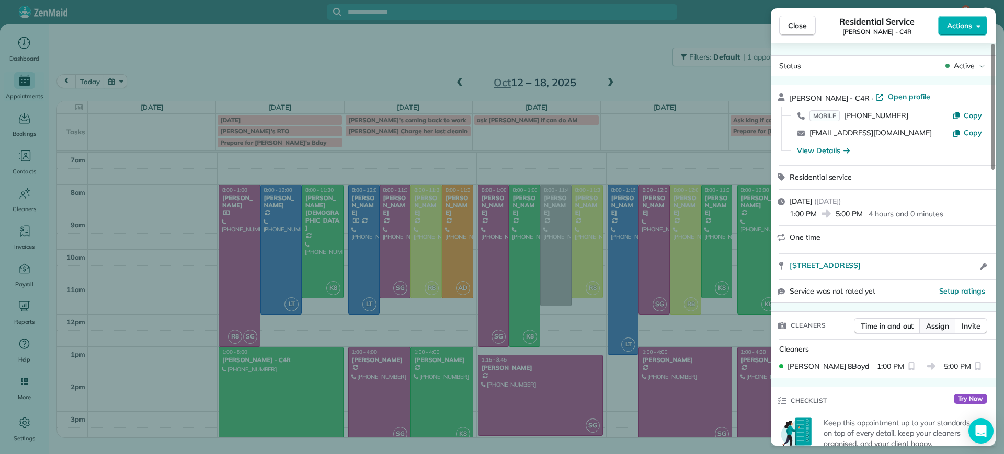
click at [928, 326] on span "Assign" at bounding box center [937, 326] width 23 height 10
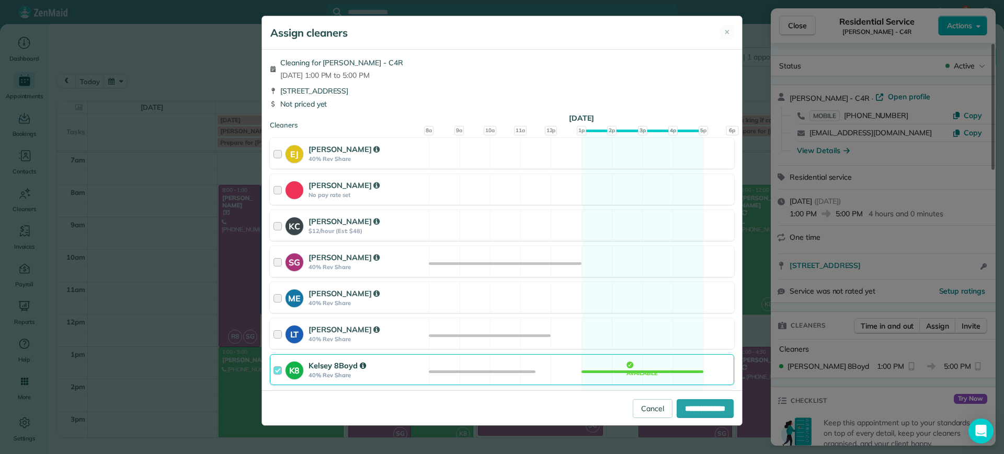
click at [619, 362] on div "K8 Kelsey 8Boyd 40% Rev Share Available" at bounding box center [502, 369] width 464 height 31
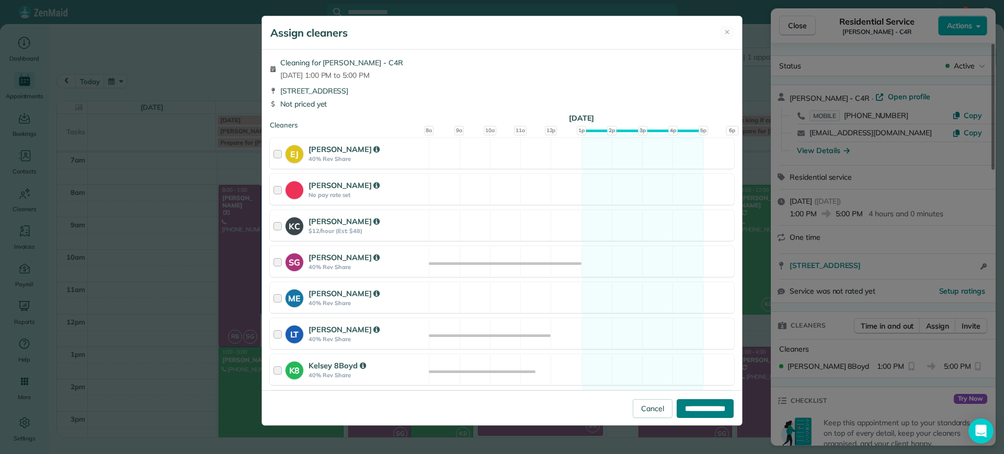
click at [678, 403] on input "**********" at bounding box center [704, 408] width 57 height 19
type input "**********"
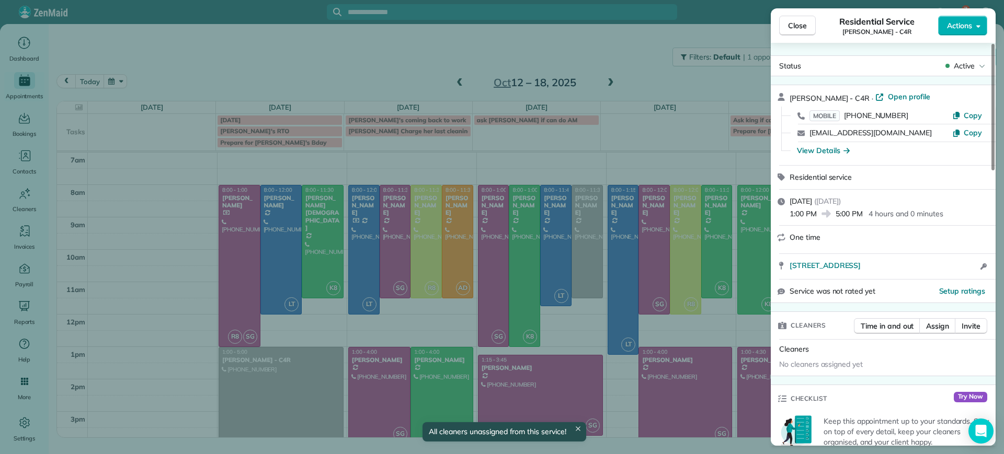
click at [196, 228] on div "Close Residential Service [PERSON_NAME] - C4R Actions Status Active [PERSON_NAM…" at bounding box center [502, 227] width 1004 height 454
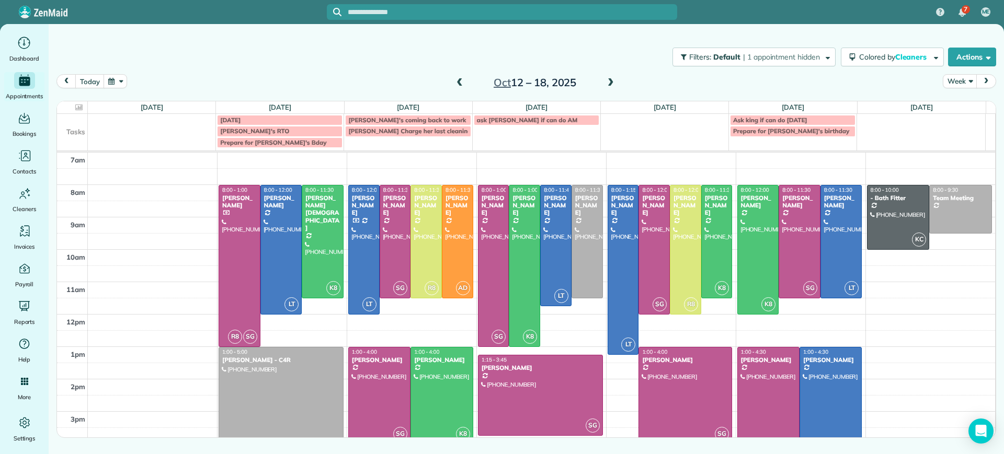
click at [463, 84] on span at bounding box center [460, 82] width 12 height 9
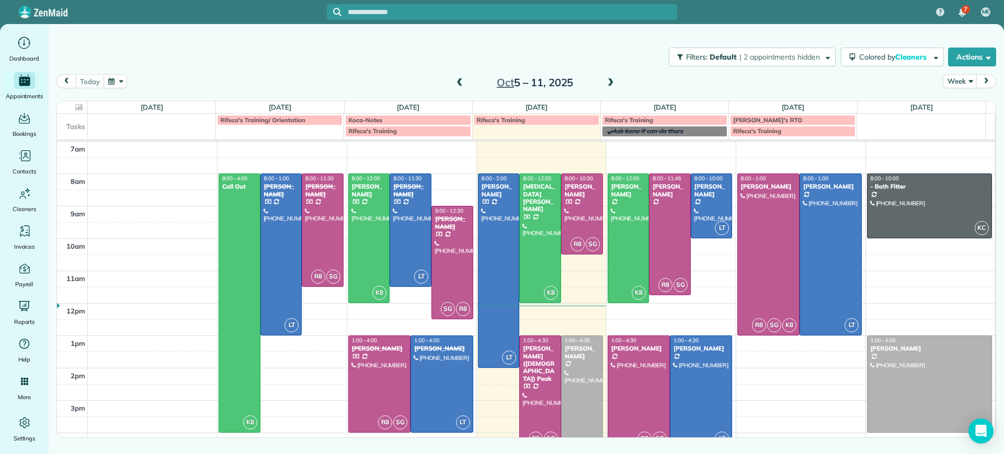
click at [578, 376] on div at bounding box center [581, 392] width 41 height 112
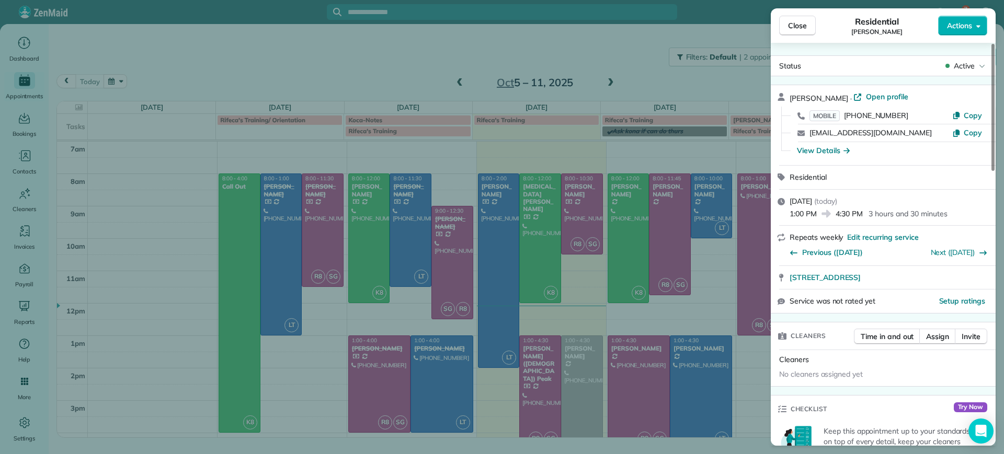
click at [969, 74] on div "Status Active" at bounding box center [883, 65] width 225 height 21
click at [970, 68] on span "Active" at bounding box center [964, 66] width 21 height 10
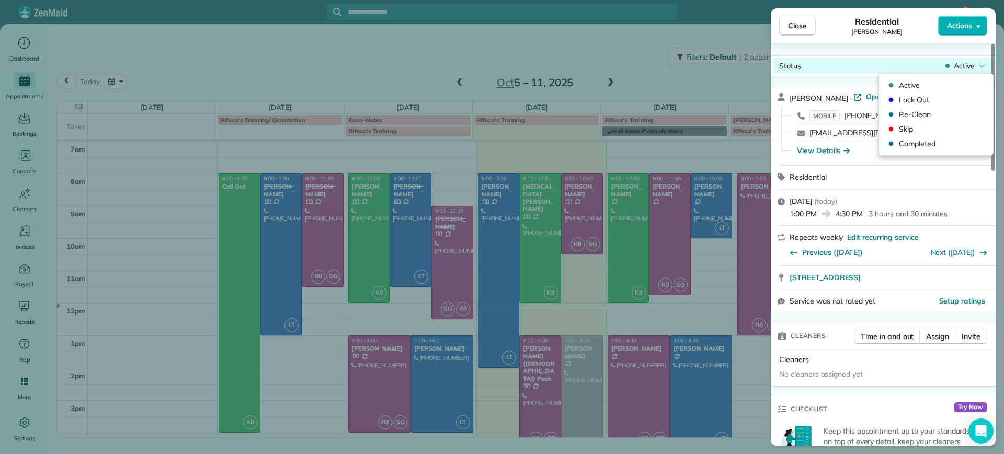
click at [970, 68] on span "Active" at bounding box center [964, 66] width 21 height 10
click at [632, 65] on div "Close Residential [PERSON_NAME] Actions Status Active [PERSON_NAME] · Open prof…" at bounding box center [502, 227] width 1004 height 454
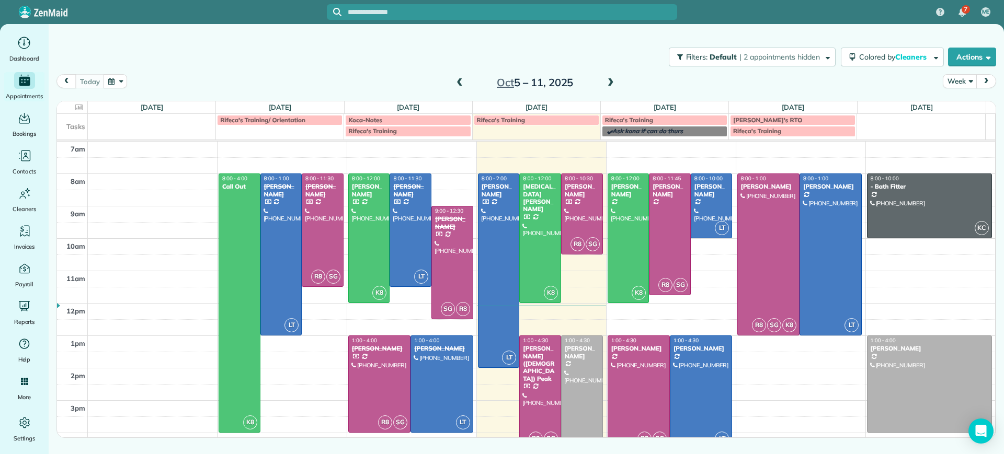
click at [583, 398] on div at bounding box center [581, 392] width 41 height 112
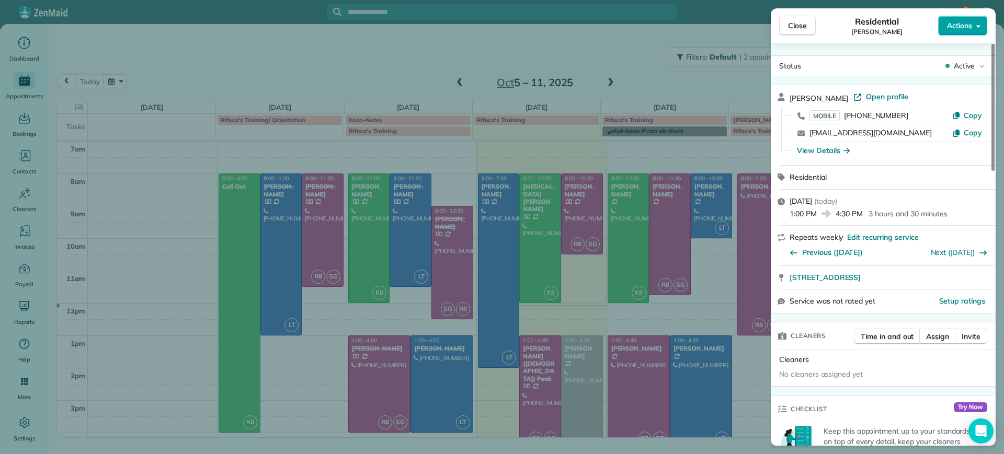
click at [972, 30] on button "Actions" at bounding box center [962, 26] width 49 height 20
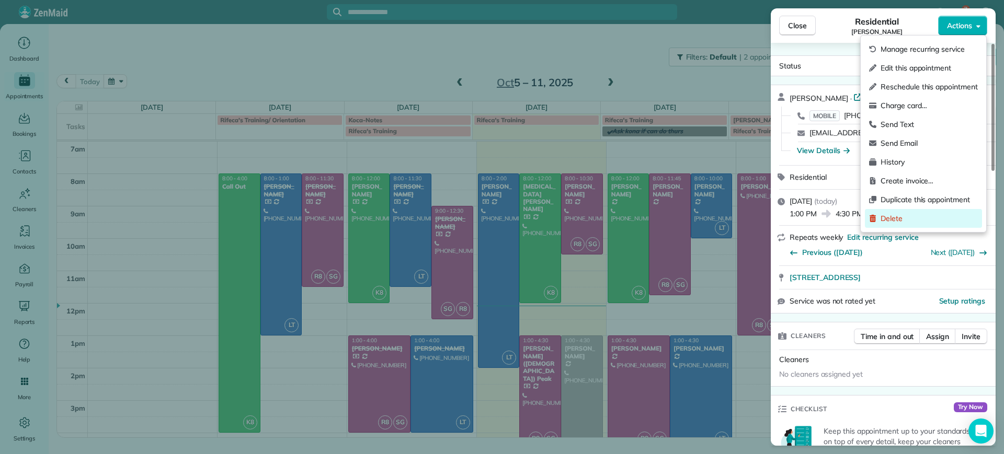
click at [894, 220] on span "Delete" at bounding box center [928, 218] width 97 height 10
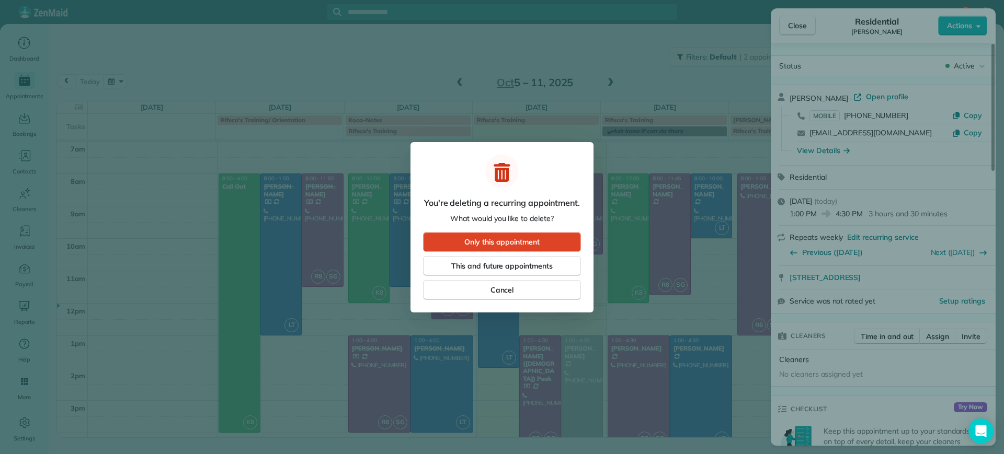
click at [524, 243] on span "Only this appointment" at bounding box center [501, 242] width 75 height 10
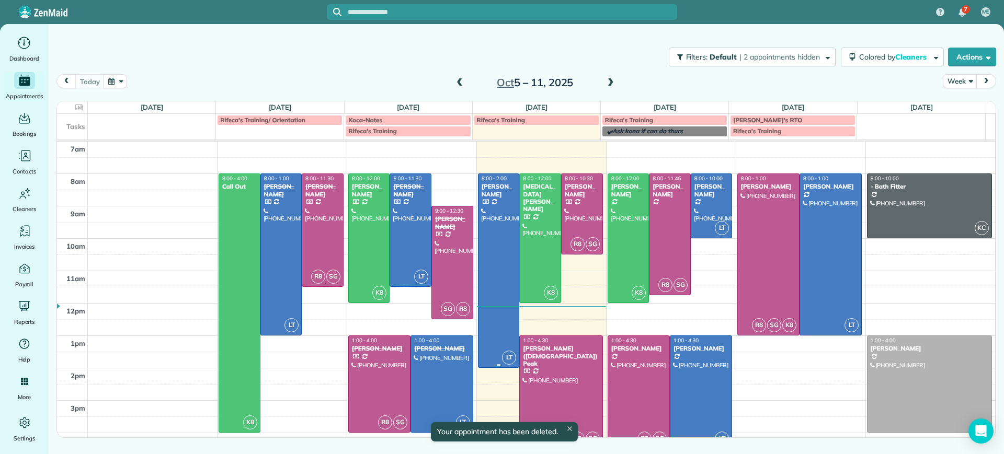
click at [496, 217] on div at bounding box center [498, 270] width 41 height 193
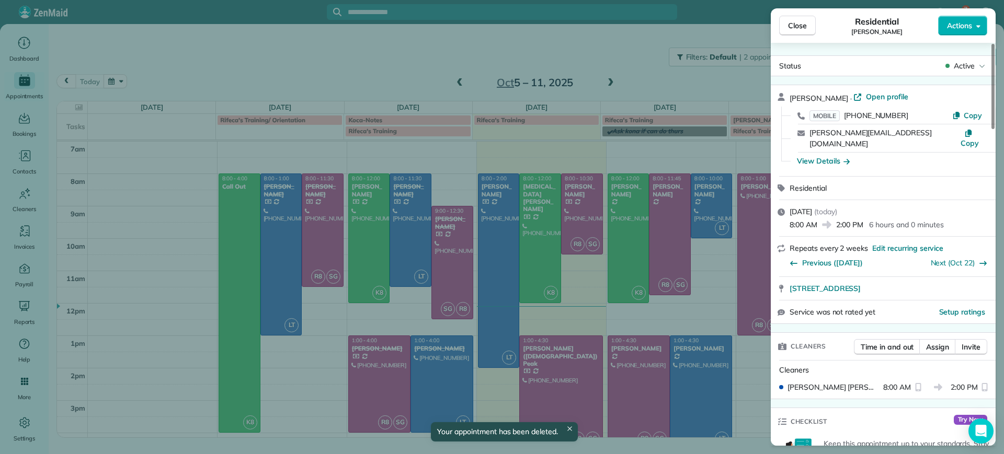
click at [967, 67] on span "Active" at bounding box center [964, 66] width 21 height 10
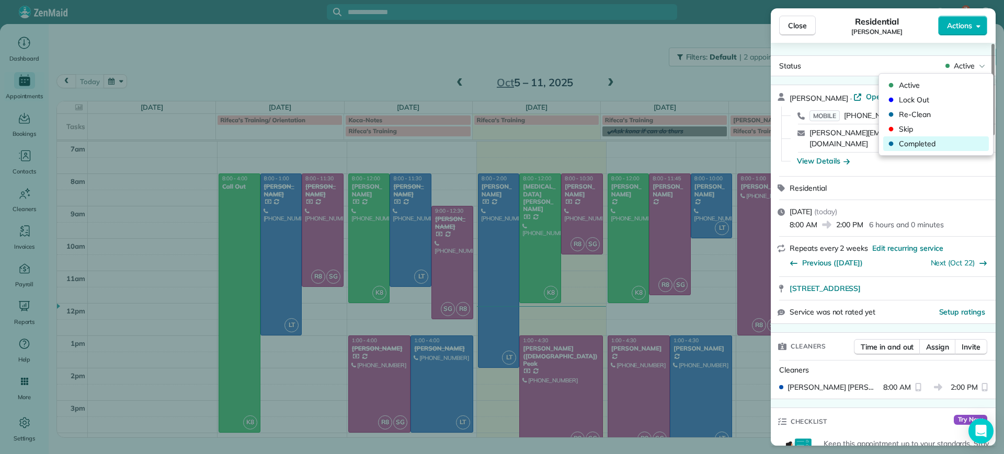
click at [922, 142] on span "Completed" at bounding box center [943, 144] width 88 height 10
click at [570, 249] on div "Close Residential [PERSON_NAME] Actions Status Active [PERSON_NAME] · Open prof…" at bounding box center [502, 227] width 1004 height 454
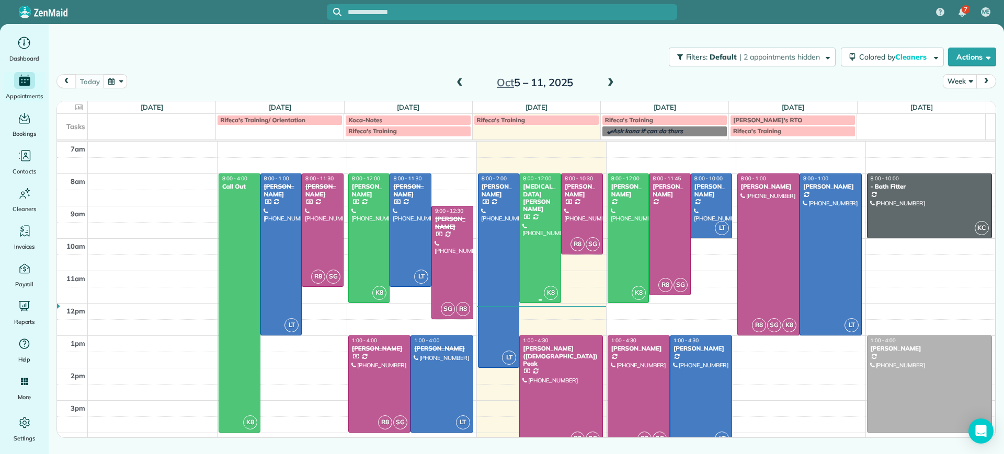
click at [547, 243] on td at bounding box center [542, 246] width 908 height 16
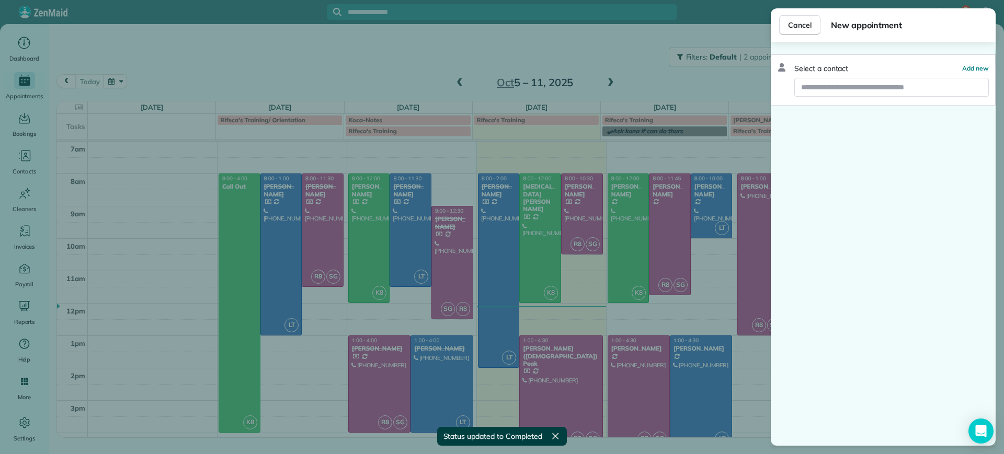
click at [561, 198] on div "Cancel New appointment Select a contact Add new" at bounding box center [502, 227] width 1004 height 454
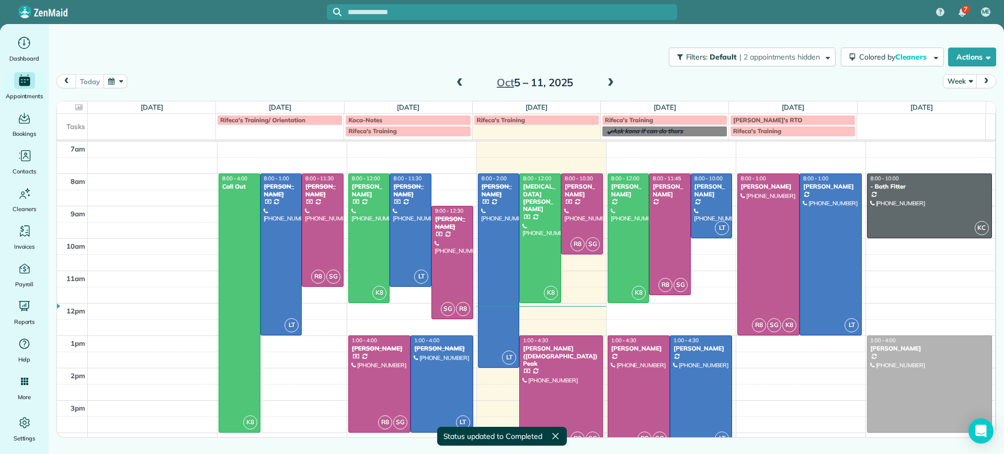
click at [541, 197] on div "7 ME Dashboard Appointments Bookings Contacts Cleaners Invoices Payroll Reports…" at bounding box center [502, 227] width 1004 height 454
click at [552, 198] on div at bounding box center [540, 238] width 41 height 129
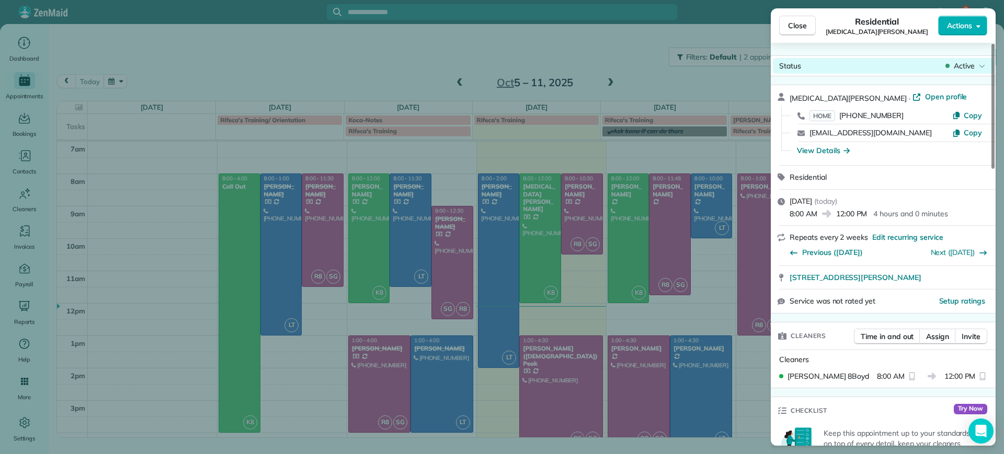
click at [962, 64] on span "Active" at bounding box center [964, 66] width 21 height 10
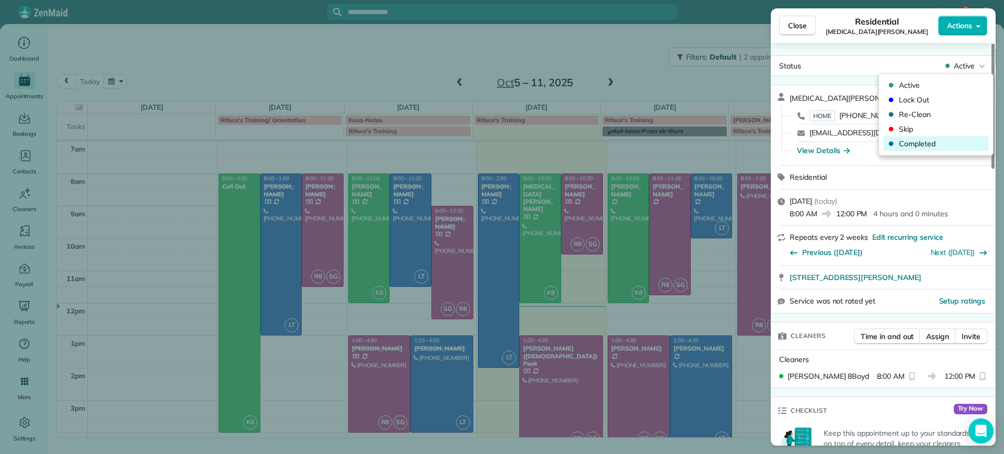
click at [911, 142] on span "Completed" at bounding box center [943, 144] width 88 height 10
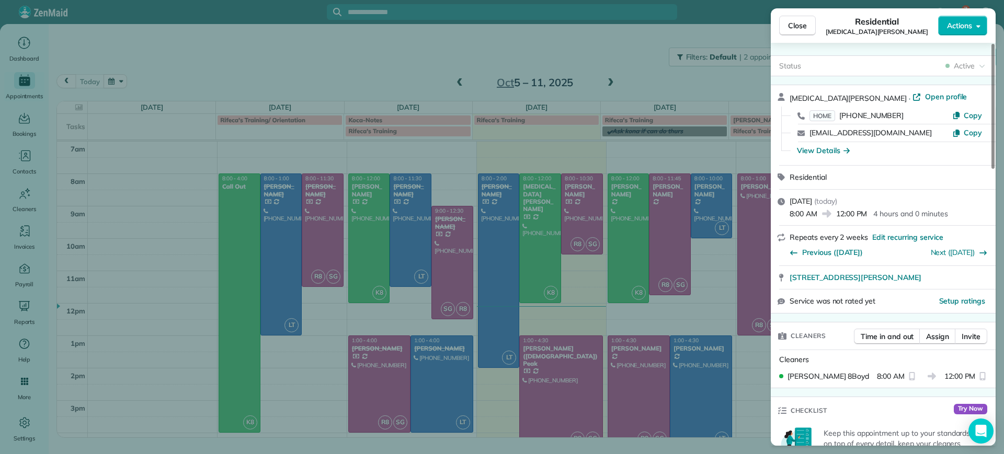
click at [605, 201] on div "Close Residential [MEDICAL_DATA][PERSON_NAME] Actions Status Active [MEDICAL_DA…" at bounding box center [502, 227] width 1004 height 454
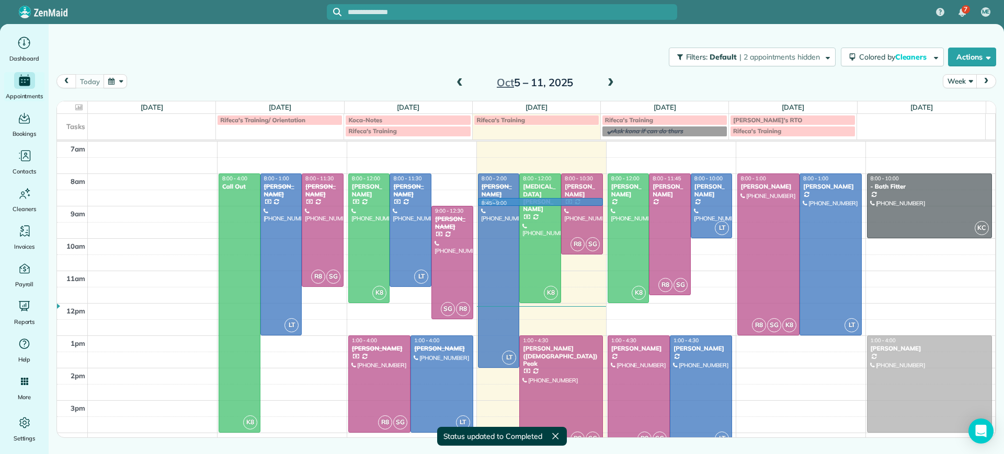
click at [582, 202] on td at bounding box center [542, 198] width 908 height 16
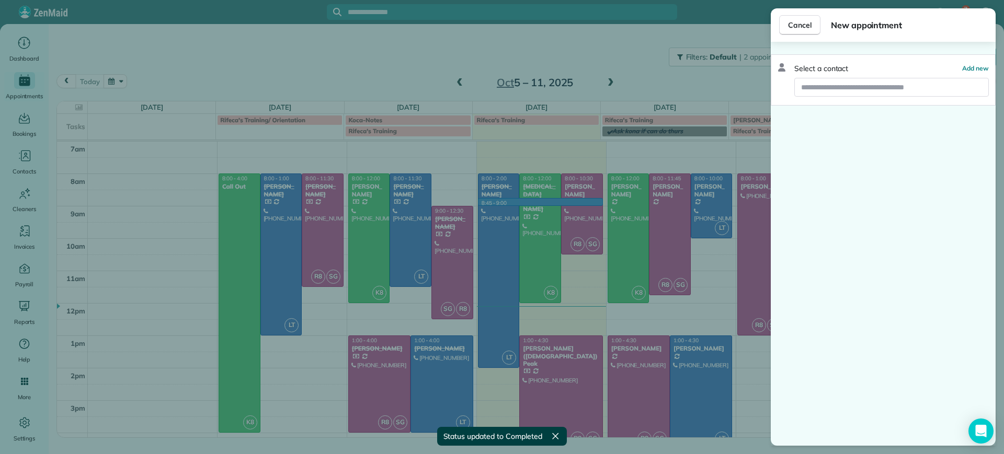
click at [582, 186] on div "Cancel New appointment Select a contact Add new" at bounding box center [502, 227] width 1004 height 454
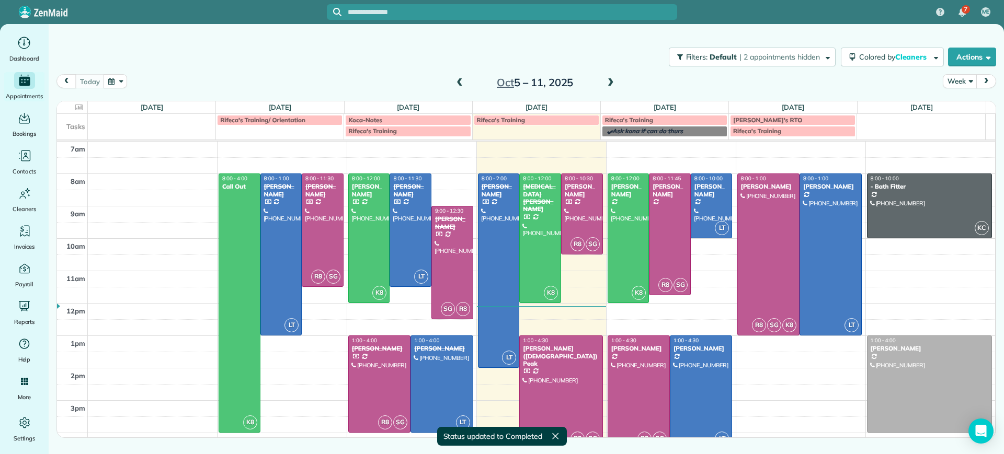
click at [582, 186] on div "[PERSON_NAME]" at bounding box center [582, 190] width 36 height 15
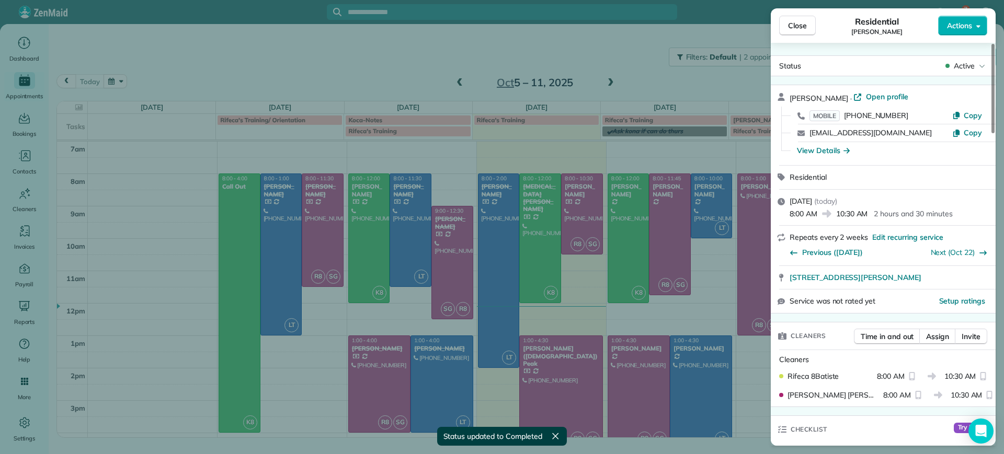
click at [976, 66] on div "Active" at bounding box center [965, 66] width 44 height 10
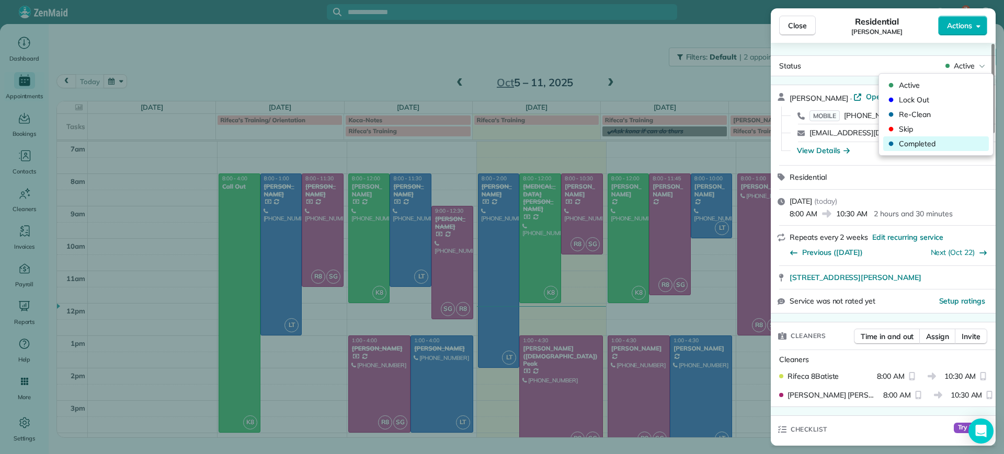
click at [896, 139] on div "Completed" at bounding box center [935, 144] width 101 height 10
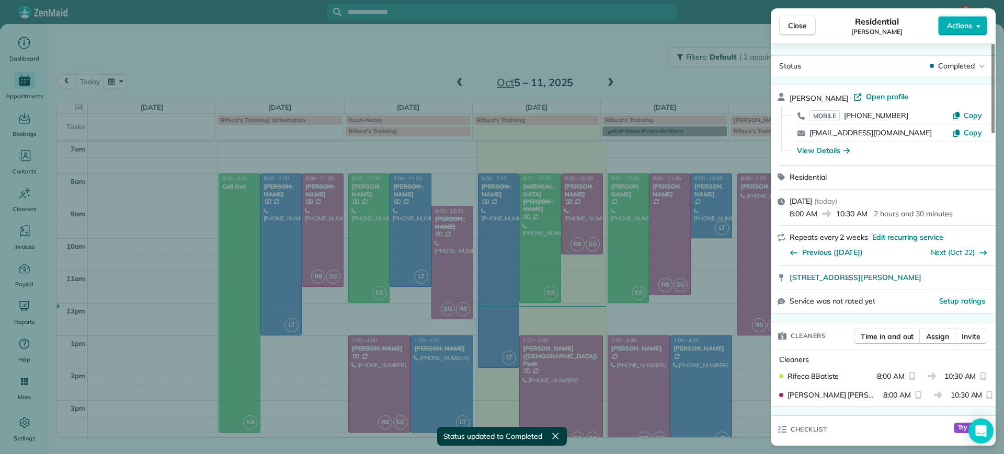
click at [622, 337] on div "Close Residential [PERSON_NAME] Actions Status Completed [PERSON_NAME] · Open p…" at bounding box center [502, 227] width 1004 height 454
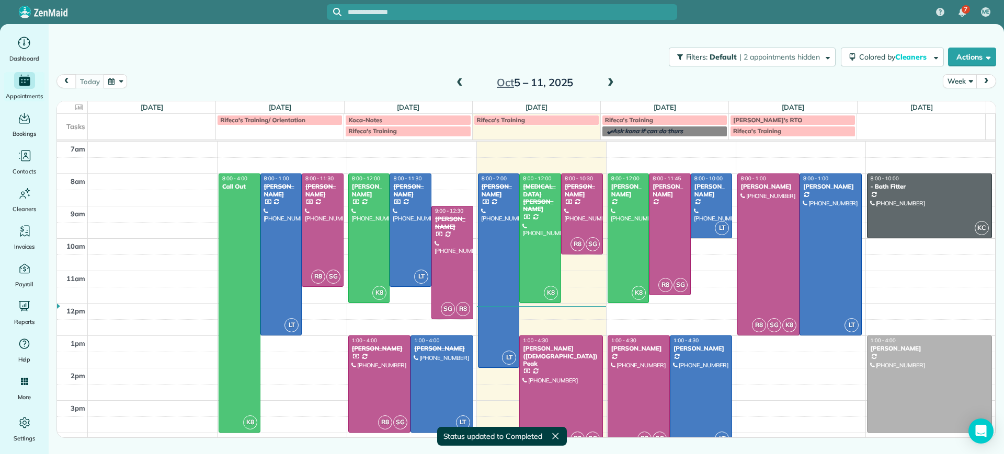
click at [560, 364] on div at bounding box center [561, 392] width 82 height 112
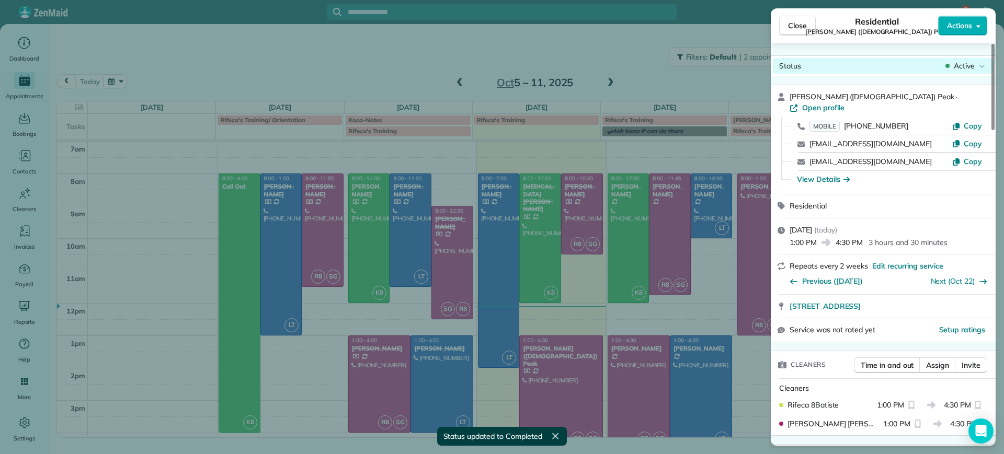
click at [969, 65] on span "Active" at bounding box center [964, 66] width 21 height 10
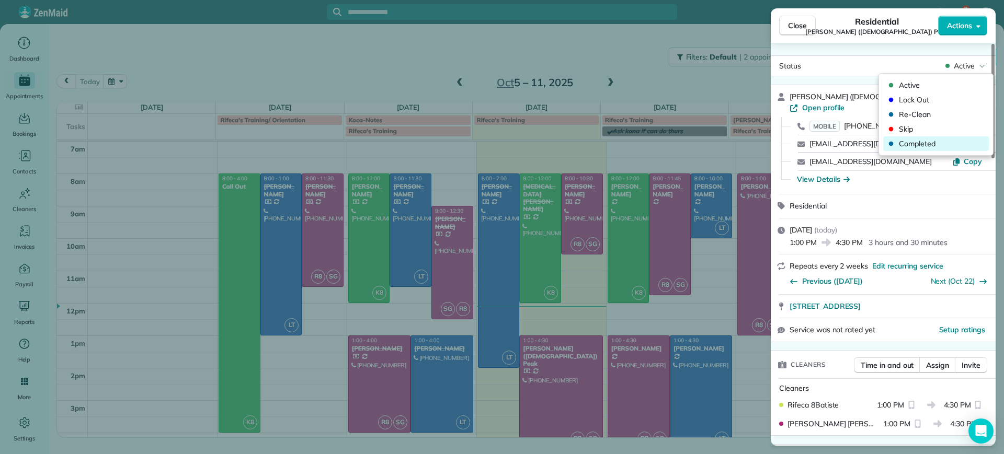
click at [910, 140] on span "Completed" at bounding box center [943, 144] width 88 height 10
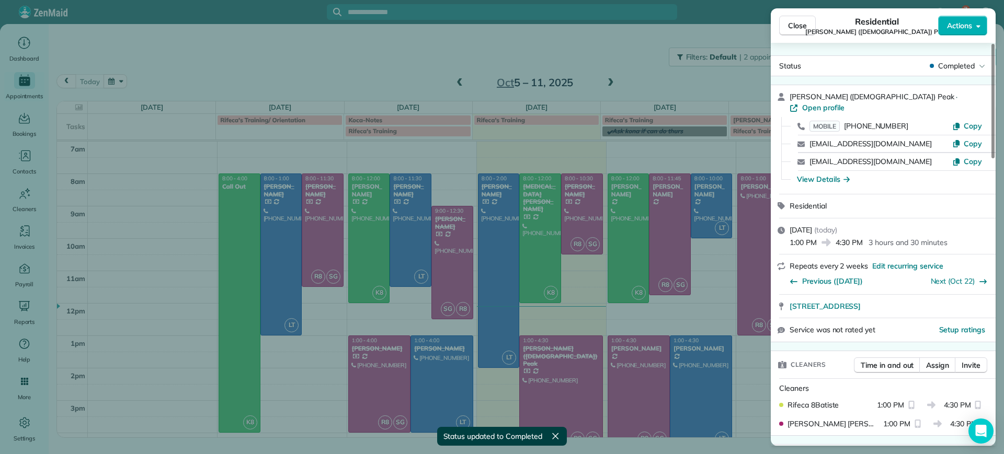
click at [638, 79] on div "Close Residential [PERSON_NAME] ([DEMOGRAPHIC_DATA]) Peak Actions Status Comple…" at bounding box center [502, 227] width 1004 height 454
